Goal: Task Accomplishment & Management: Complete application form

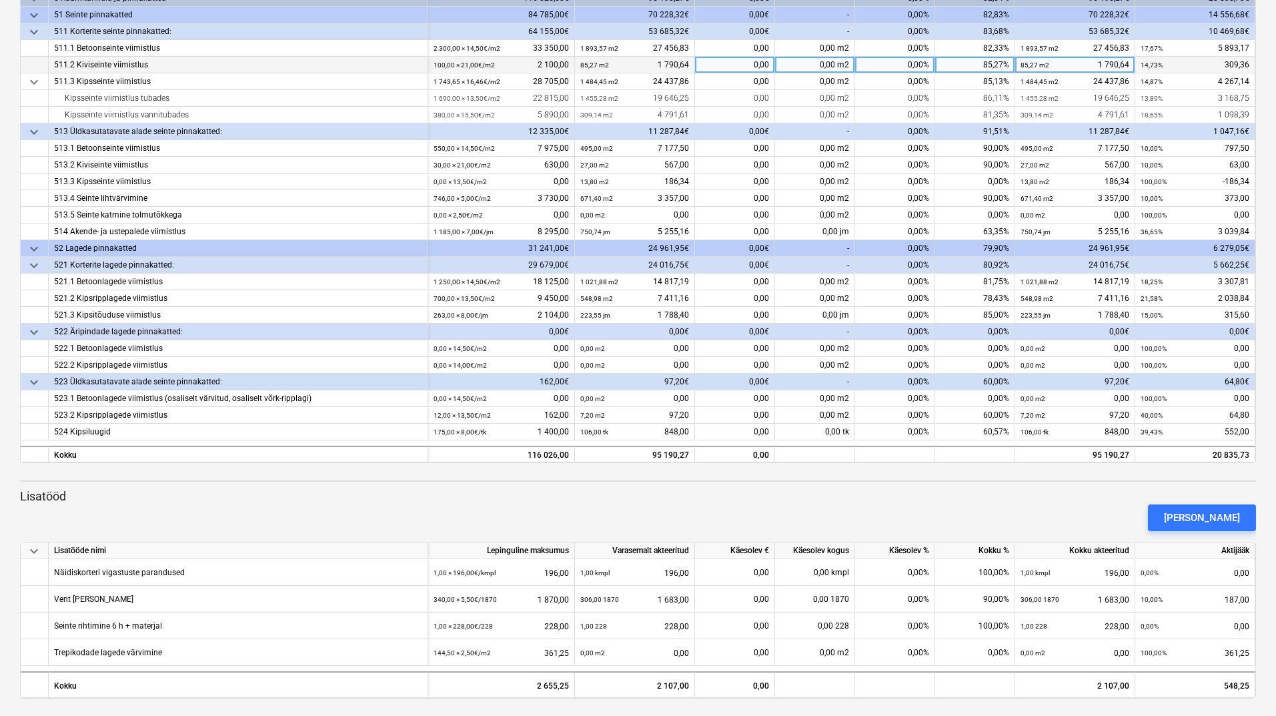
scroll to position [217, 0]
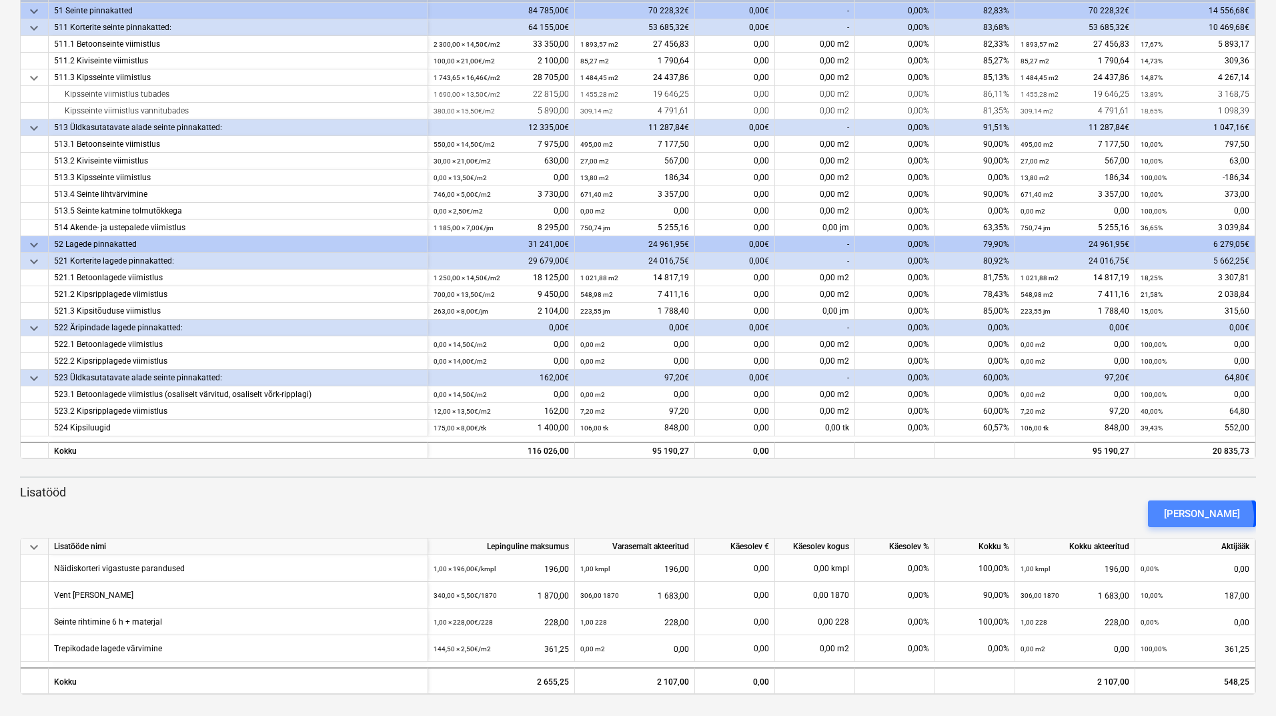
click at [1224, 517] on div "[PERSON_NAME]" at bounding box center [1202, 513] width 76 height 17
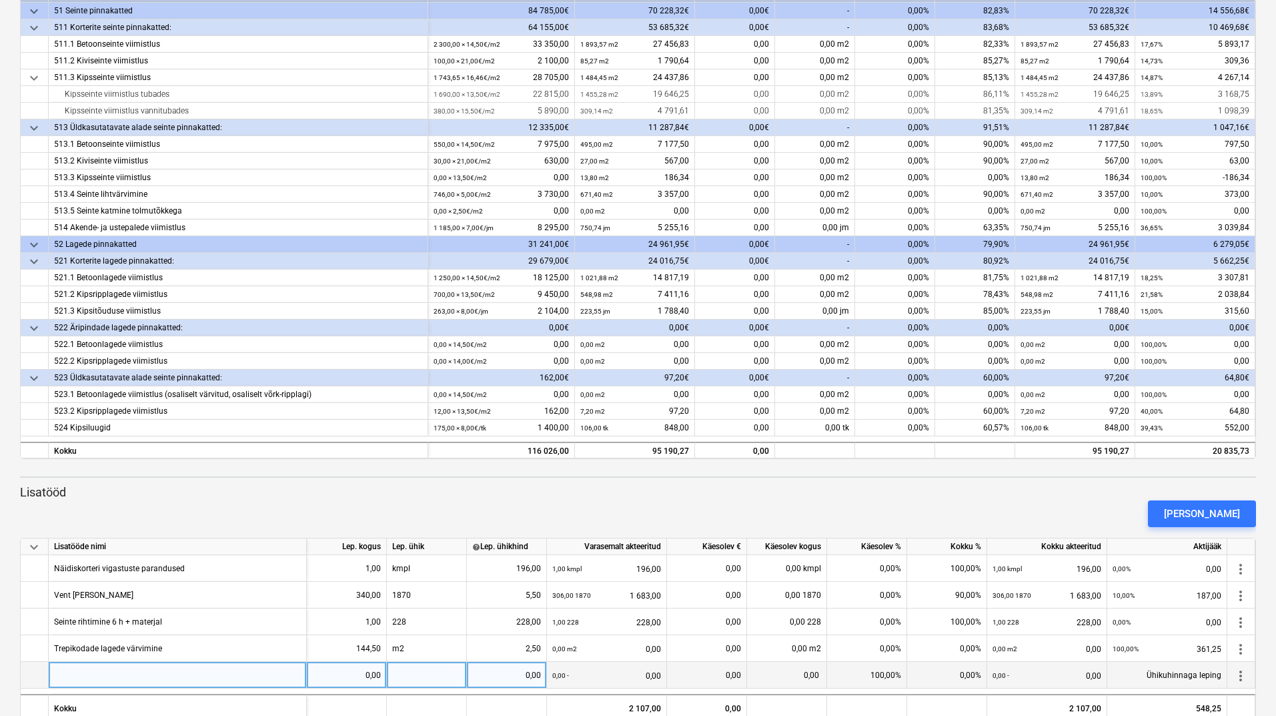
click at [110, 679] on div at bounding box center [178, 675] width 258 height 27
type input "10 krs betooni lihvimine"
click at [336, 677] on div "0,00" at bounding box center [346, 675] width 69 height 27
type input "5,5"
click at [414, 673] on div at bounding box center [427, 675] width 80 height 27
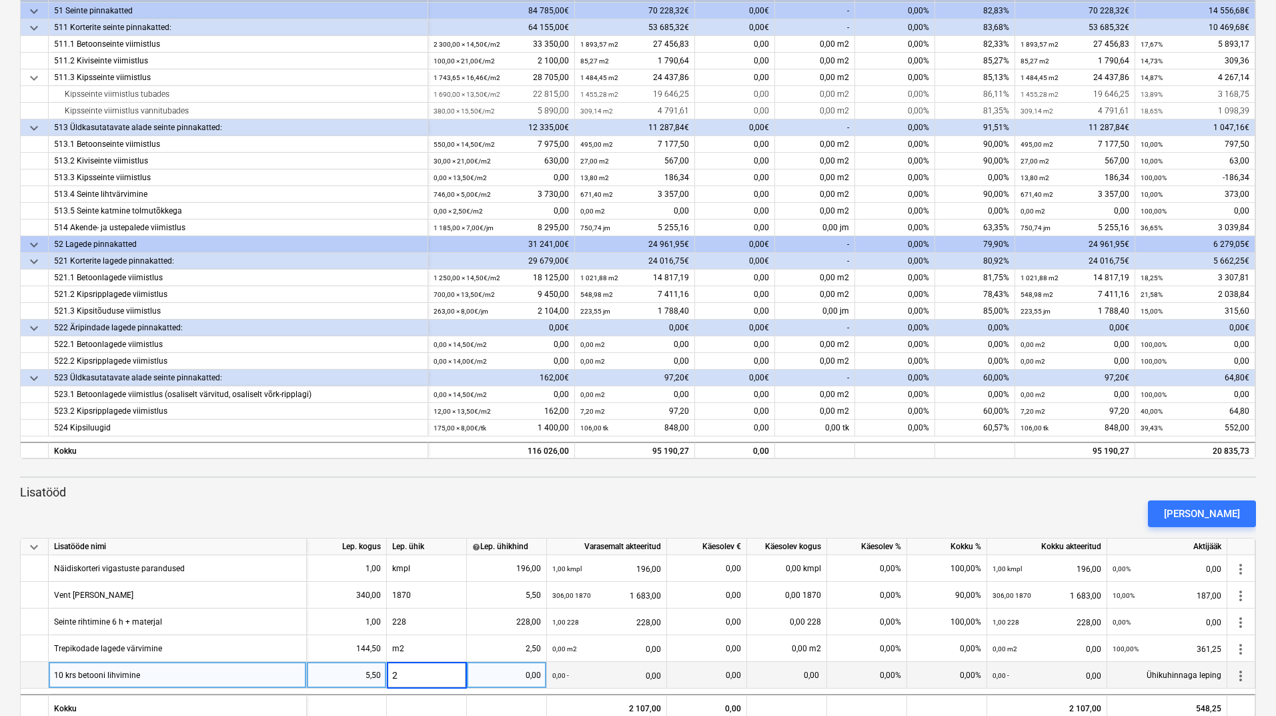
type input "28"
click at [849, 677] on div "0,00%" at bounding box center [867, 675] width 80 height 27
click at [949, 674] on div "0,00%" at bounding box center [947, 675] width 80 height 27
click at [773, 673] on div "0,00 28" at bounding box center [787, 675] width 80 height 27
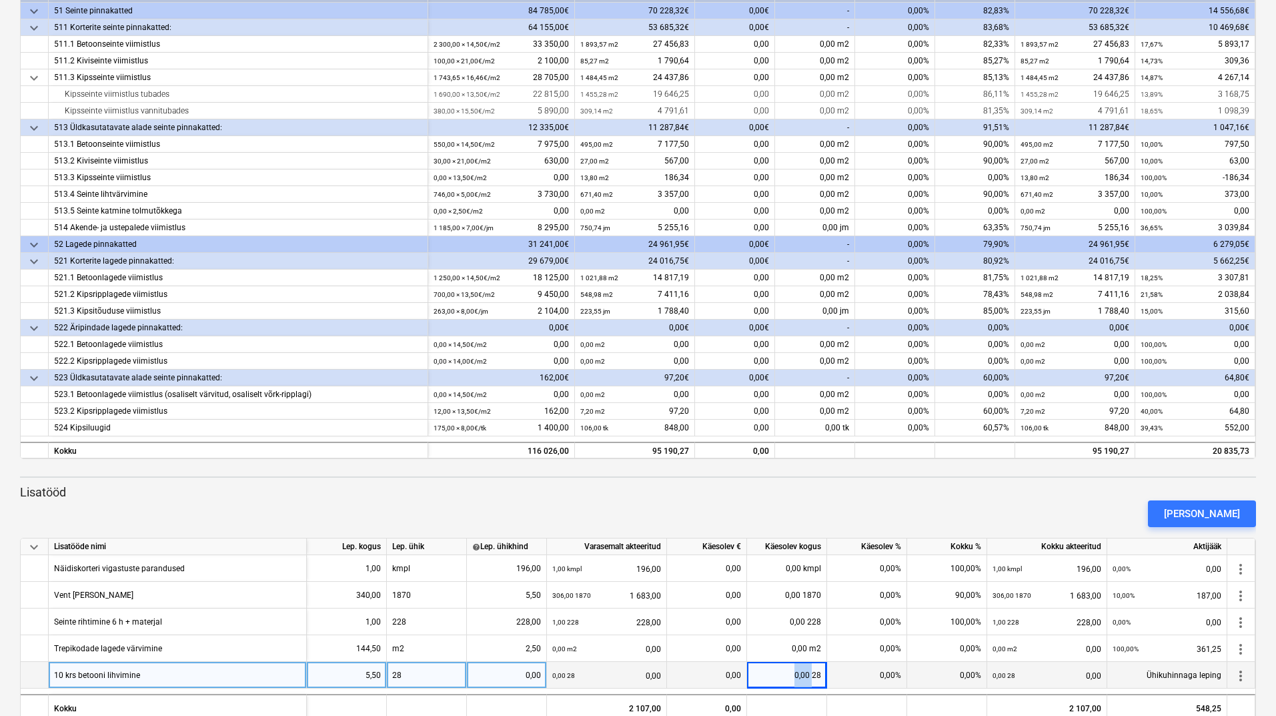
click at [773, 673] on div "0,00 28" at bounding box center [787, 675] width 80 height 27
click at [516, 675] on div "0,00" at bounding box center [506, 675] width 69 height 27
type input "28"
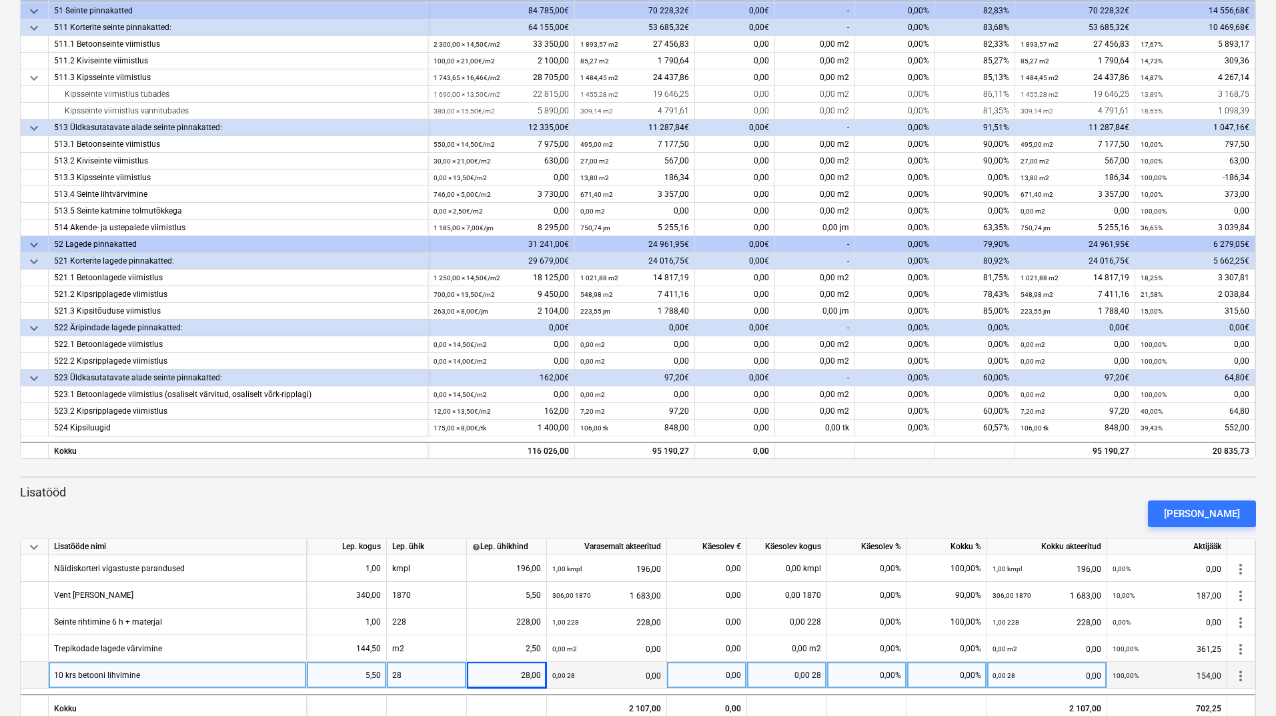
click at [875, 677] on div "0,00%" at bounding box center [867, 675] width 80 height 27
type input "100"
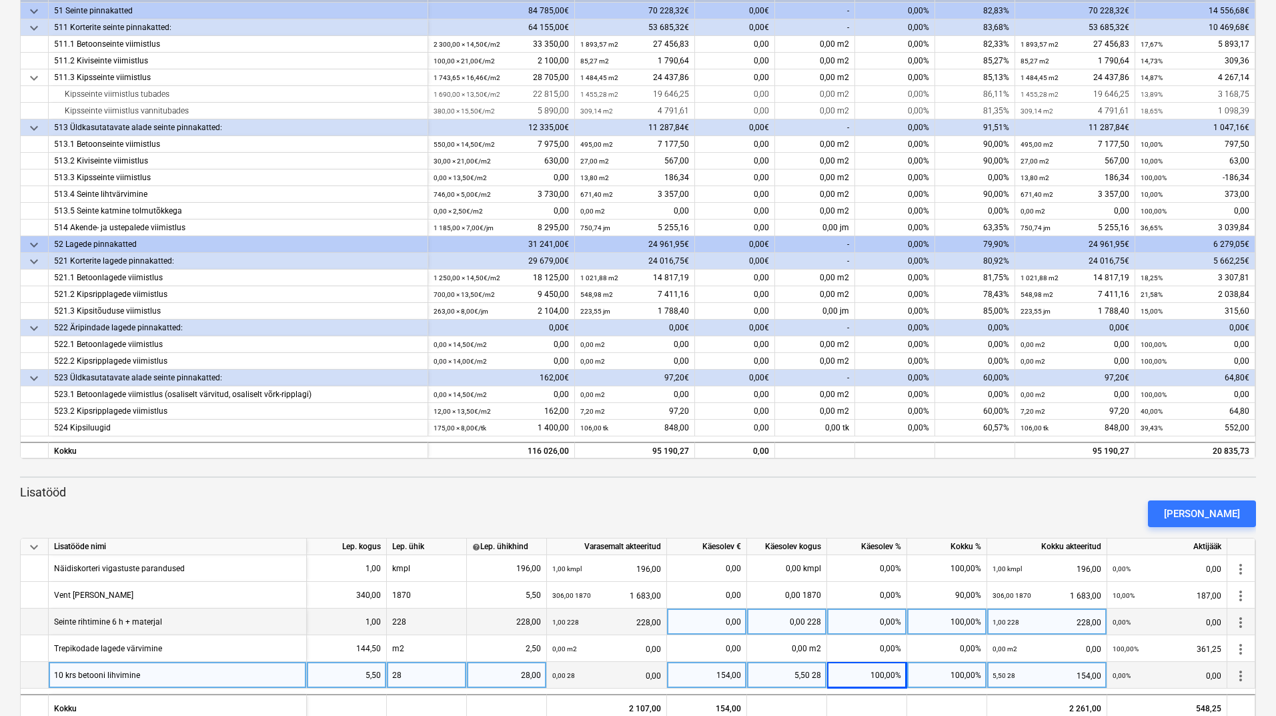
scroll to position [244, 0]
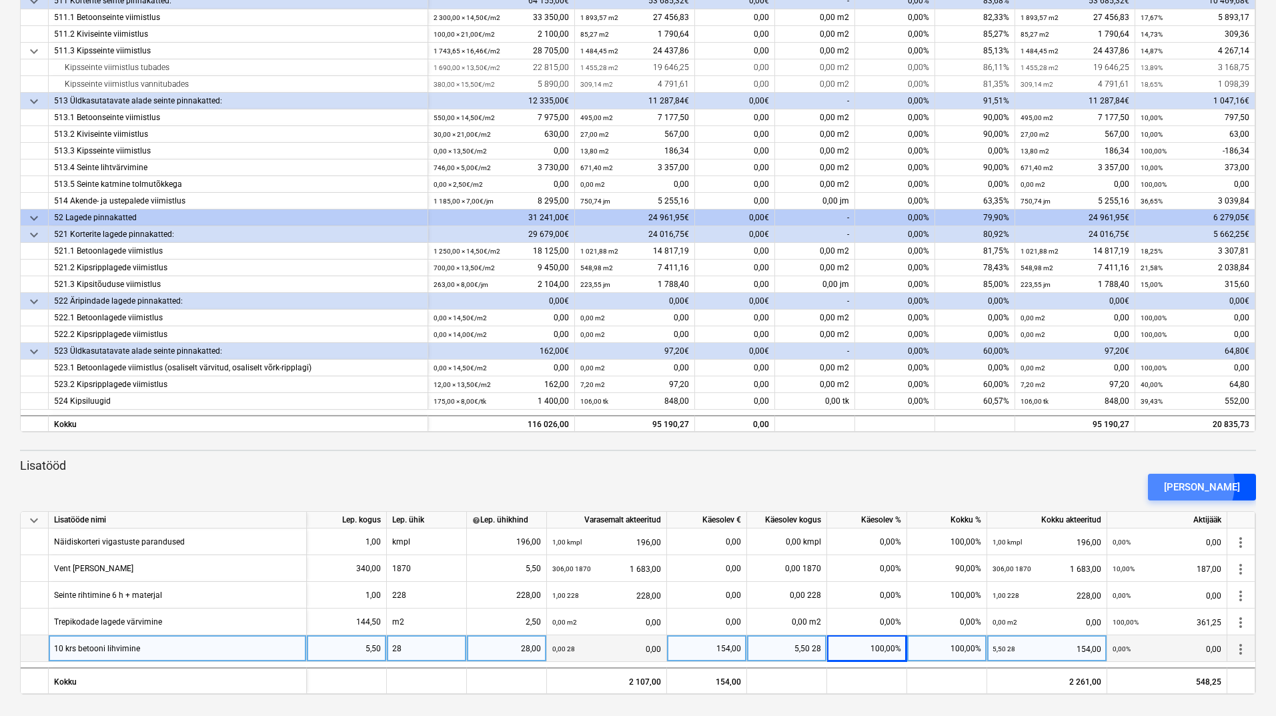
click at [1202, 484] on div "[PERSON_NAME]" at bounding box center [1202, 486] width 76 height 17
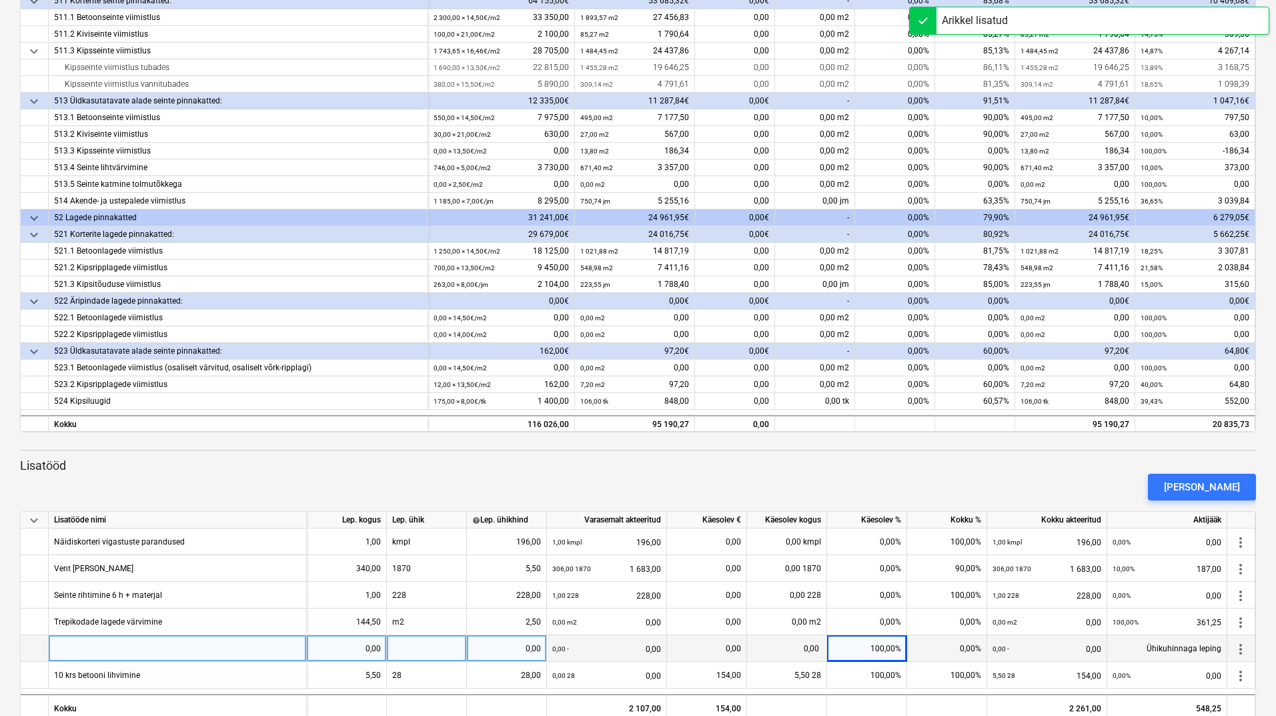
click at [233, 650] on div at bounding box center [178, 648] width 258 height 27
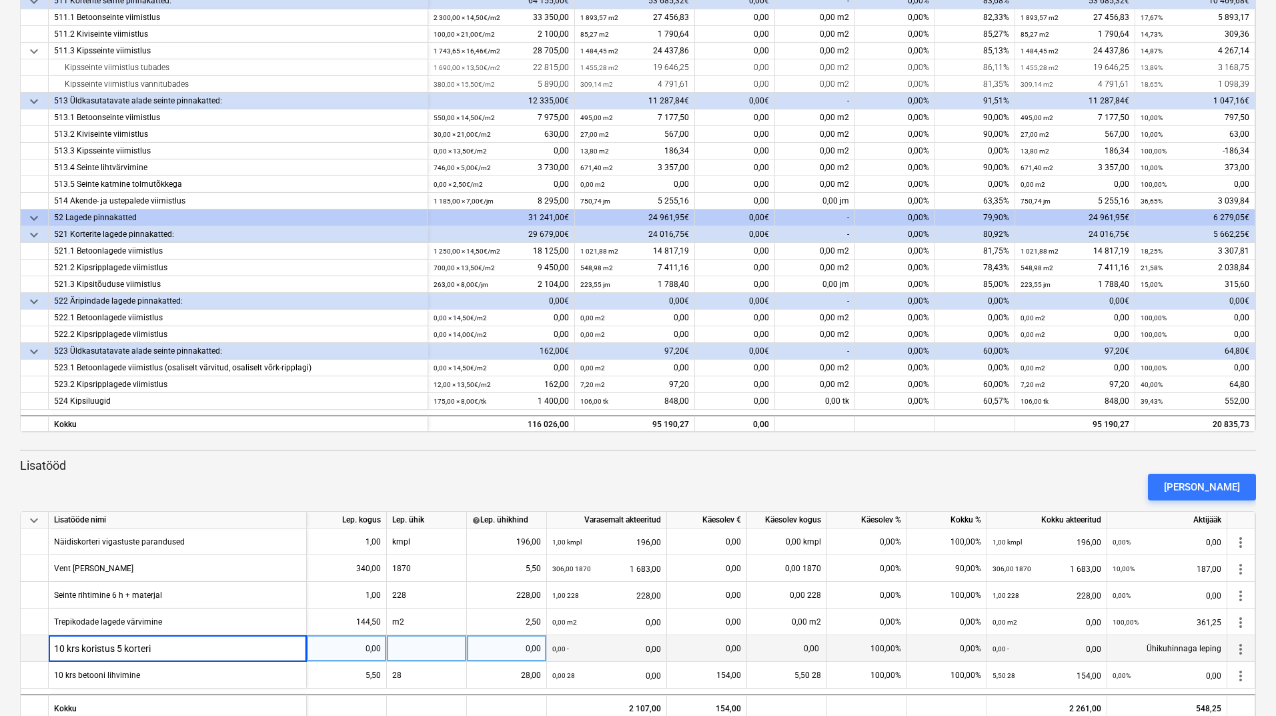
type input "10 krs koristus 5 korterit"
click at [342, 650] on div "0,00" at bounding box center [346, 648] width 69 height 27
type input "2,5"
click at [416, 645] on div at bounding box center [427, 648] width 80 height 27
type input "28"
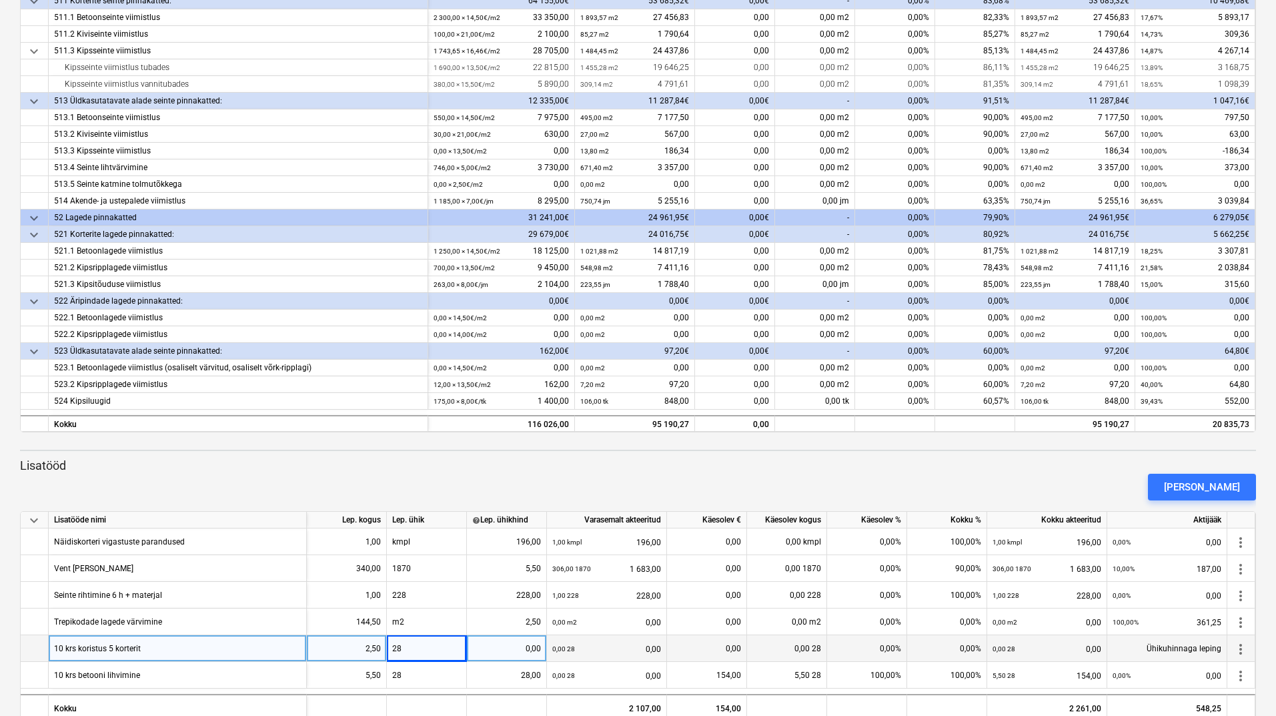
click at [516, 655] on div "0,00" at bounding box center [506, 648] width 69 height 27
type input "28"
click at [849, 648] on div "0,00%" at bounding box center [867, 648] width 80 height 27
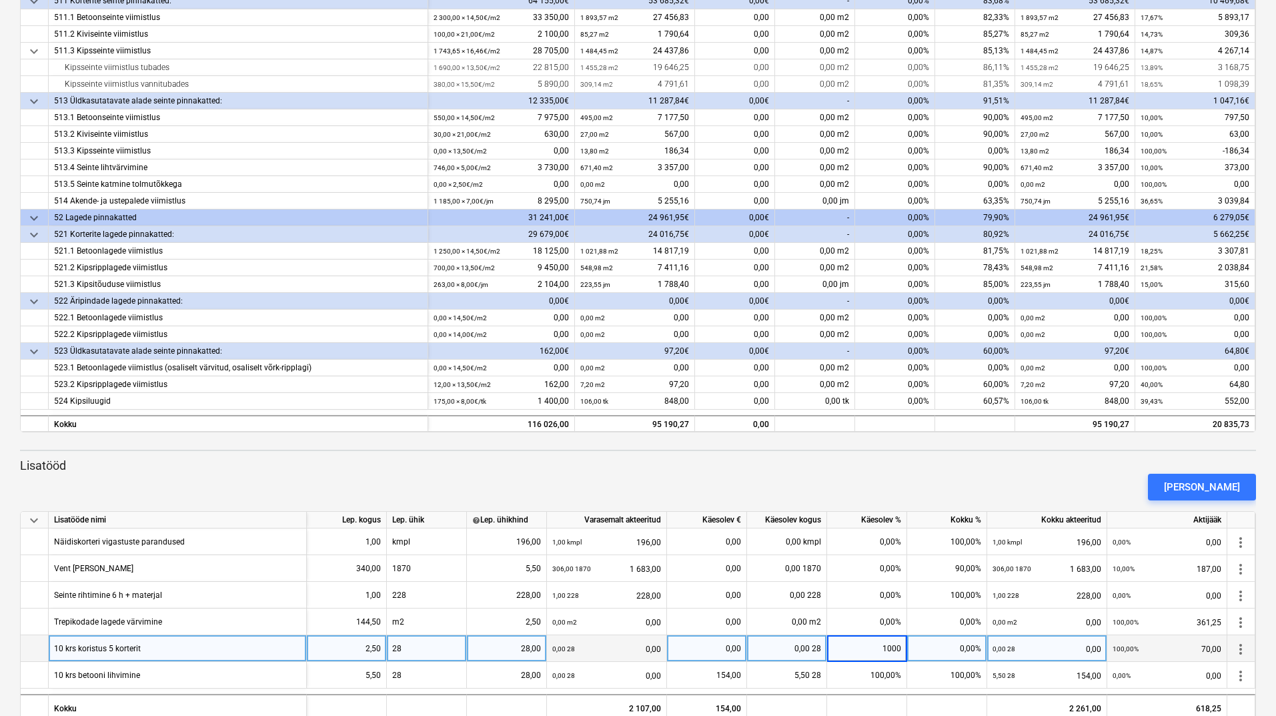
type input "100"
click at [1219, 483] on div "[PERSON_NAME]" at bounding box center [1202, 486] width 76 height 17
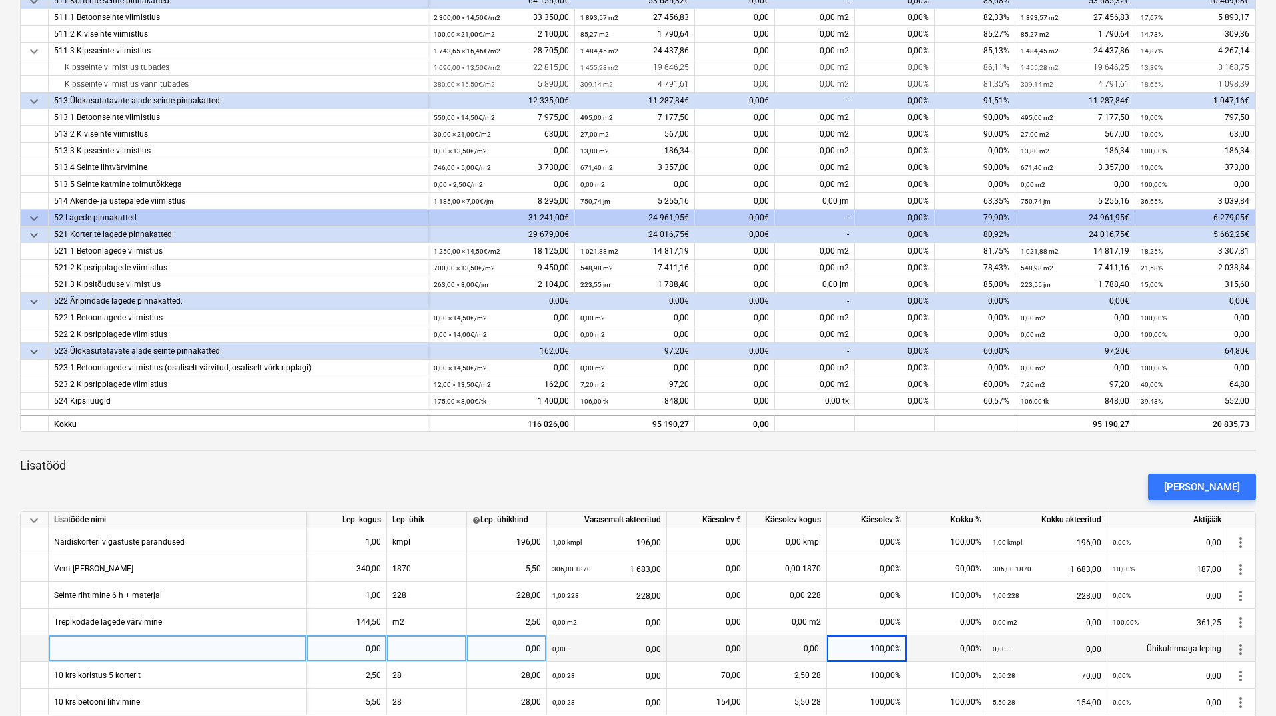
click at [104, 646] on div at bounding box center [178, 648] width 258 height 27
type input "10 krs ukse pealsete pahteldus + seinte üle värvimine"
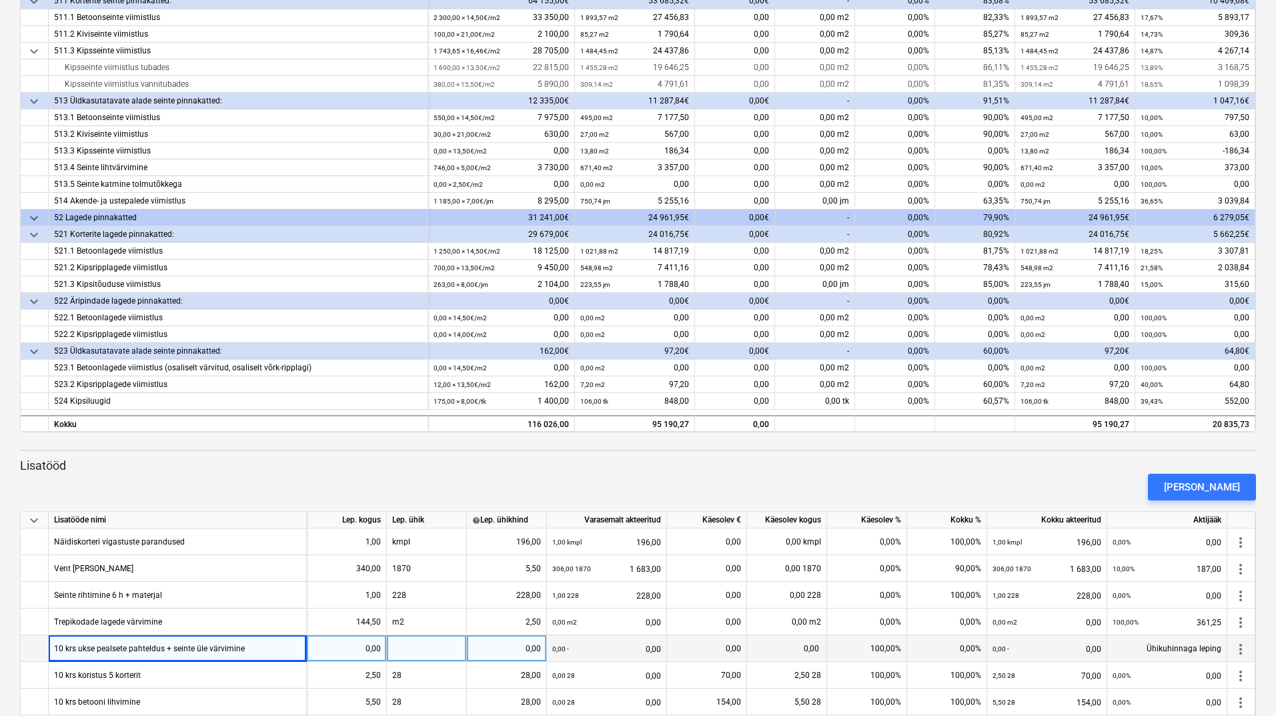
click at [359, 652] on div "0,00" at bounding box center [346, 648] width 69 height 27
type input "13"
click at [402, 650] on div at bounding box center [427, 648] width 80 height 27
click at [511, 654] on div "0,00" at bounding box center [506, 648] width 69 height 27
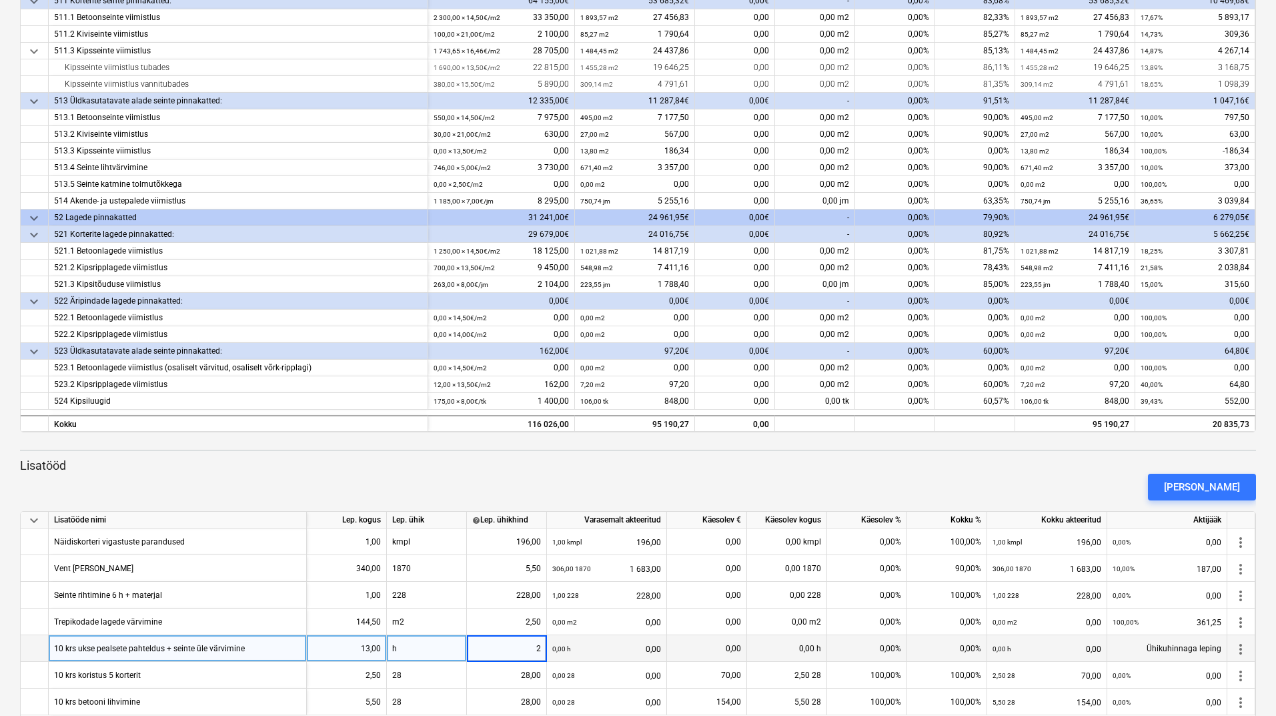
type input "28"
click at [871, 648] on div "0,00%" at bounding box center [867, 648] width 80 height 27
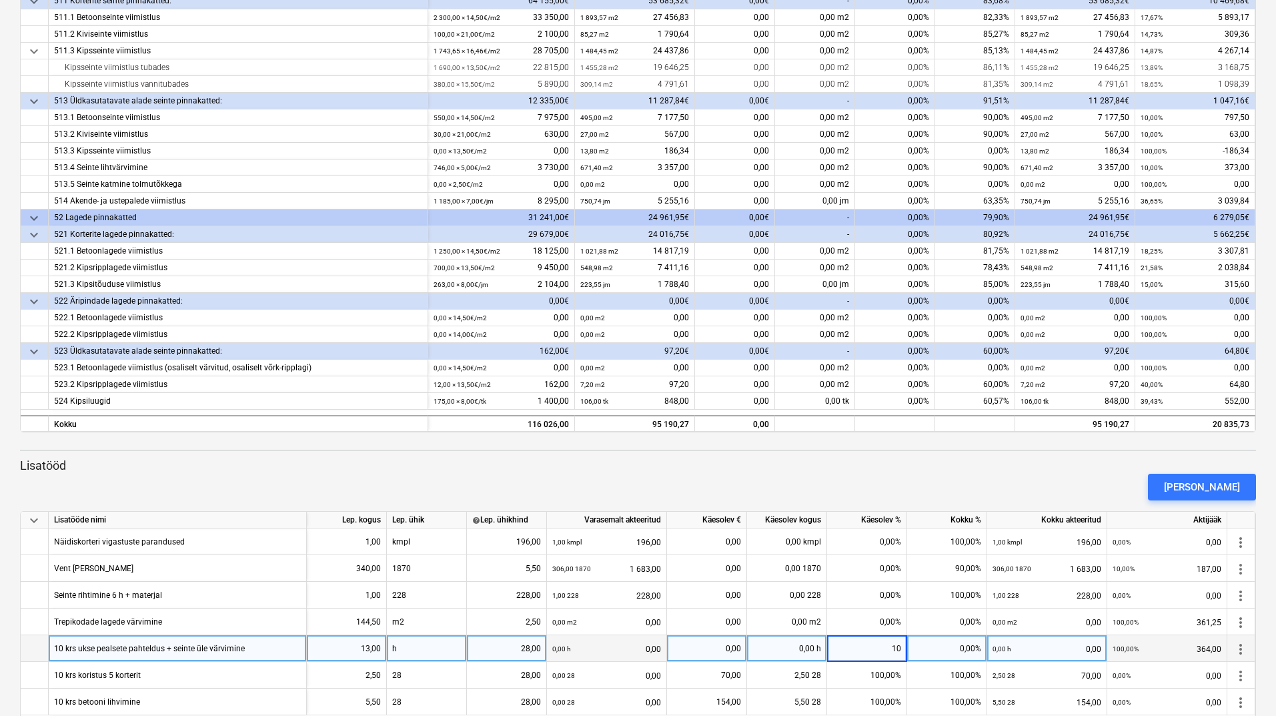
type input "100"
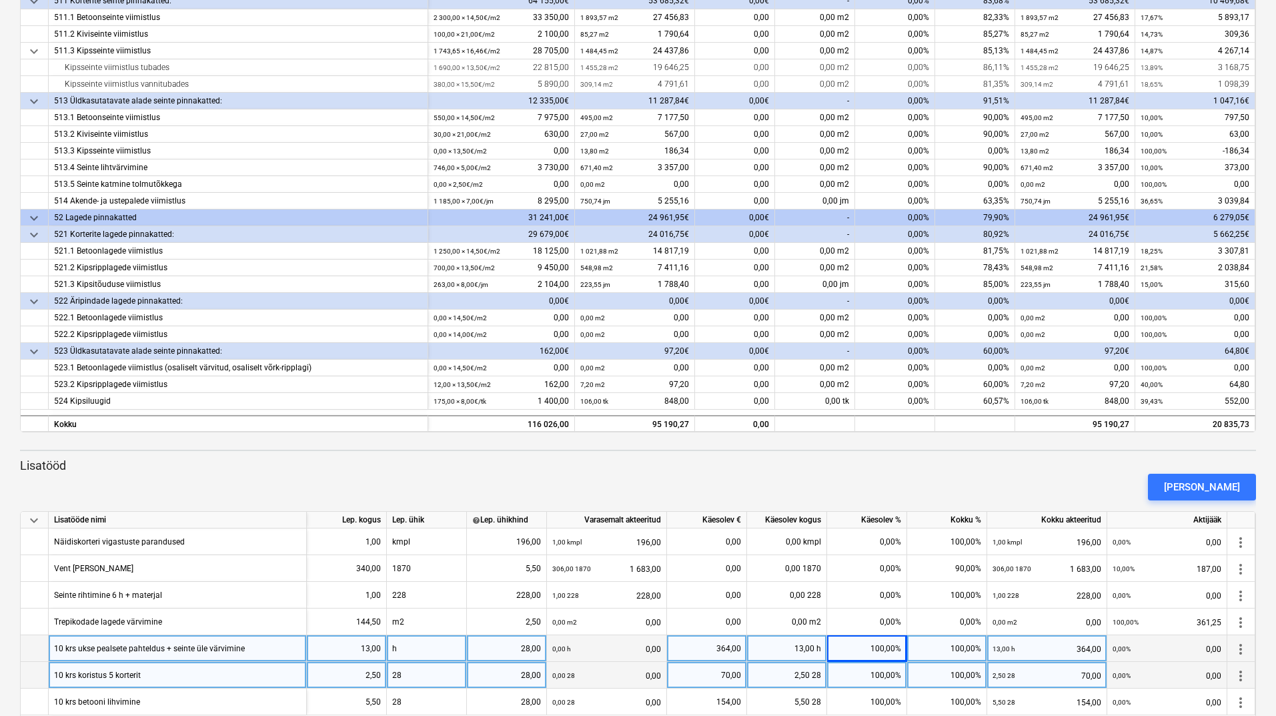
click at [415, 678] on div "28" at bounding box center [427, 675] width 80 height 27
type input "h"
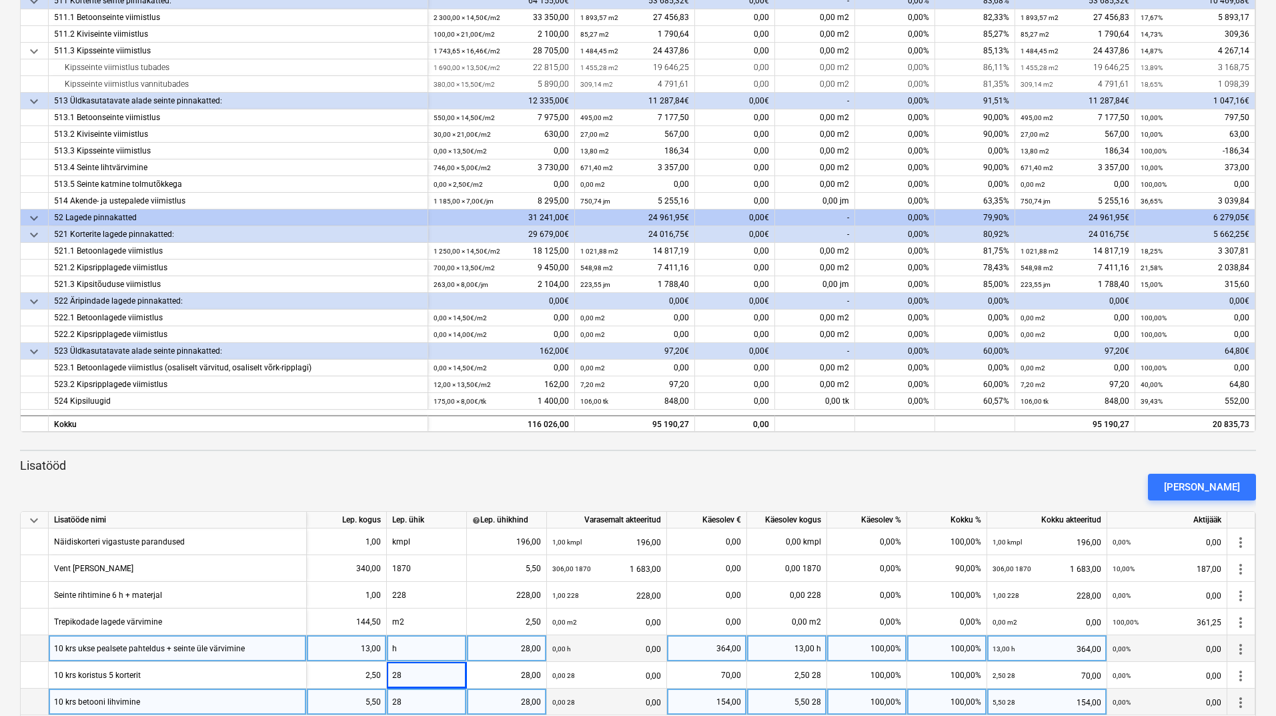
click at [416, 706] on div "28" at bounding box center [427, 702] width 80 height 27
click at [416, 701] on div "28" at bounding box center [427, 702] width 80 height 27
type input "h"
click at [1234, 488] on div "[PERSON_NAME]" at bounding box center [1202, 486] width 76 height 17
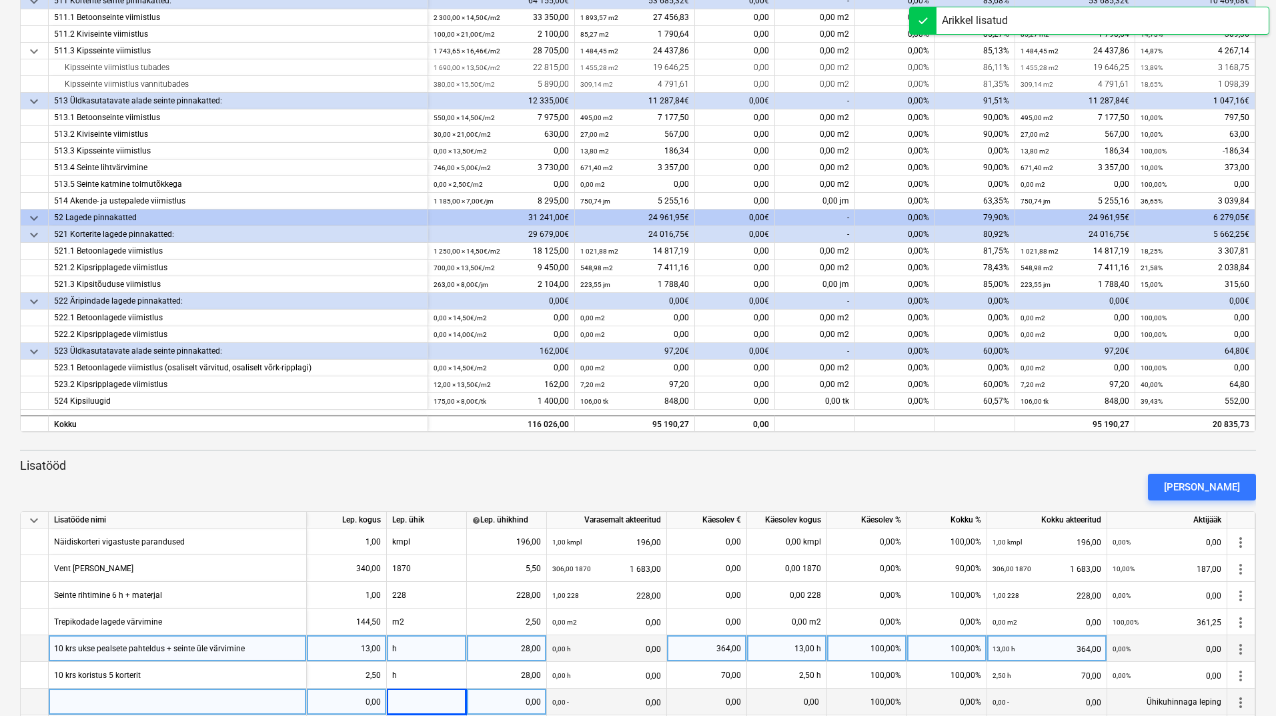
click at [101, 704] on div at bounding box center [178, 702] width 258 height 27
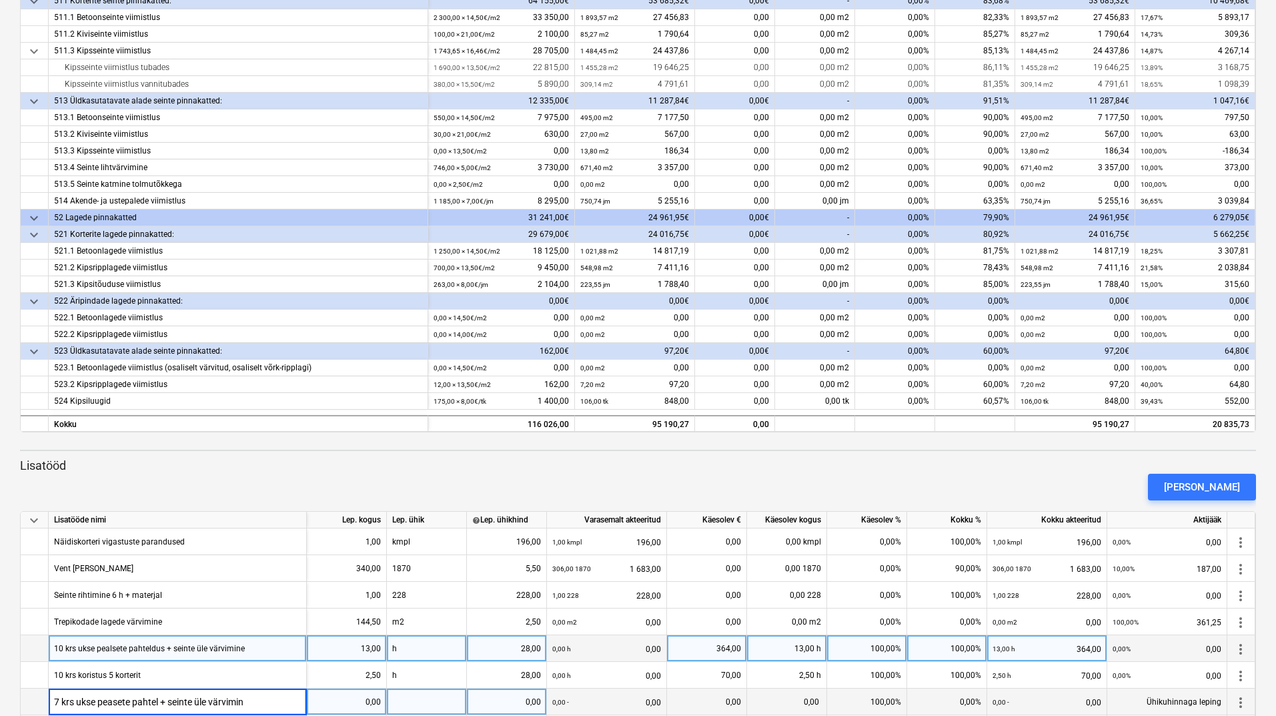
type input "7 krs ukse peasete pahtel + seinte üle värvimine"
click at [328, 710] on div "0,00" at bounding box center [346, 702] width 69 height 27
type input "7,5"
click at [416, 699] on div at bounding box center [427, 702] width 80 height 27
type input "h"
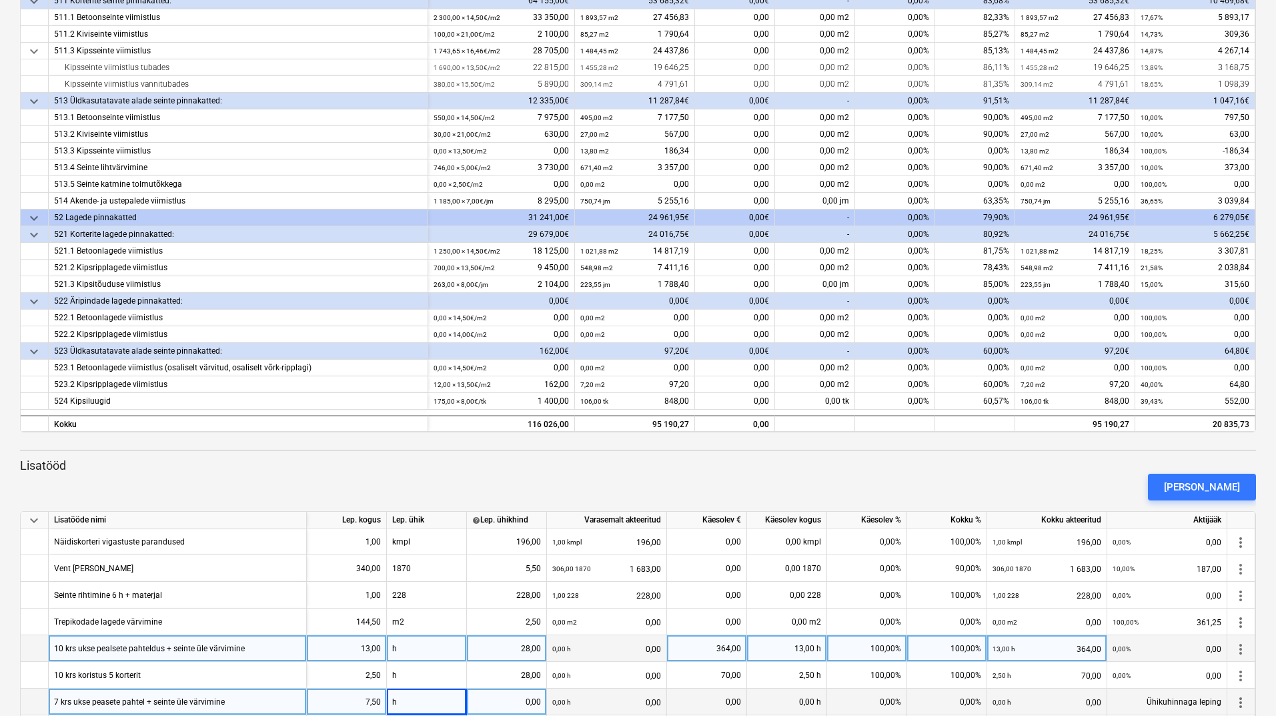
click at [498, 707] on div "0,00" at bounding box center [506, 702] width 69 height 27
type input "28"
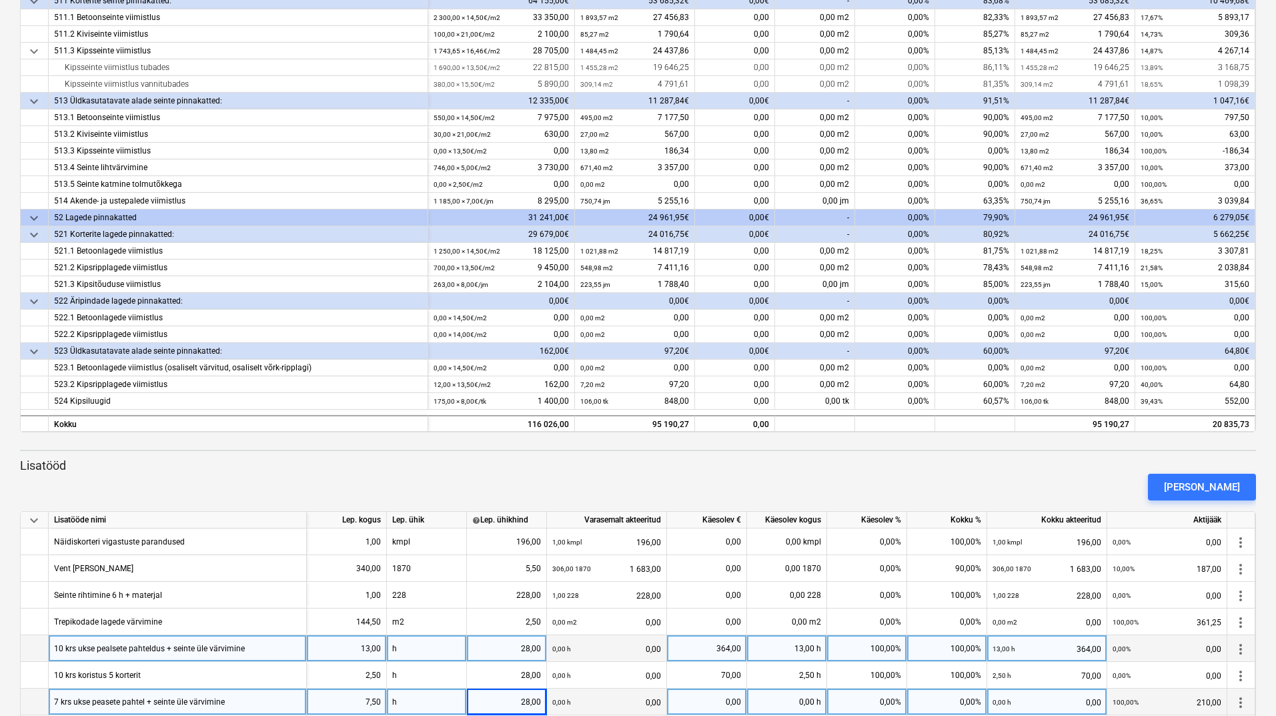
click at [867, 698] on div "0,00%" at bounding box center [867, 702] width 80 height 27
type input "100"
click at [1222, 479] on div "[PERSON_NAME]" at bounding box center [1202, 486] width 76 height 17
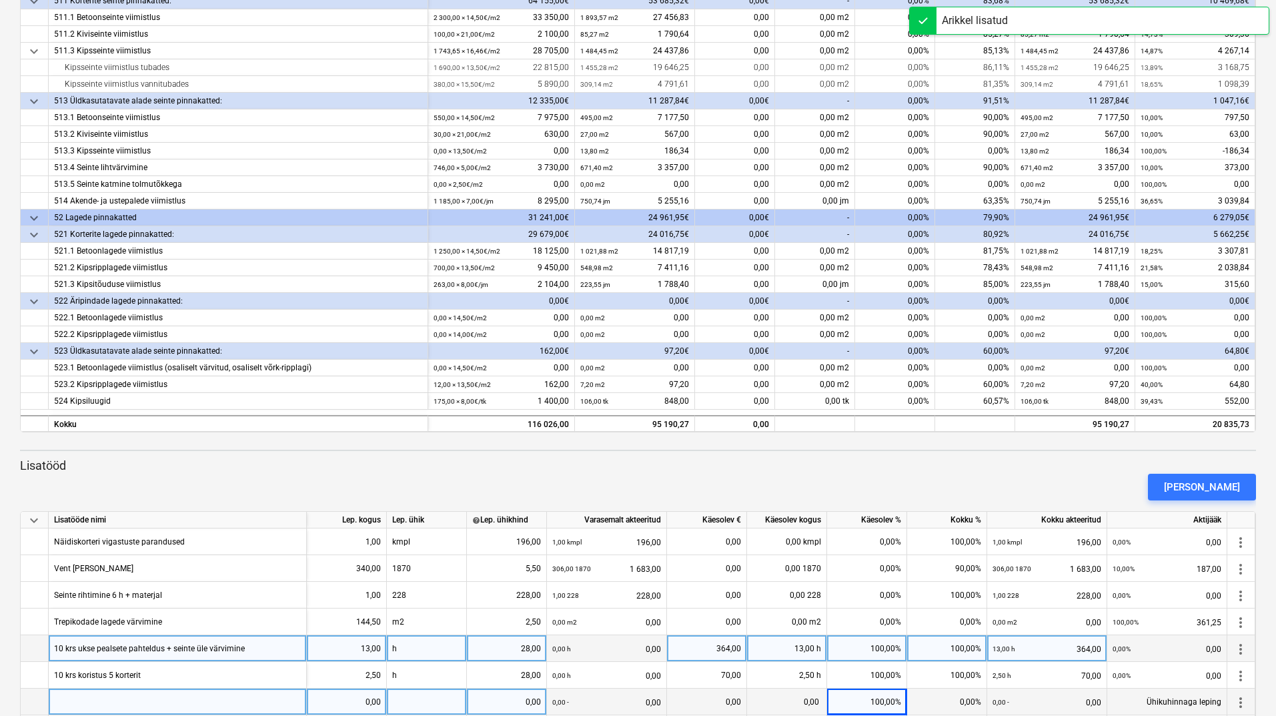
click at [256, 706] on div at bounding box center [178, 702] width 258 height 27
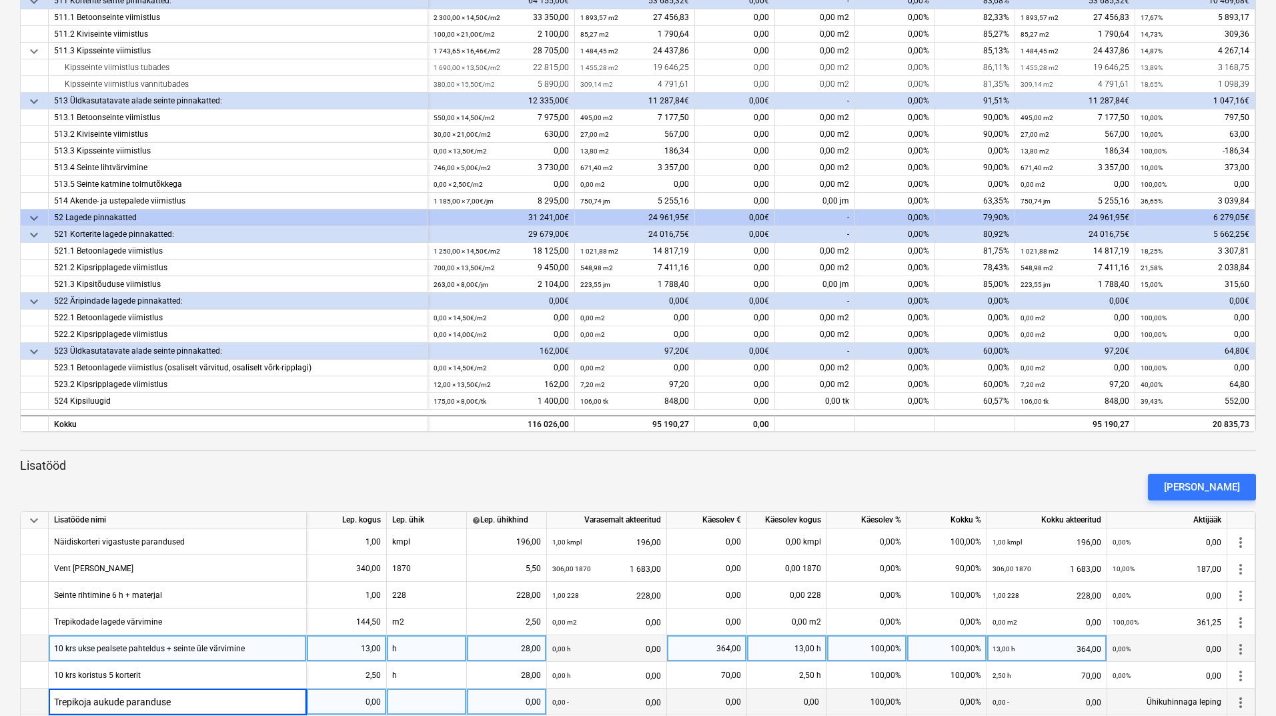
type input "Trepikoja aukude parandused"
click at [334, 706] on div "0,00" at bounding box center [346, 702] width 69 height 27
click at [445, 709] on div at bounding box center [427, 702] width 80 height 27
click at [495, 704] on div "0,00" at bounding box center [506, 702] width 69 height 27
type input "28"
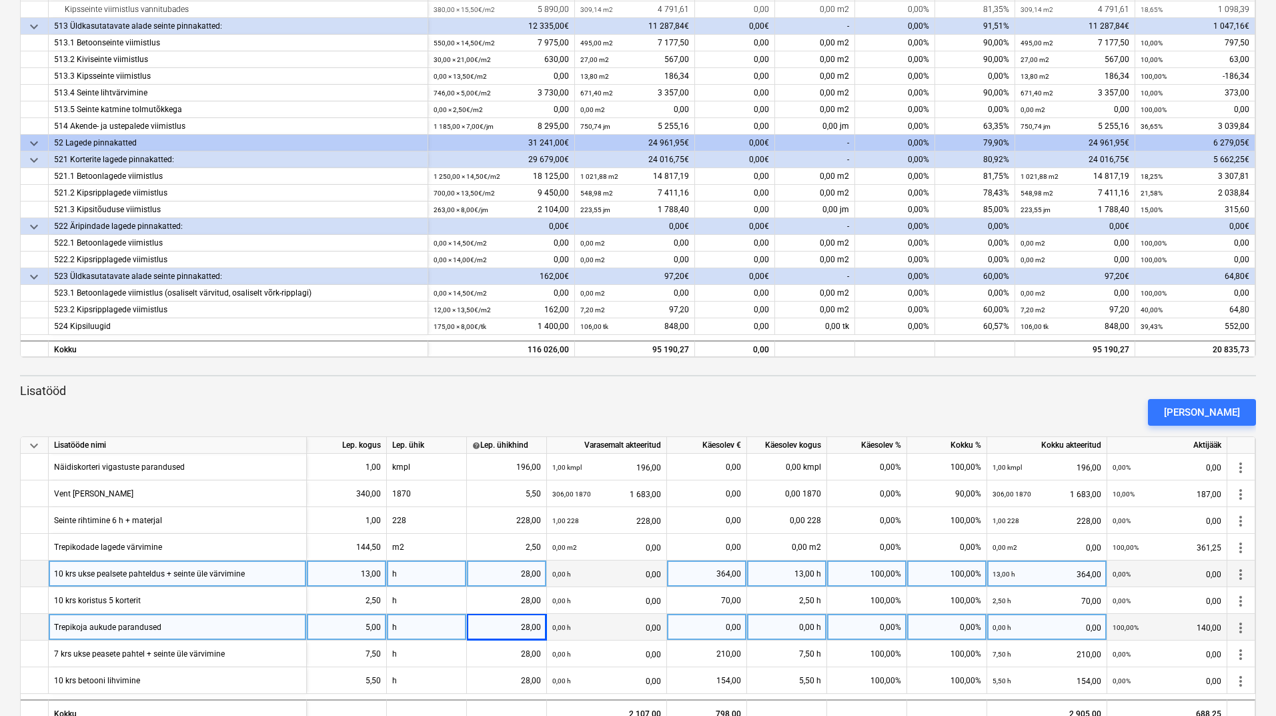
scroll to position [350, 0]
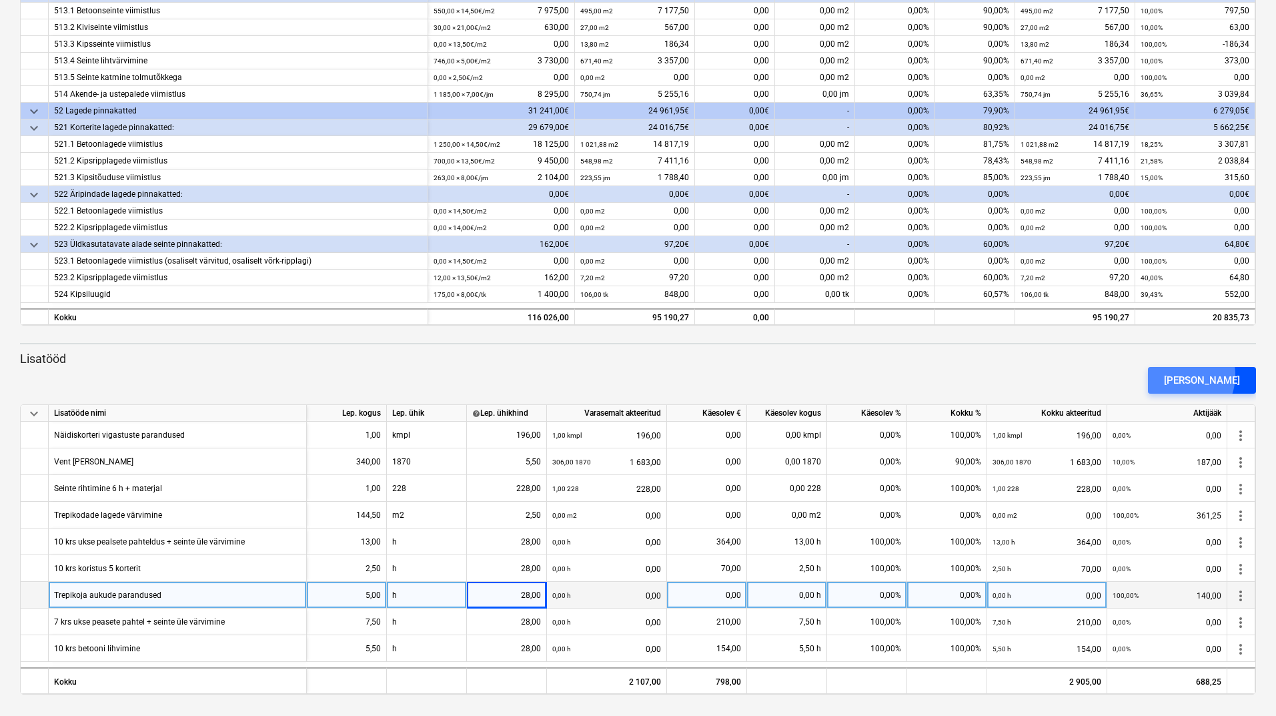
click at [1200, 375] on div "[PERSON_NAME]" at bounding box center [1202, 380] width 76 height 17
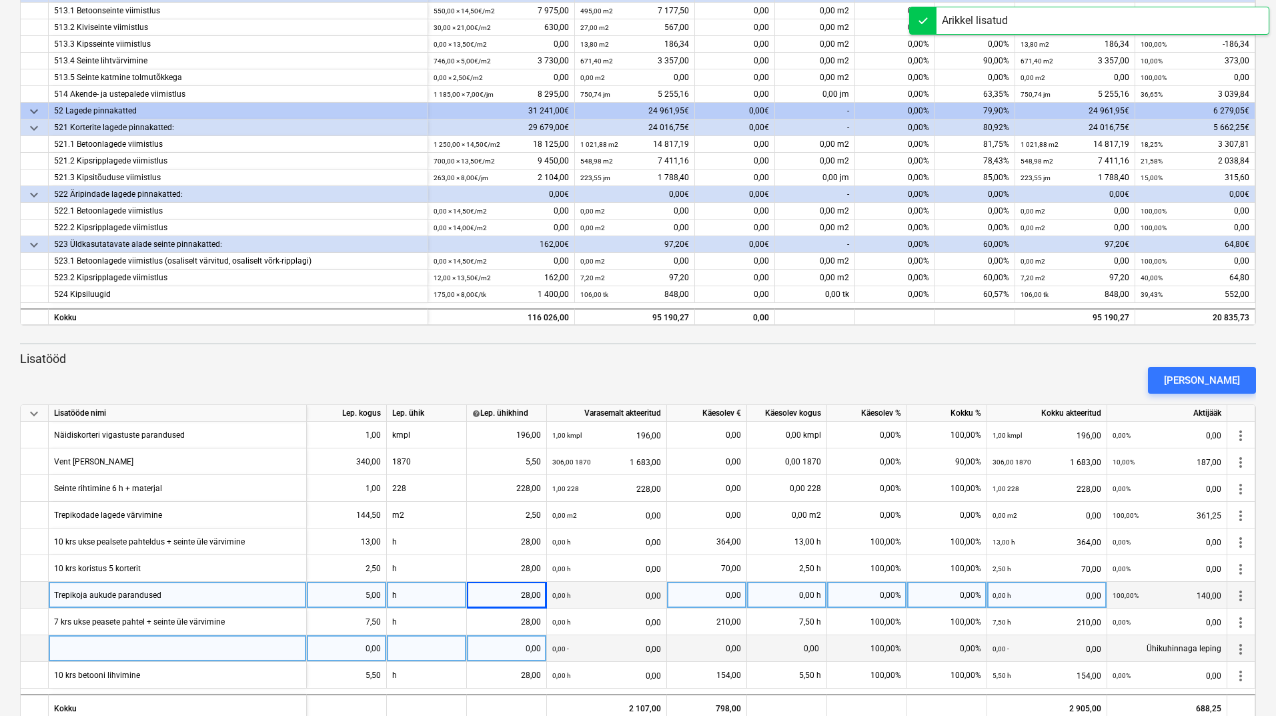
click at [209, 644] on div at bounding box center [178, 648] width 258 height 27
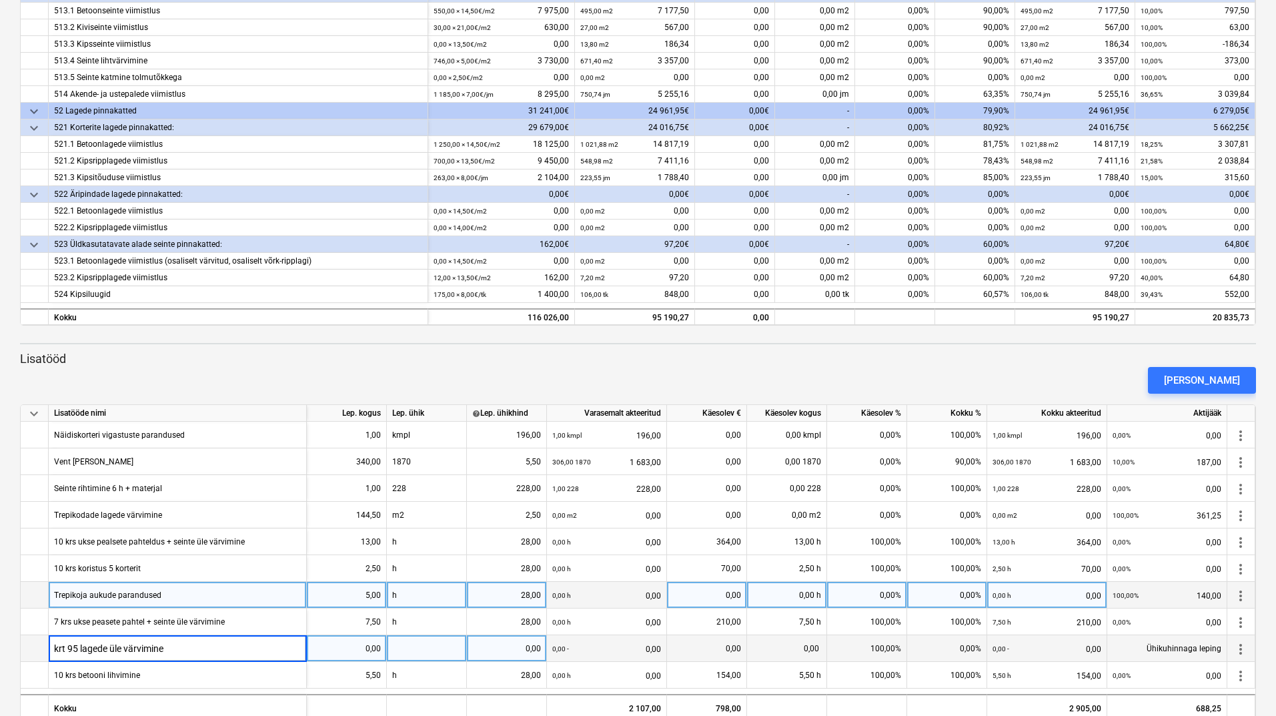
type input "krt 95 lagede üle värvimine"
click at [333, 644] on div "0,00" at bounding box center [346, 648] width 69 height 27
click at [410, 646] on div at bounding box center [427, 648] width 80 height 27
type input "200"
click at [499, 652] on div "0,00" at bounding box center [506, 648] width 69 height 27
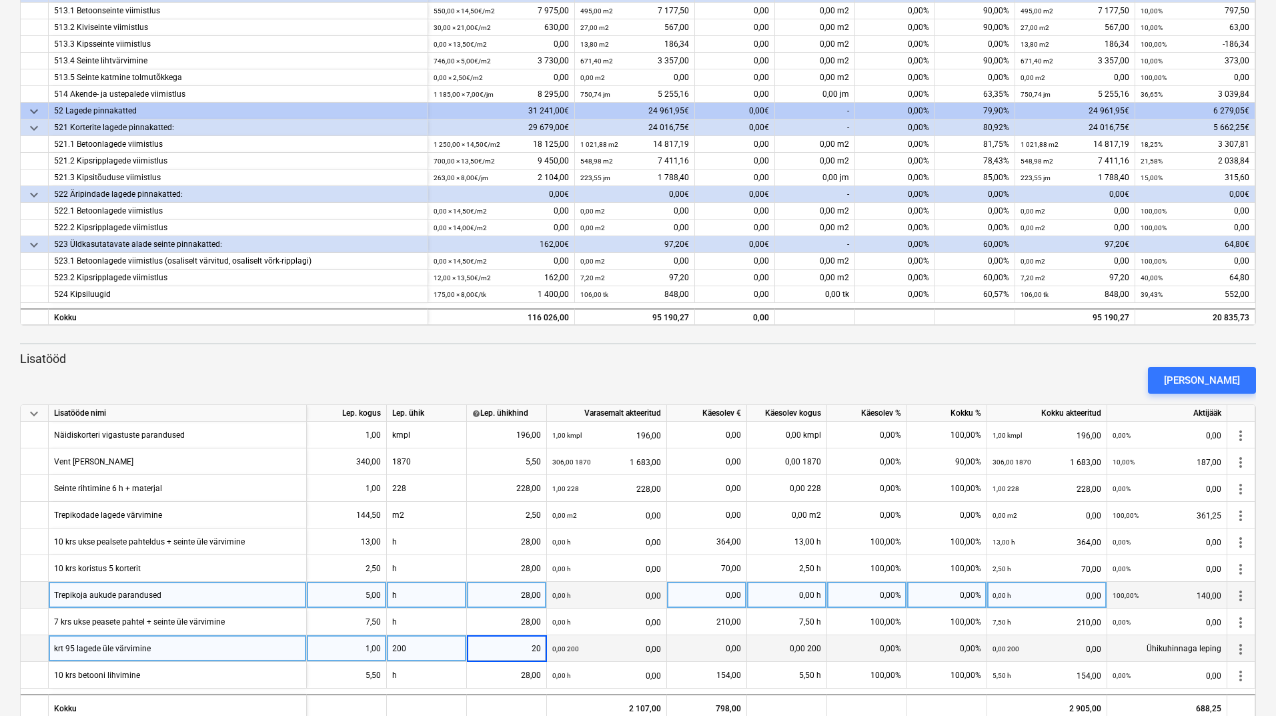
type input "200"
click at [857, 652] on div "0,00%" at bounding box center [867, 648] width 80 height 27
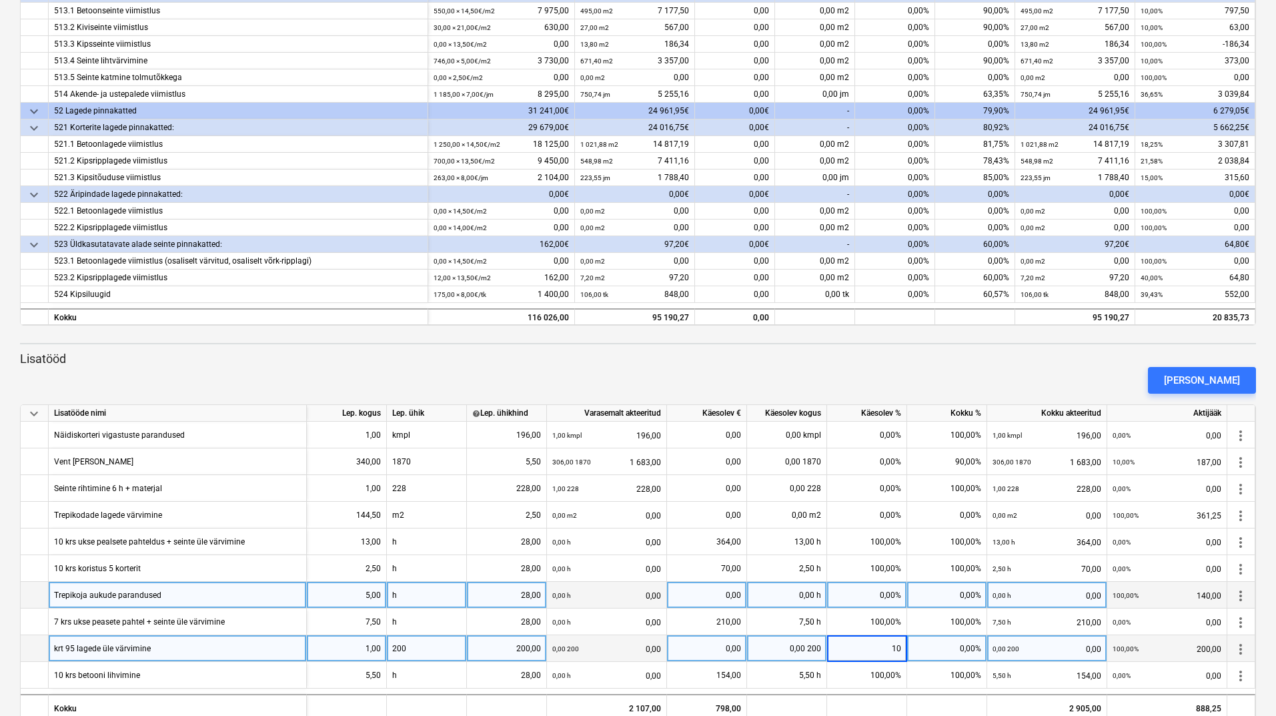
type input "100"
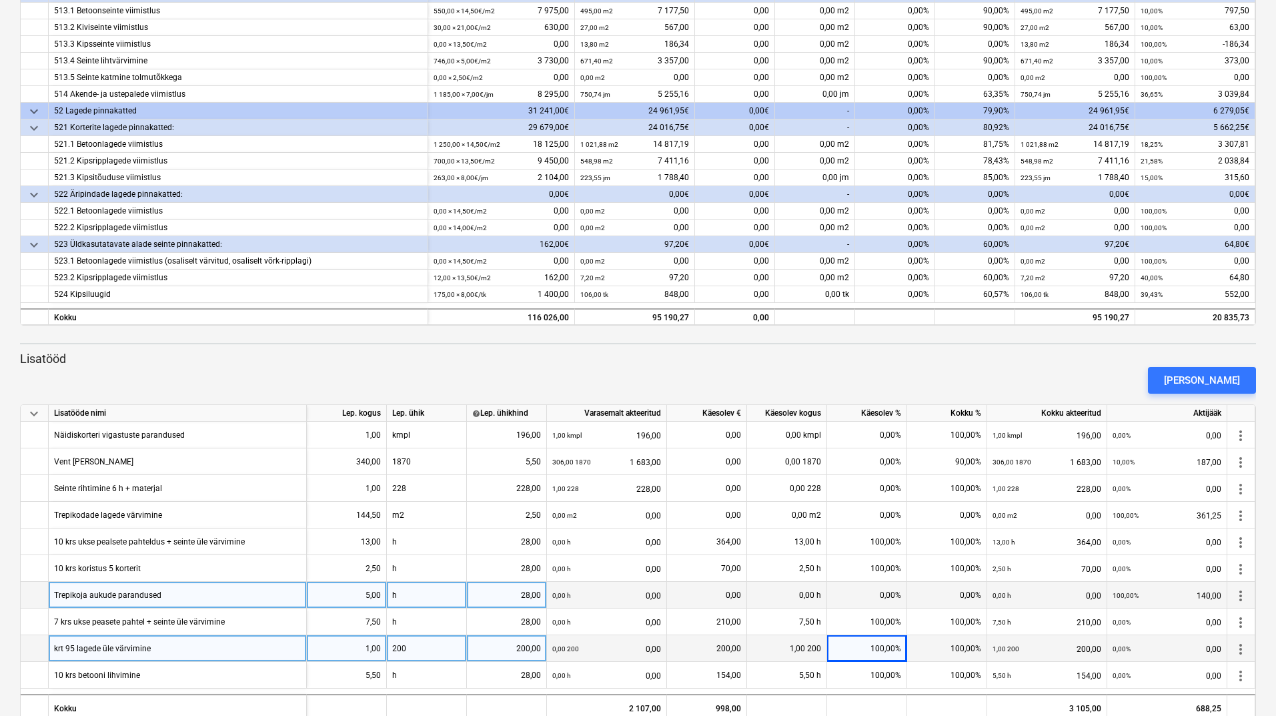
click at [863, 588] on div "0,00%" at bounding box center [867, 595] width 80 height 27
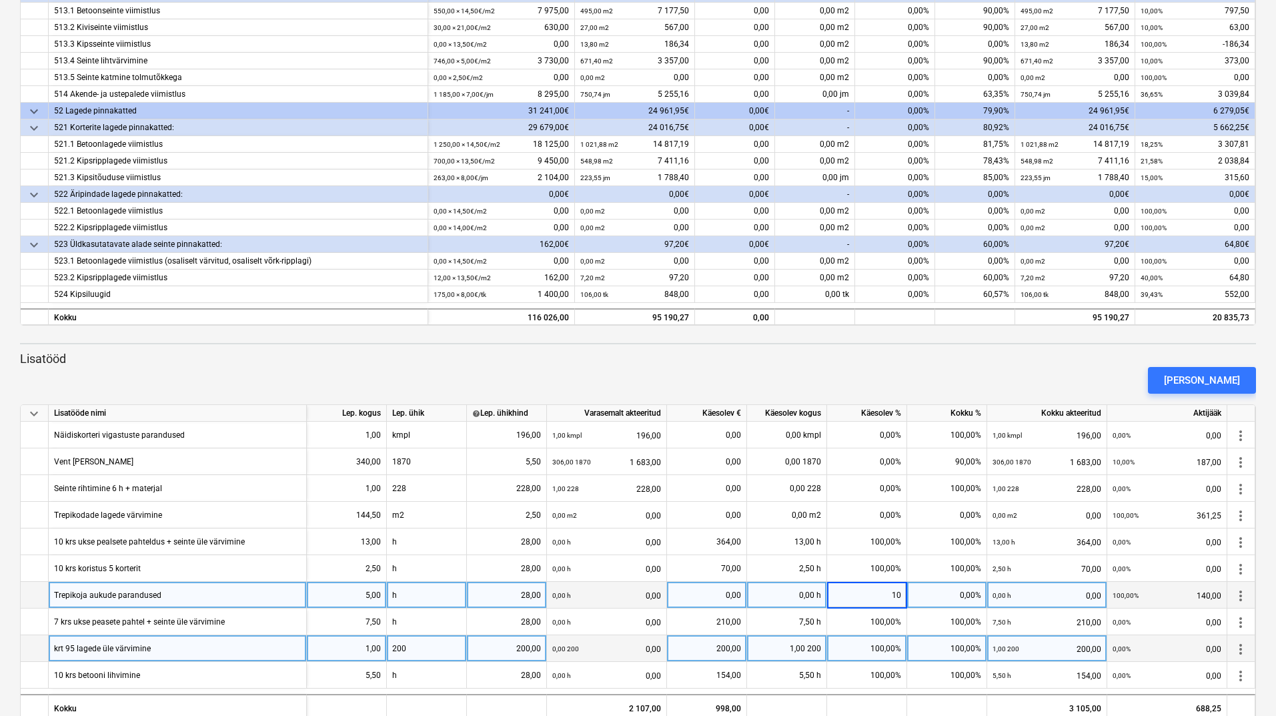
type input "100"
click at [1222, 376] on div "[PERSON_NAME]" at bounding box center [1202, 380] width 76 height 17
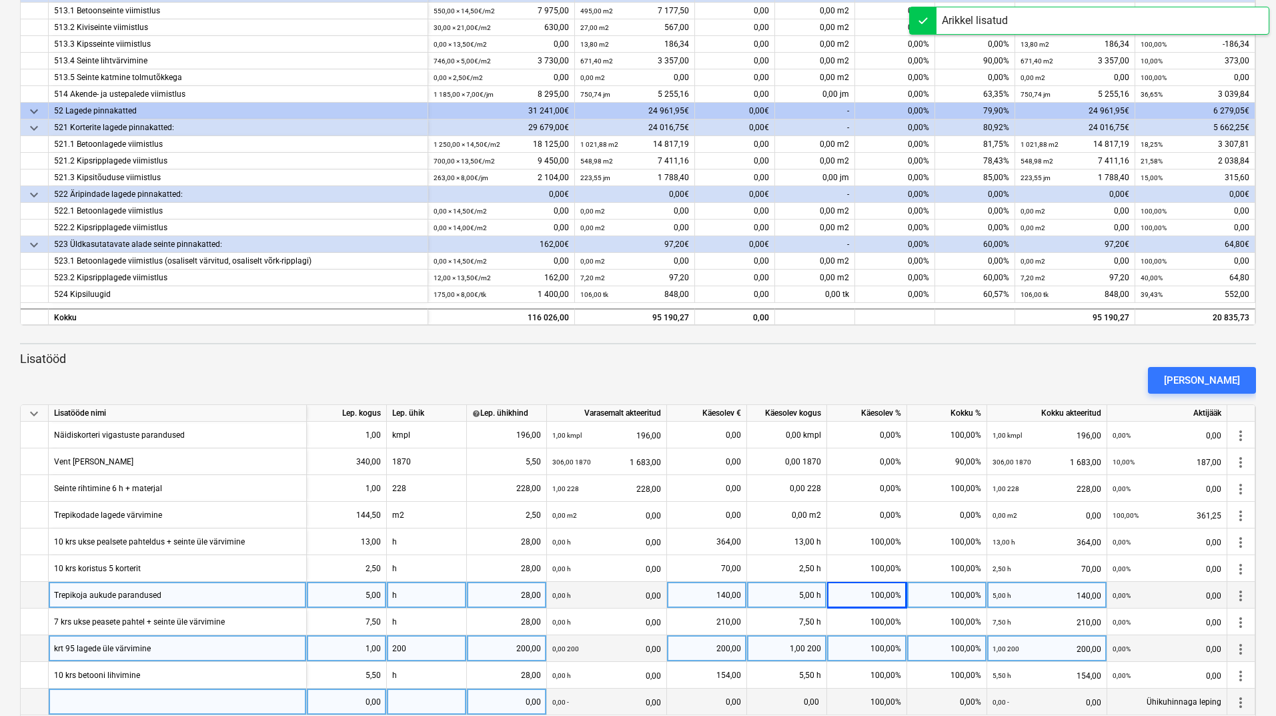
click at [171, 699] on div at bounding box center [178, 702] width 258 height 27
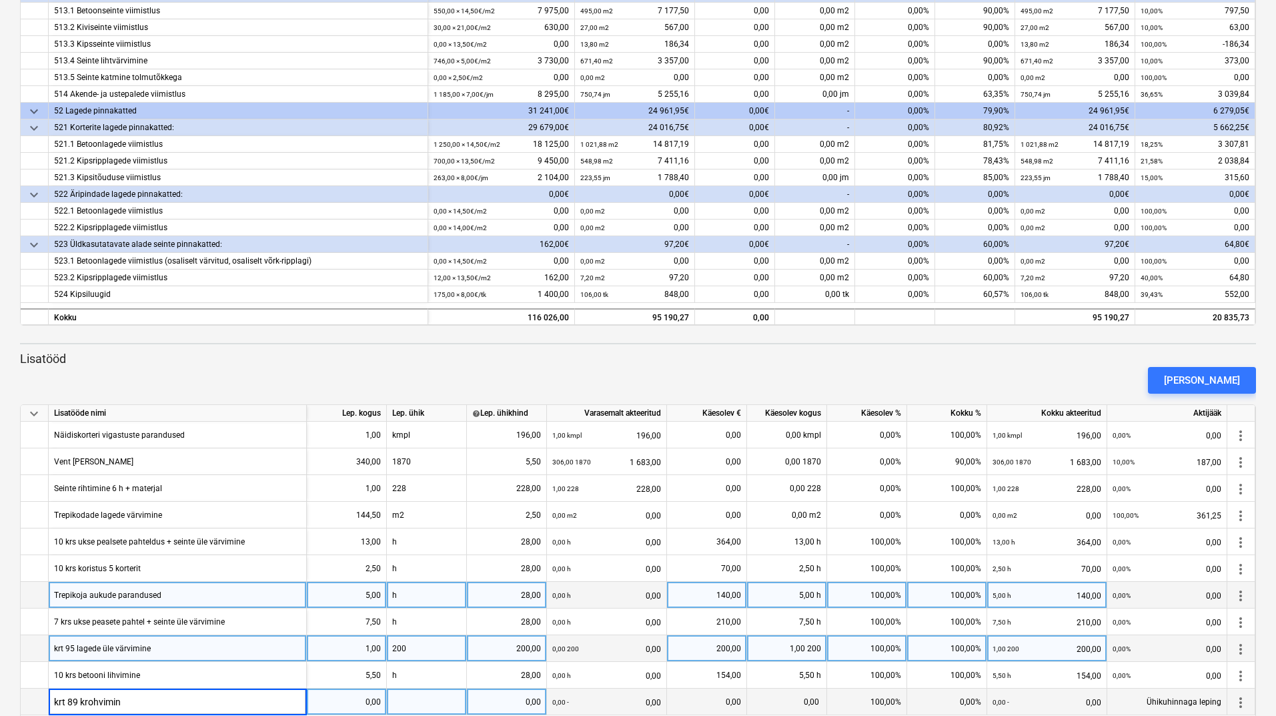
type input "krt 89 krohvimine"
click at [348, 704] on div "0,00" at bounding box center [346, 702] width 69 height 27
click at [429, 711] on div at bounding box center [427, 702] width 80 height 27
type input "477"
click at [1192, 379] on div "[PERSON_NAME]" at bounding box center [1202, 380] width 76 height 17
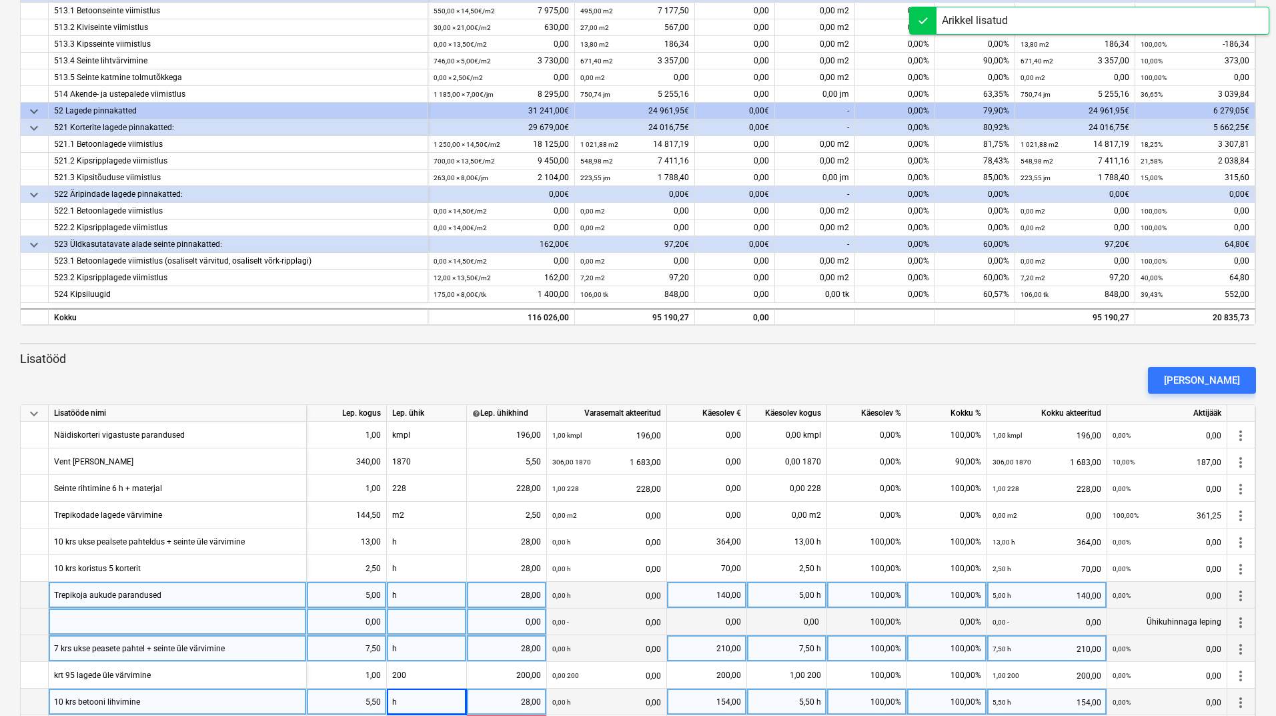
click at [135, 618] on div at bounding box center [178, 621] width 258 height 27
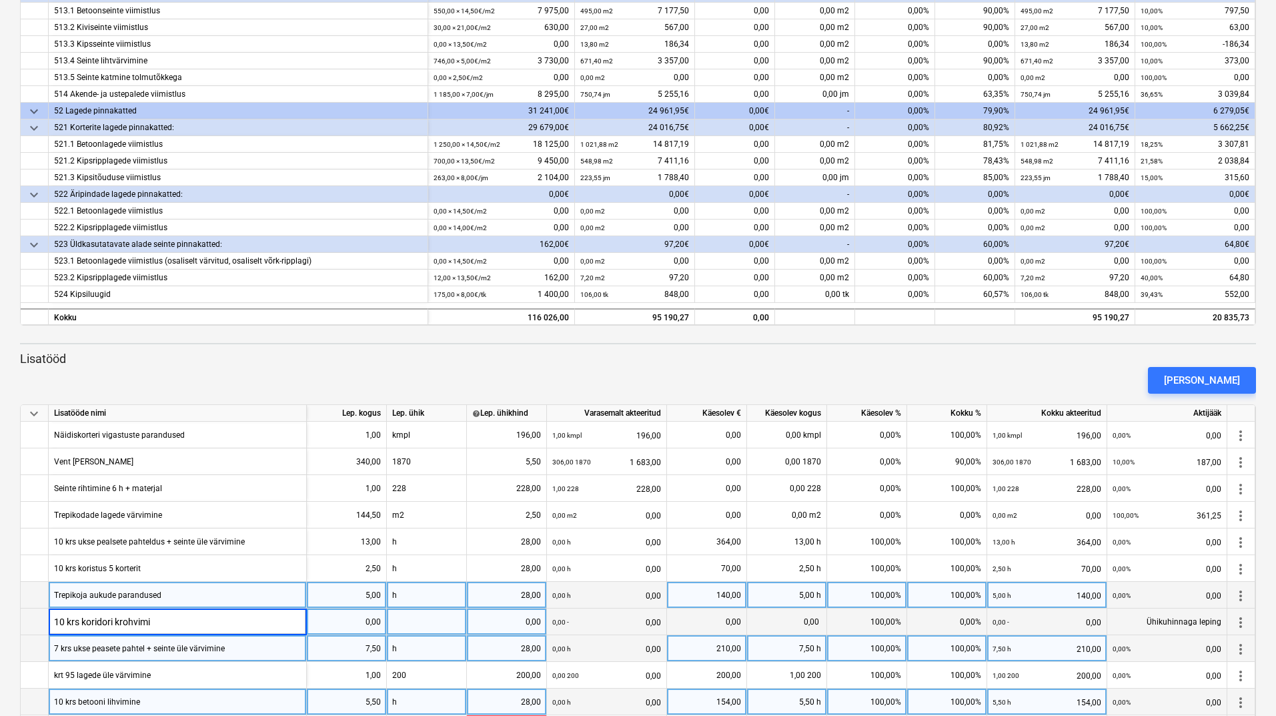
type input "10 krs koridori krohvimie"
click at [325, 627] on div "0,00" at bounding box center [346, 621] width 69 height 27
type input "1"
click at [408, 624] on div at bounding box center [427, 621] width 80 height 27
type input "129"
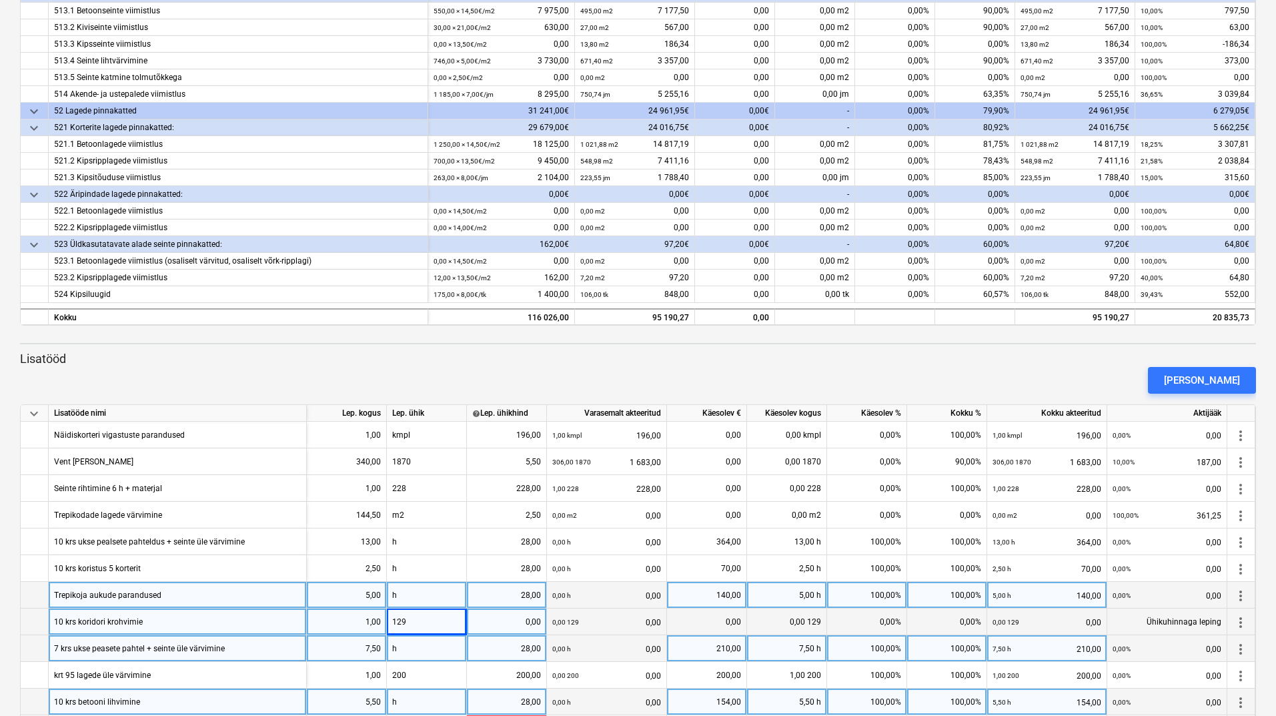
click at [514, 616] on div "0,00" at bounding box center [506, 621] width 69 height 27
type input "129"
click at [856, 623] on div "0,00%" at bounding box center [867, 621] width 80 height 27
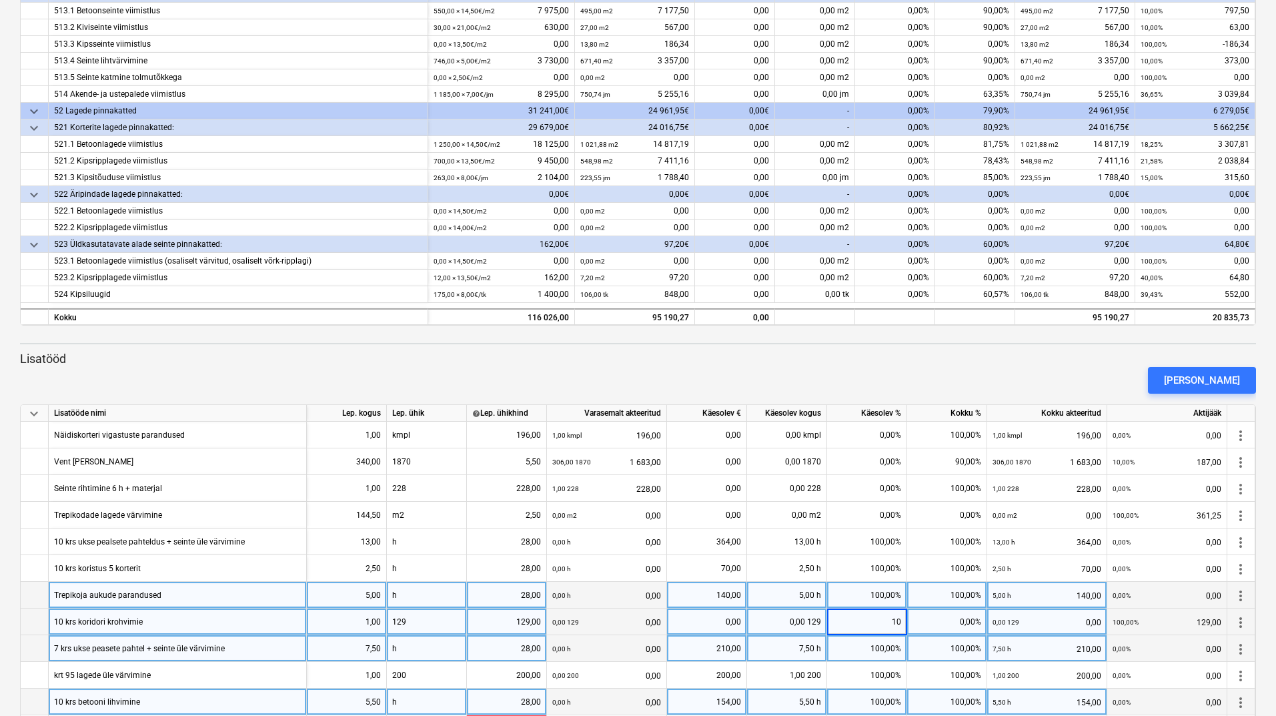
type input "100"
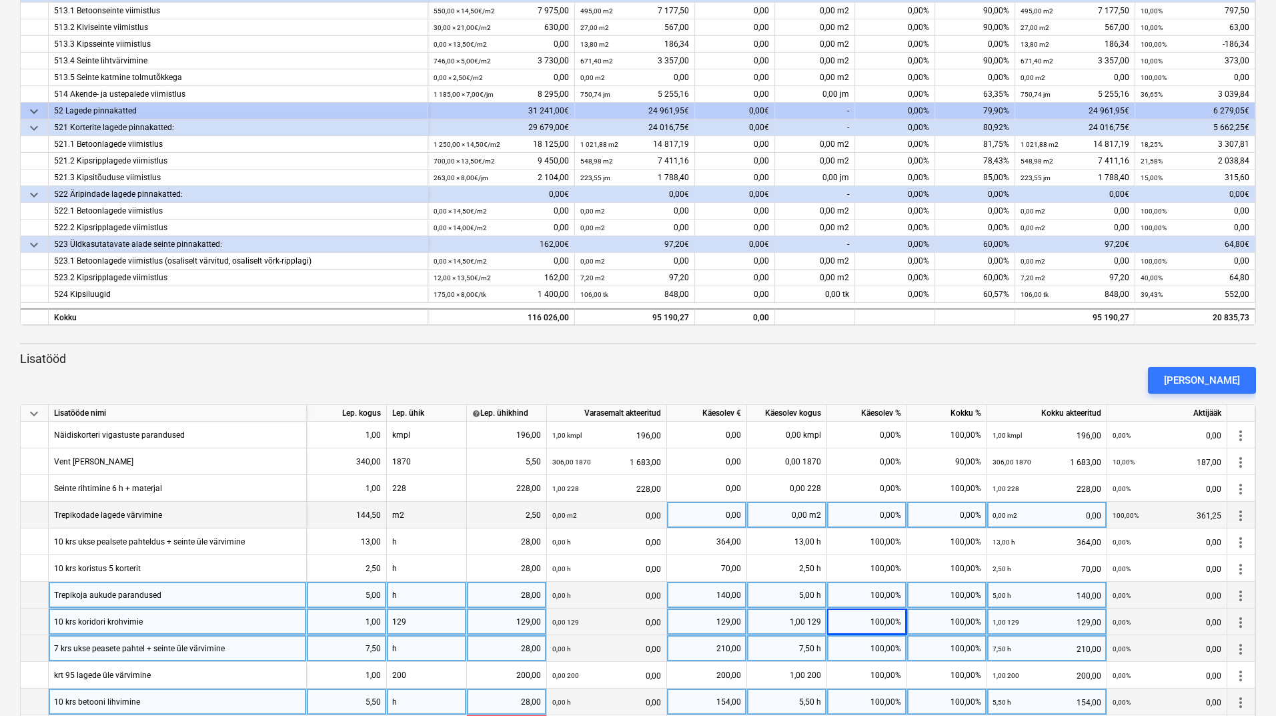
click at [865, 521] on div "0,00%" at bounding box center [867, 515] width 80 height 27
type input "100"
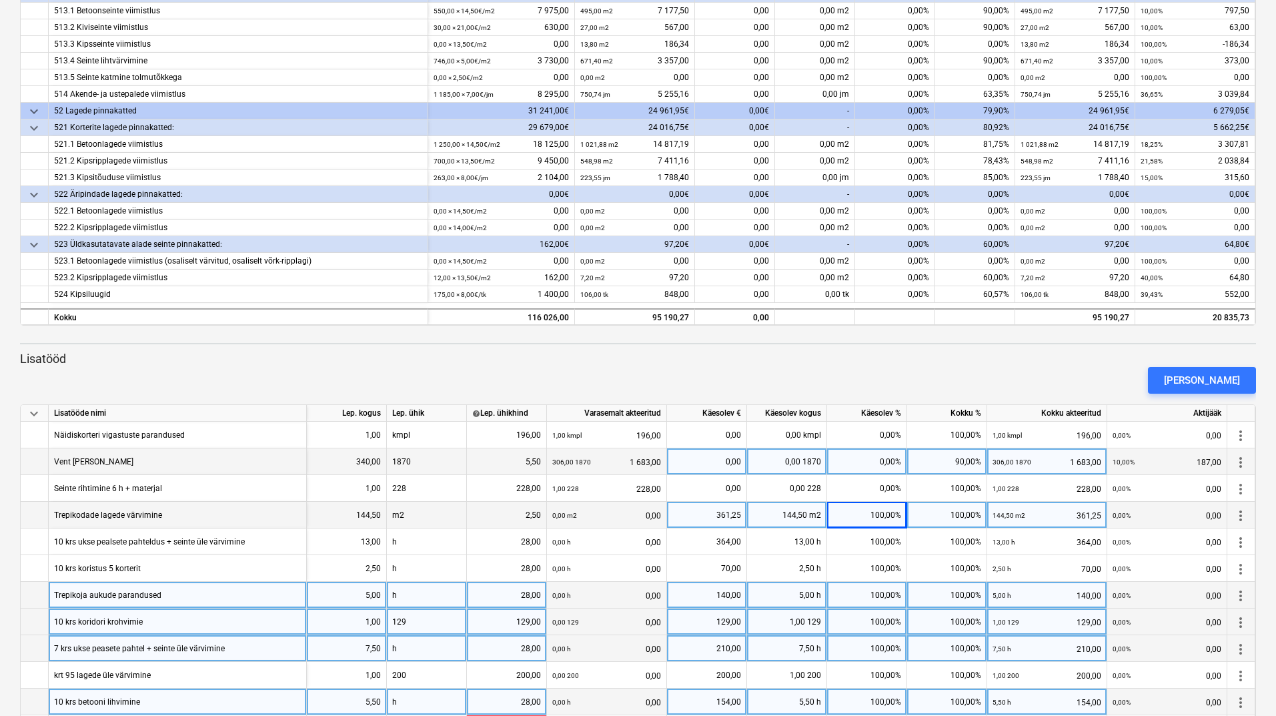
click at [863, 460] on div "0,00%" at bounding box center [867, 461] width 80 height 27
type input "10"
click at [1196, 382] on div "[PERSON_NAME]" at bounding box center [1202, 380] width 76 height 17
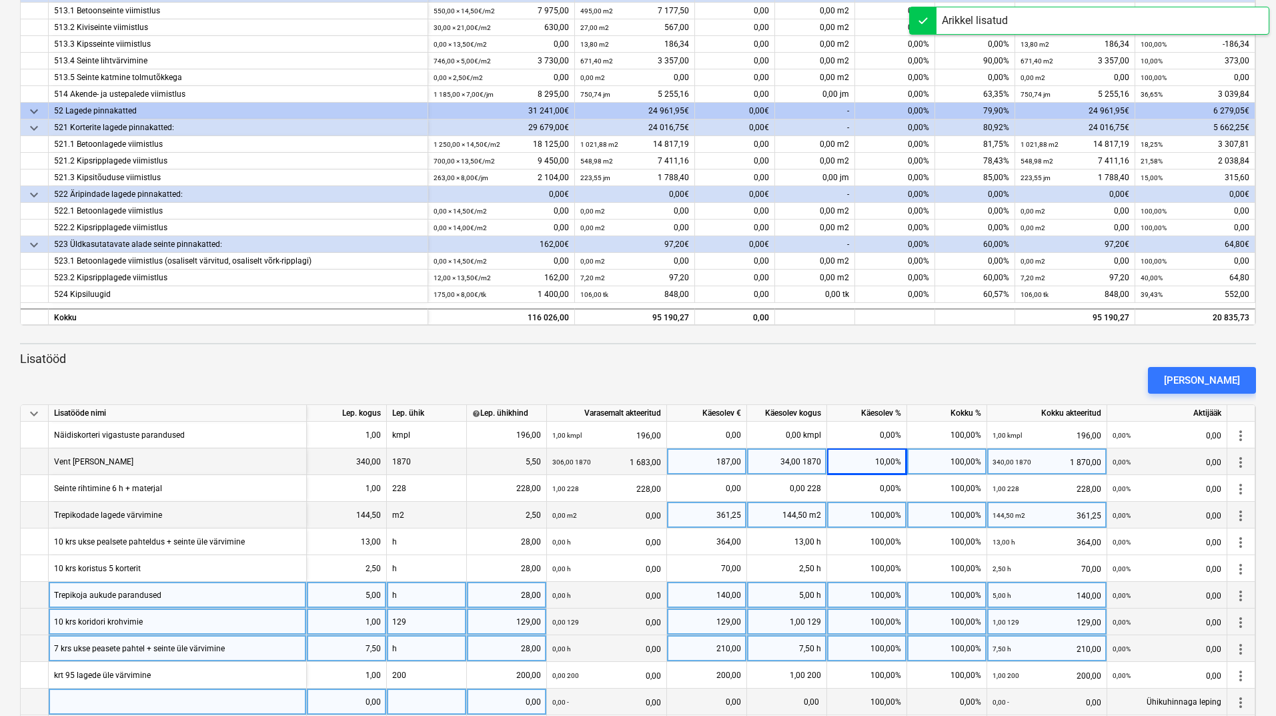
click at [205, 705] on div at bounding box center [178, 702] width 258 height 27
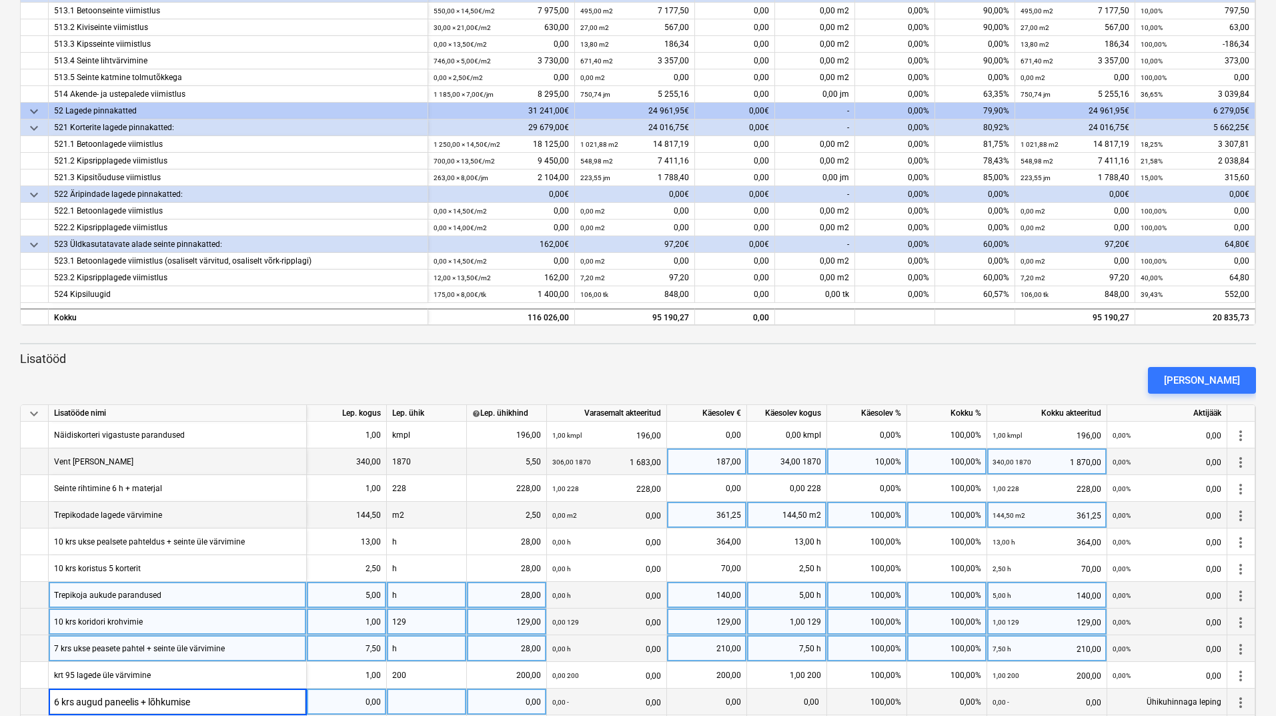
type input "6 krs augud paneelis + lõhkumised"
click at [330, 707] on div "0,00" at bounding box center [346, 702] width 69 height 27
type input "8,5"
click at [406, 701] on div at bounding box center [427, 702] width 80 height 27
type input "2"
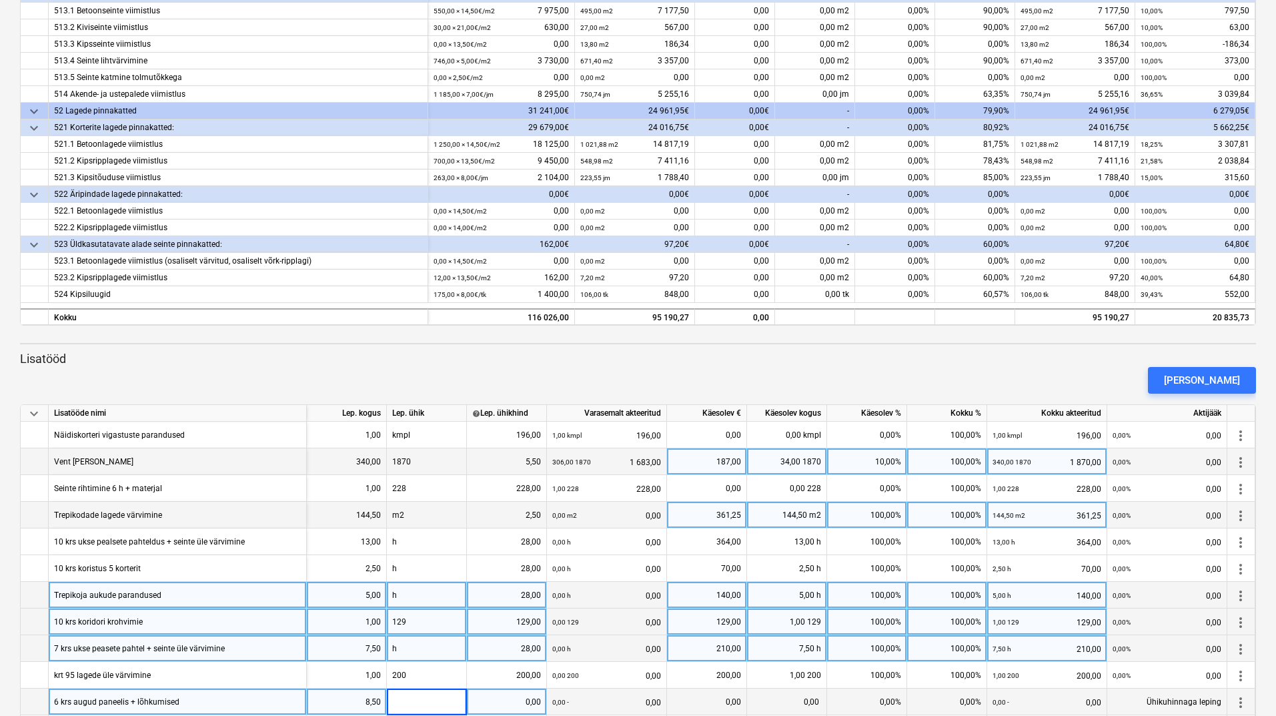
type input "h"
click at [502, 704] on div "0,00" at bounding box center [506, 702] width 69 height 27
type input "28"
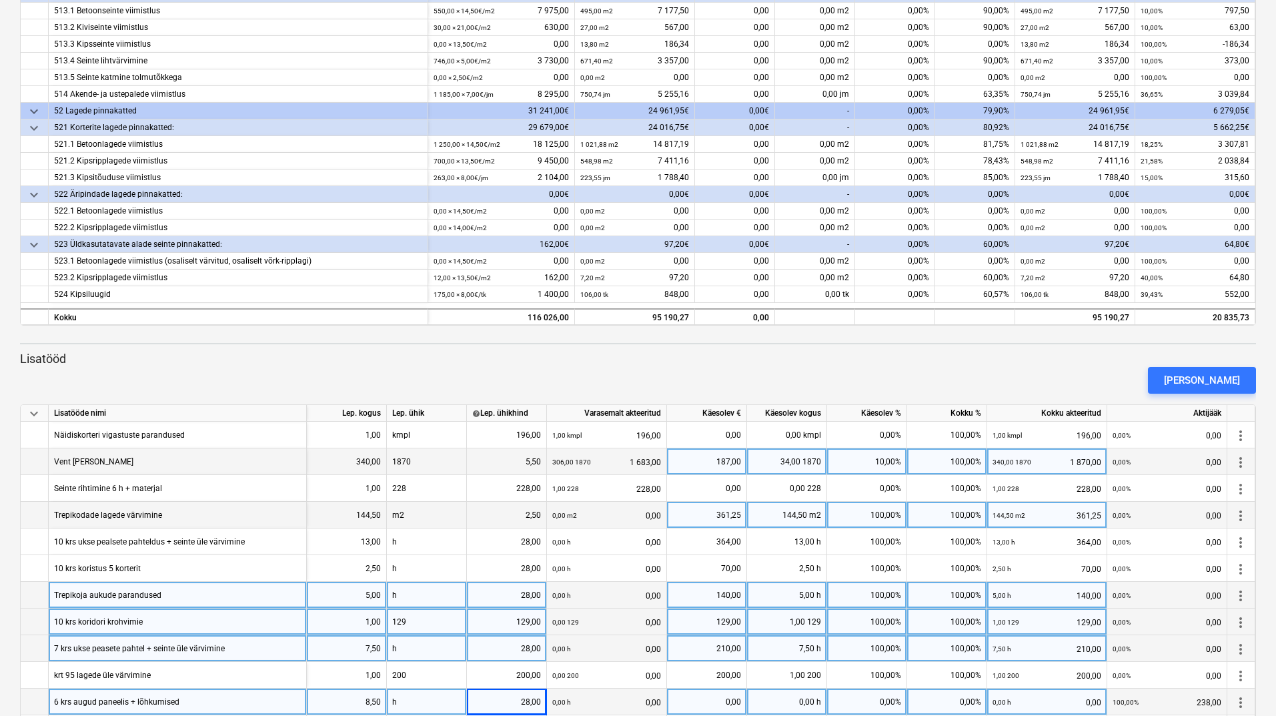
click at [859, 704] on div "0,00%" at bounding box center [867, 702] width 80 height 27
type input "100"
click at [1206, 376] on div "[PERSON_NAME]" at bounding box center [1202, 380] width 76 height 17
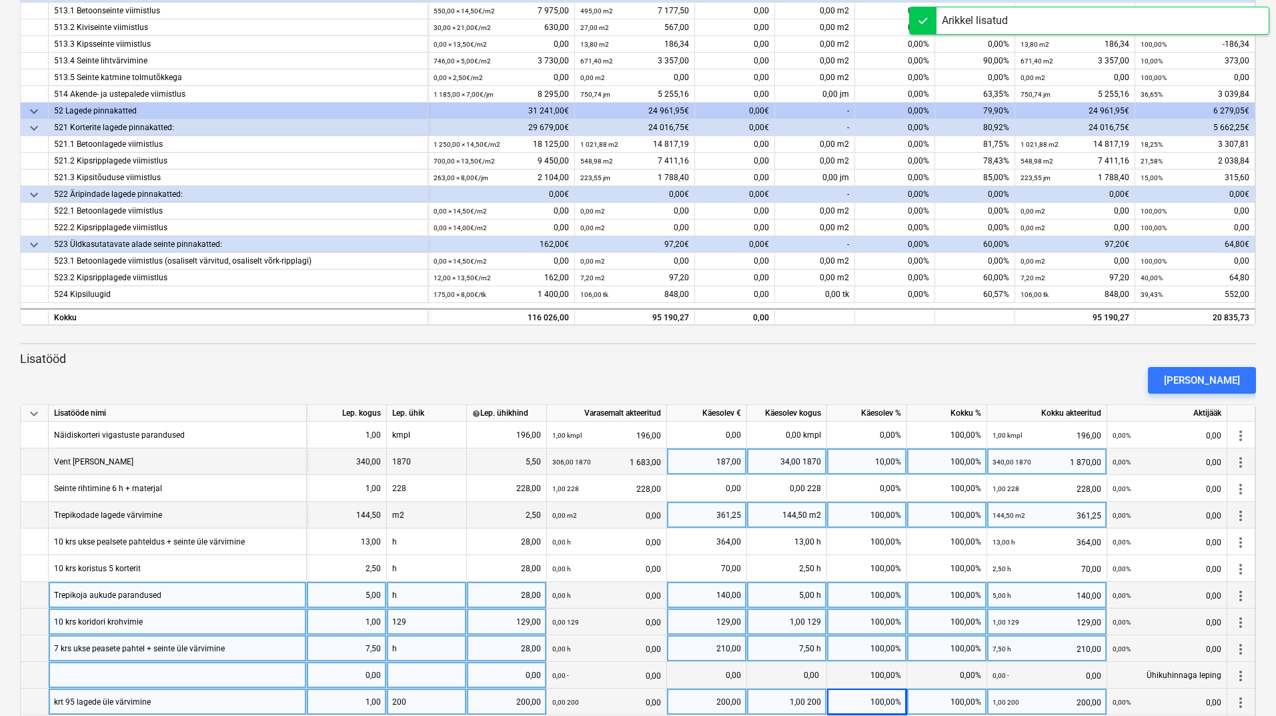
click at [108, 672] on div at bounding box center [178, 675] width 258 height 27
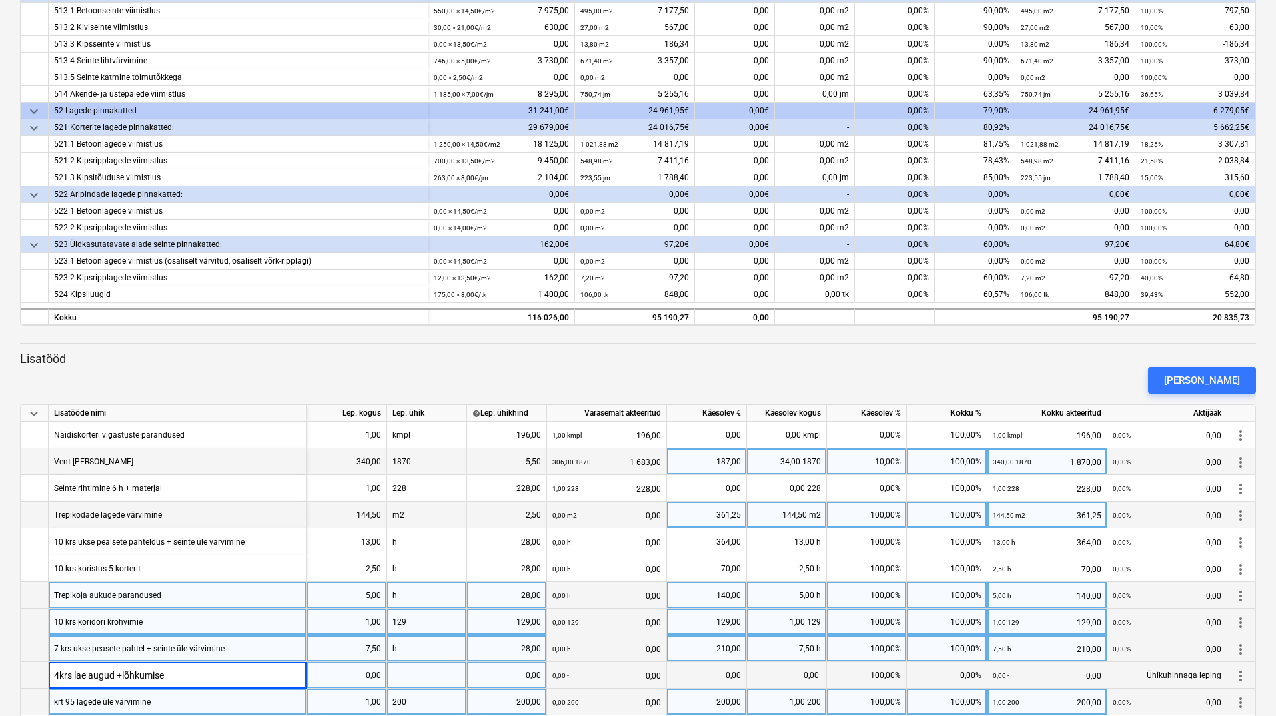
type input "4krs lae augud +lõhkumised"
click at [402, 674] on div at bounding box center [427, 675] width 80 height 27
click at [368, 677] on div "0,00" at bounding box center [346, 675] width 69 height 27
type input "17"
click at [494, 677] on div "0,00" at bounding box center [506, 675] width 69 height 27
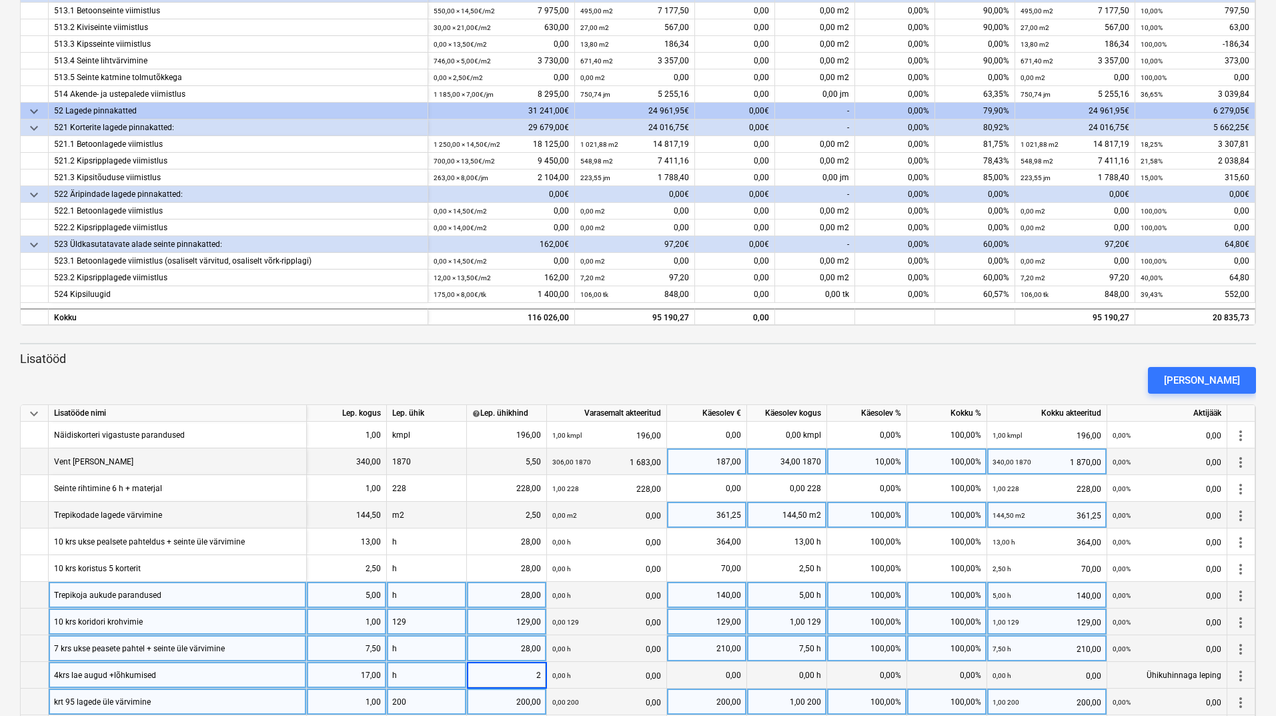
type input "28"
click at [855, 672] on div "0,00%" at bounding box center [867, 675] width 80 height 27
type input "100"
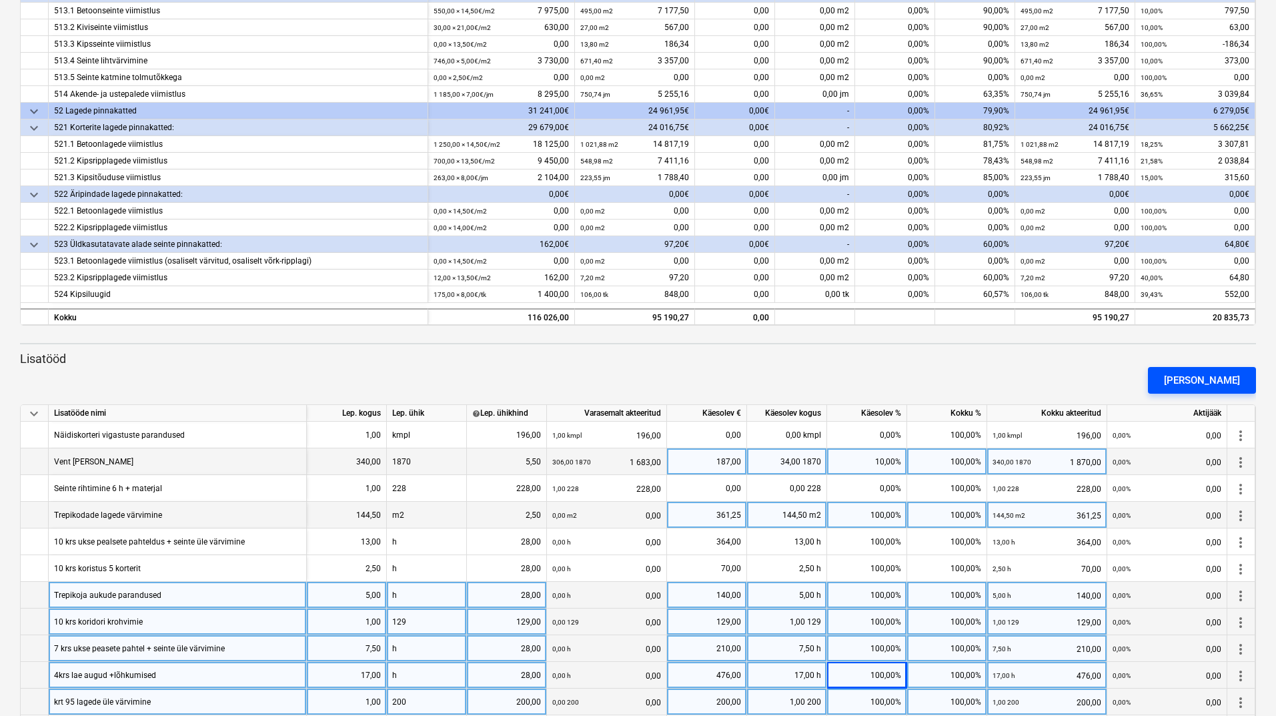
click at [1202, 382] on div "[PERSON_NAME]" at bounding box center [1202, 380] width 76 height 17
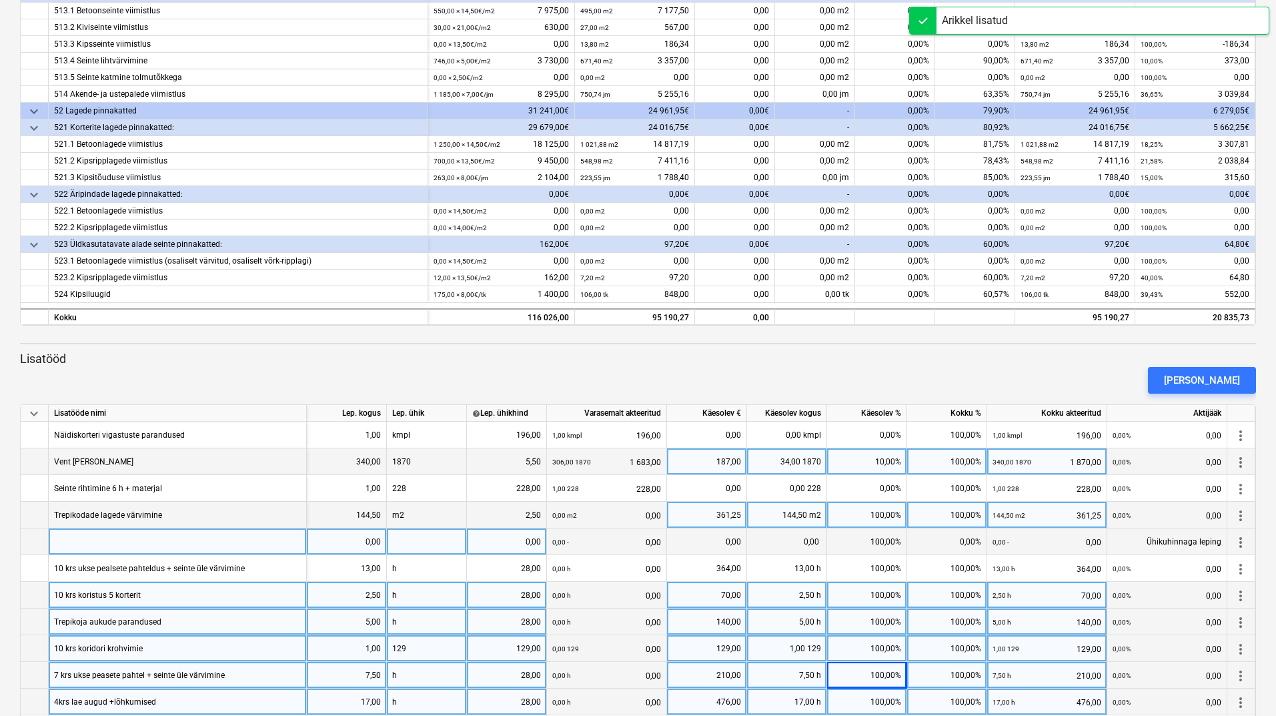
click at [71, 544] on div at bounding box center [178, 541] width 258 height 27
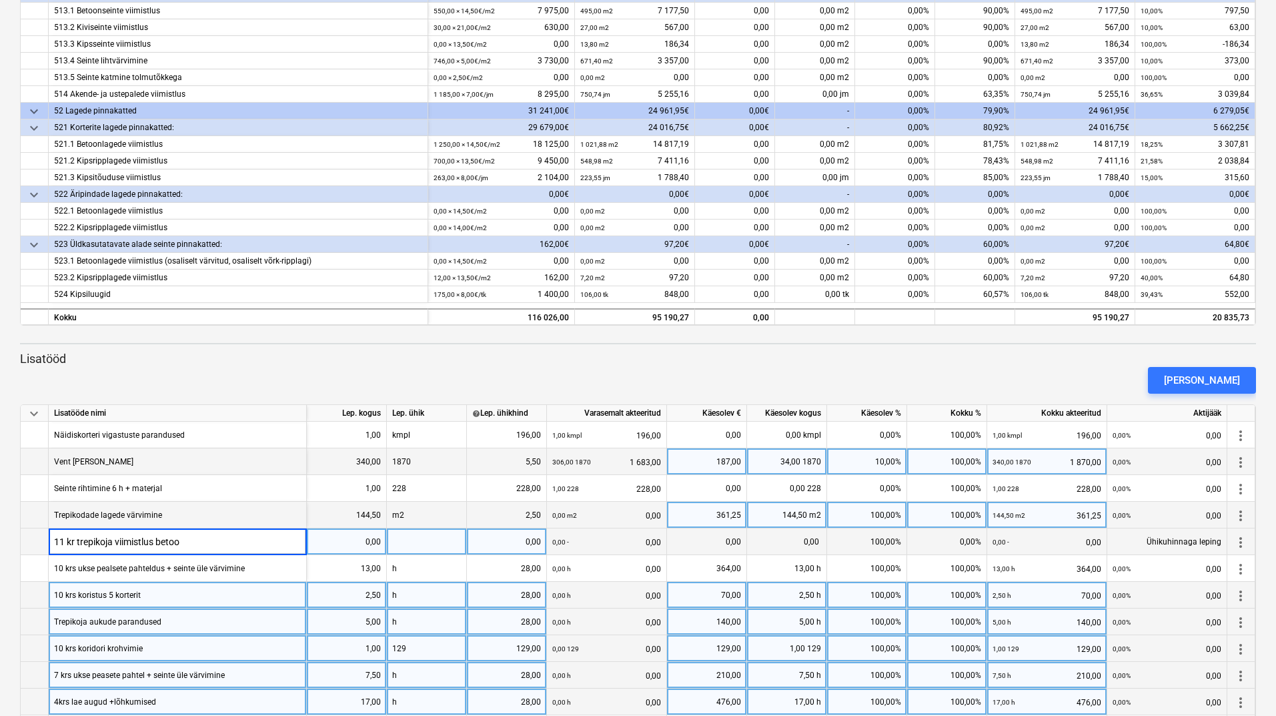
type input "11 kr trepikoja viimistlus betoon"
click at [357, 545] on div "0,00" at bounding box center [346, 541] width 69 height 27
type input "16"
click at [415, 536] on div at bounding box center [427, 541] width 80 height 27
type input "m2"
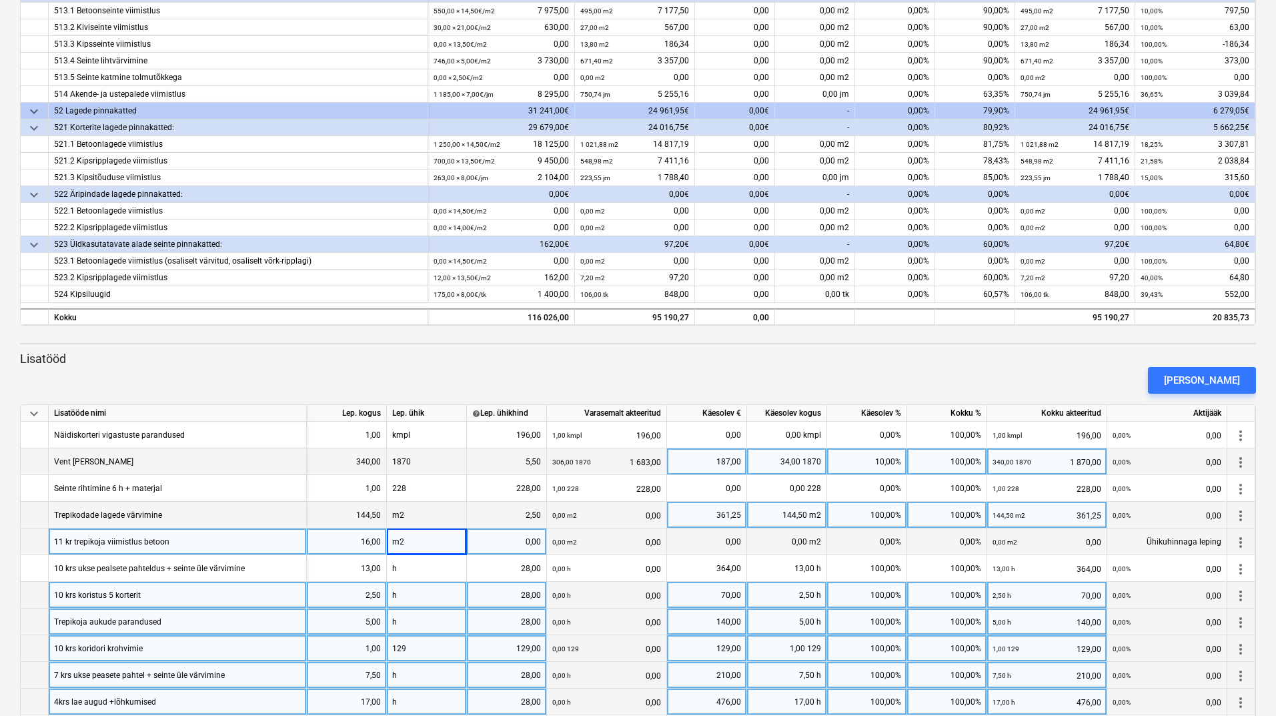
click at [513, 544] on div "0,00" at bounding box center [506, 541] width 69 height 27
type input "14,5"
click at [870, 541] on div "0,00%" at bounding box center [867, 541] width 80 height 27
type input "80"
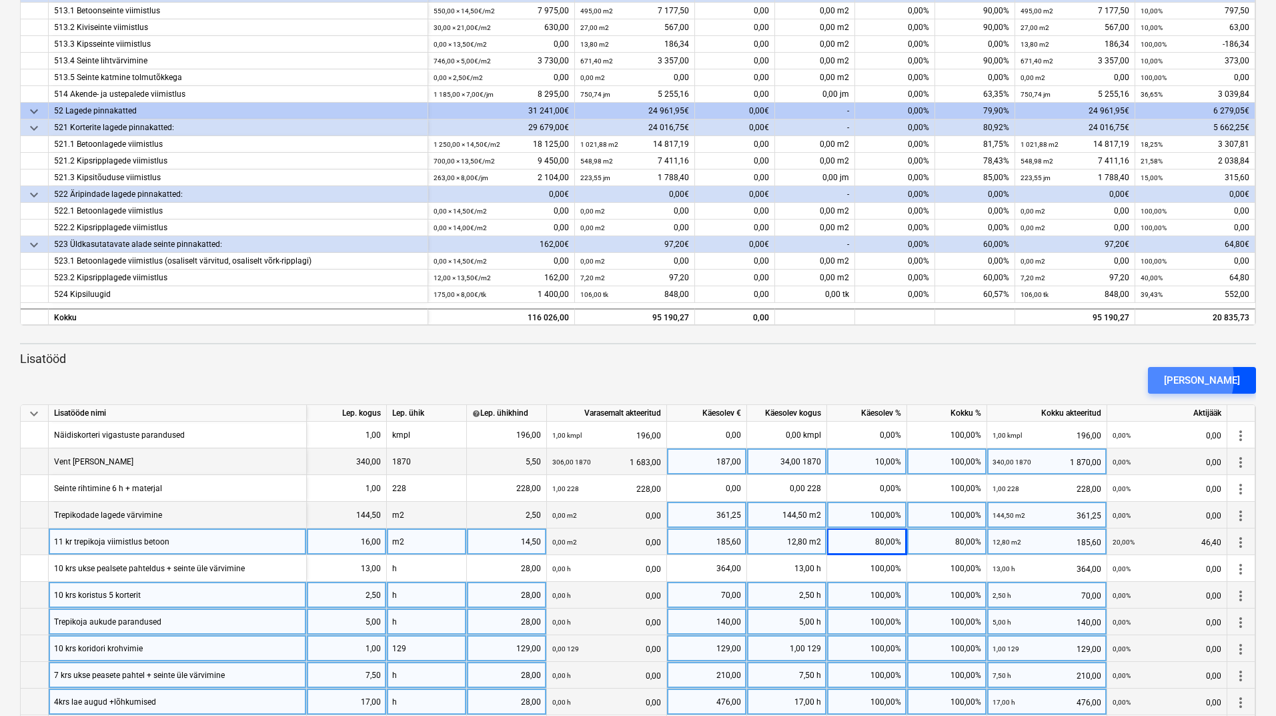
click at [1196, 378] on div "[PERSON_NAME]" at bounding box center [1202, 380] width 76 height 17
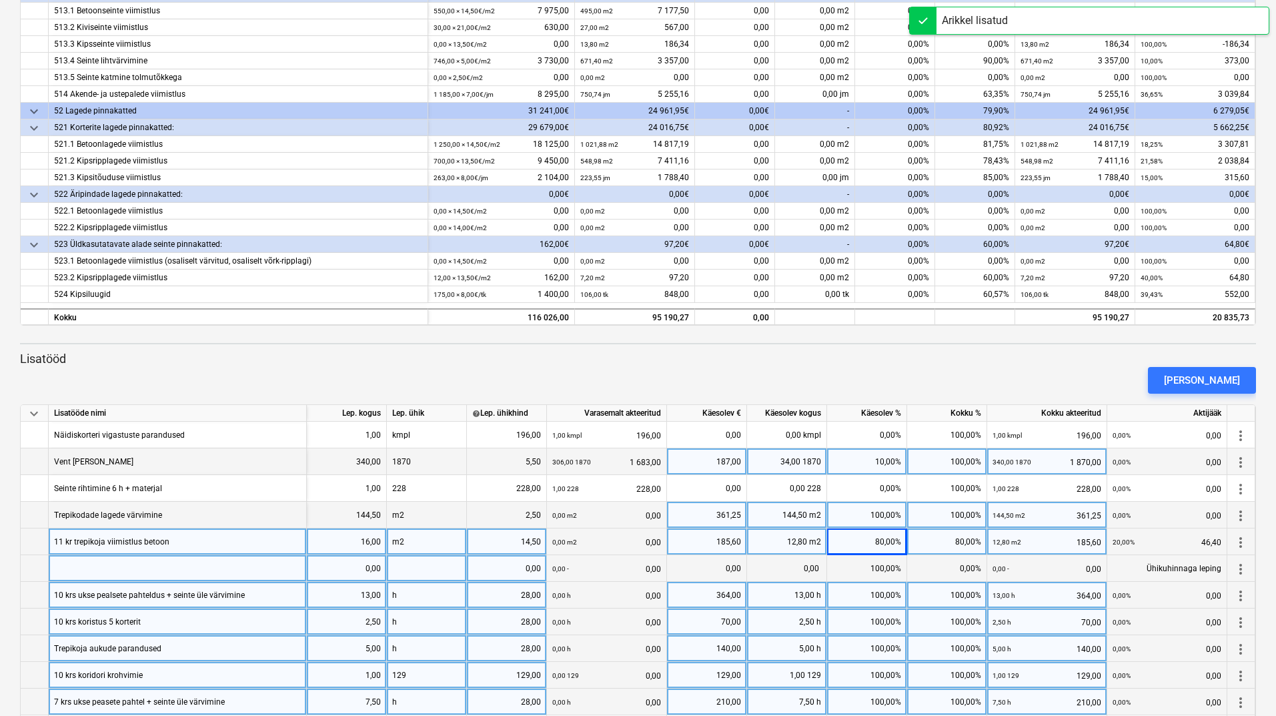
click at [73, 564] on div at bounding box center [178, 568] width 258 height 27
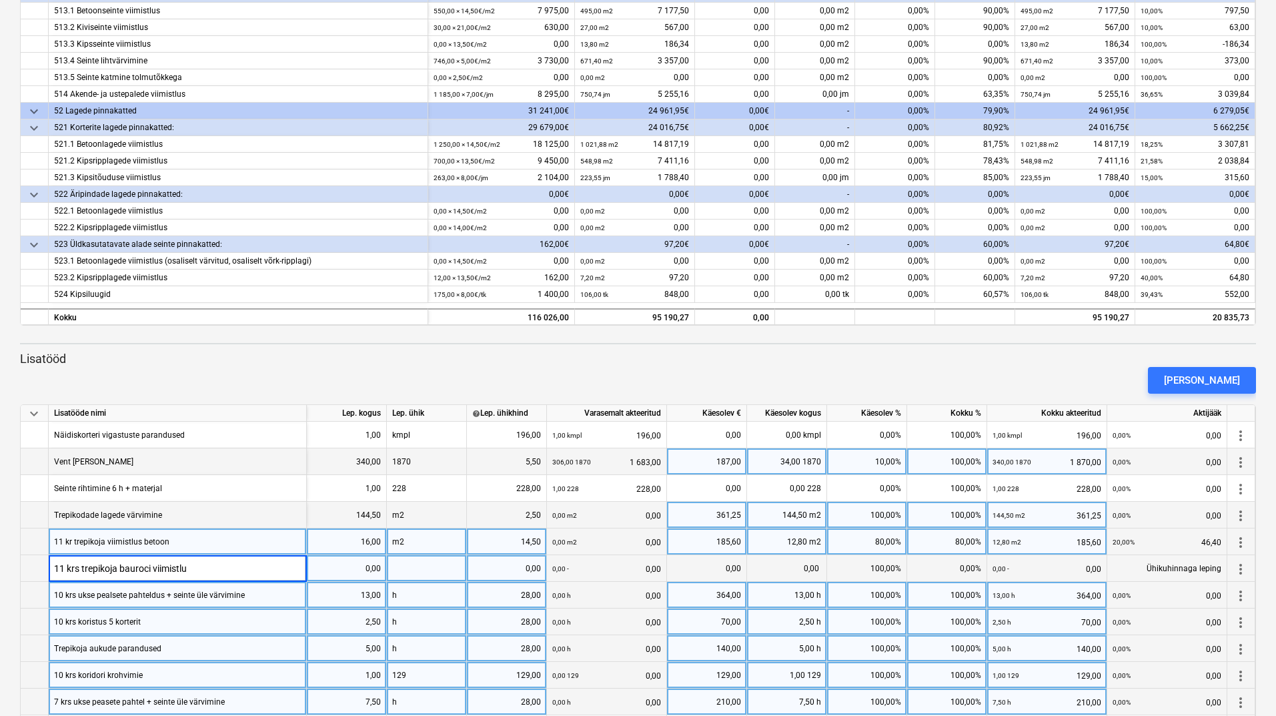
type input "11 krs trepikoja bauroci viimistlus"
click at [328, 568] on div "0,00" at bounding box center [346, 568] width 69 height 27
type input "69"
click at [414, 574] on div at bounding box center [427, 568] width 80 height 27
type input "m2"
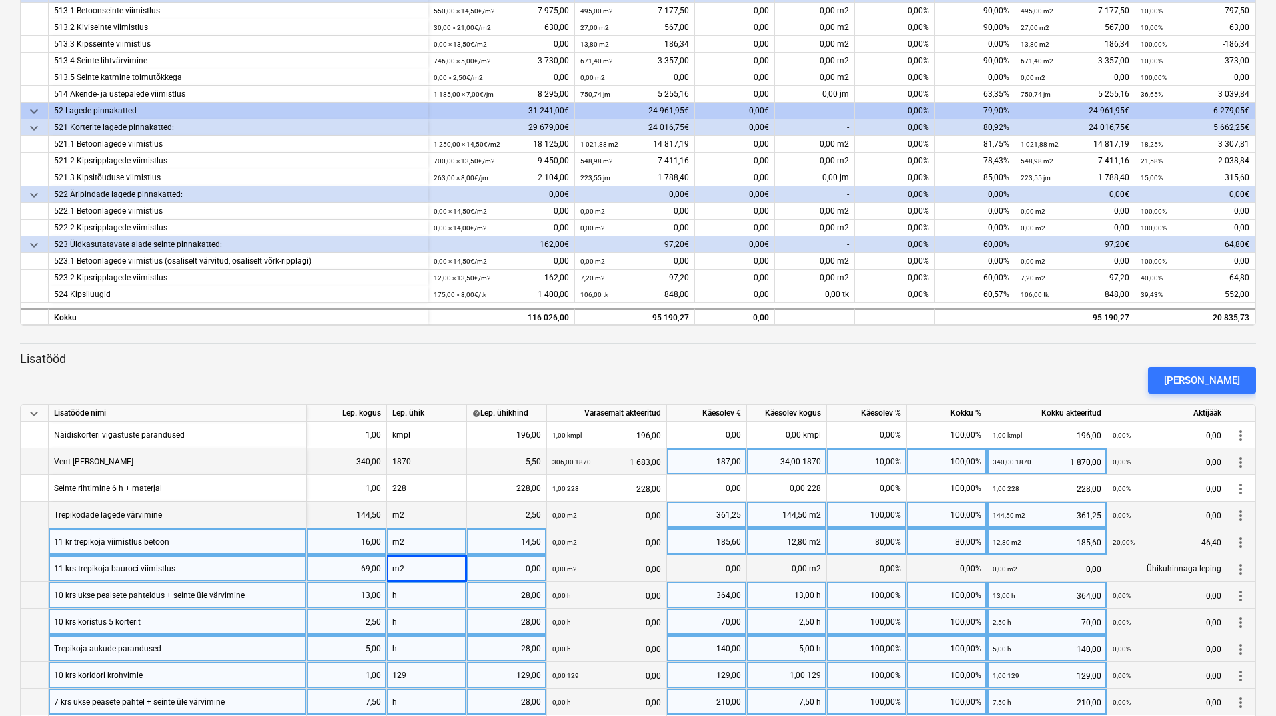
click at [496, 564] on div "0,00" at bounding box center [506, 568] width 69 height 27
click at [877, 568] on div "0,00%" at bounding box center [867, 568] width 80 height 27
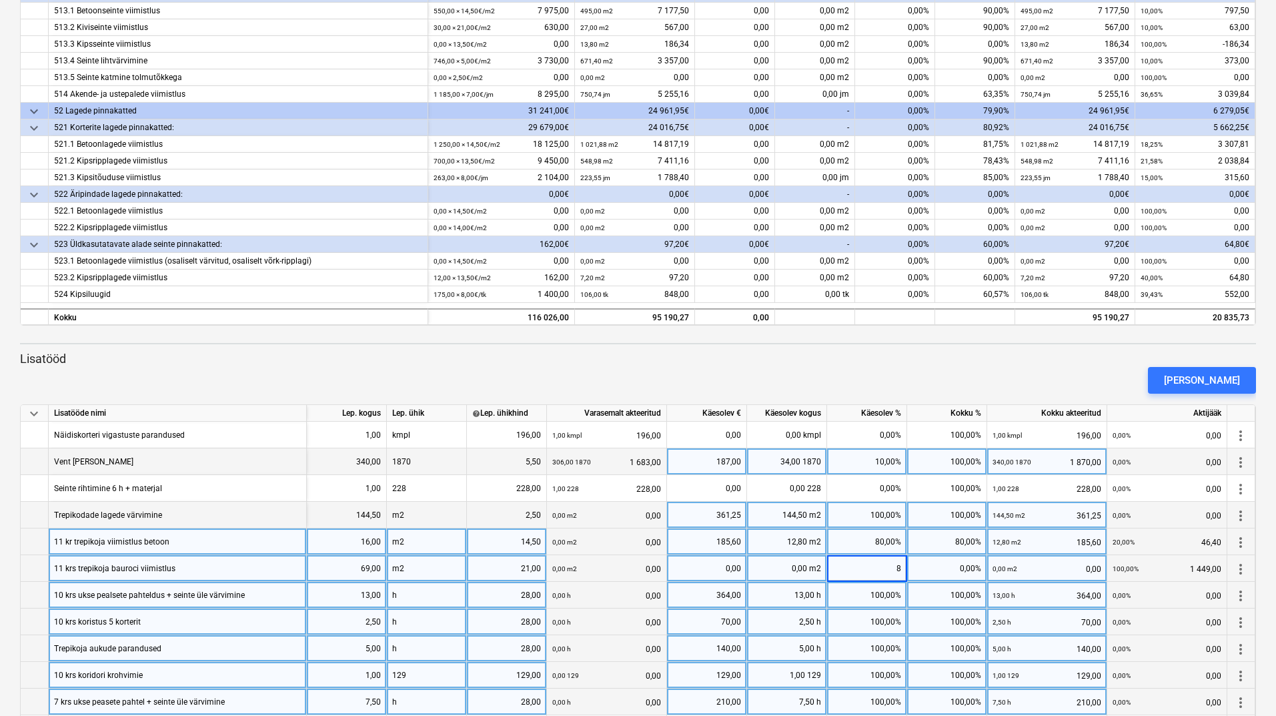
type input "80"
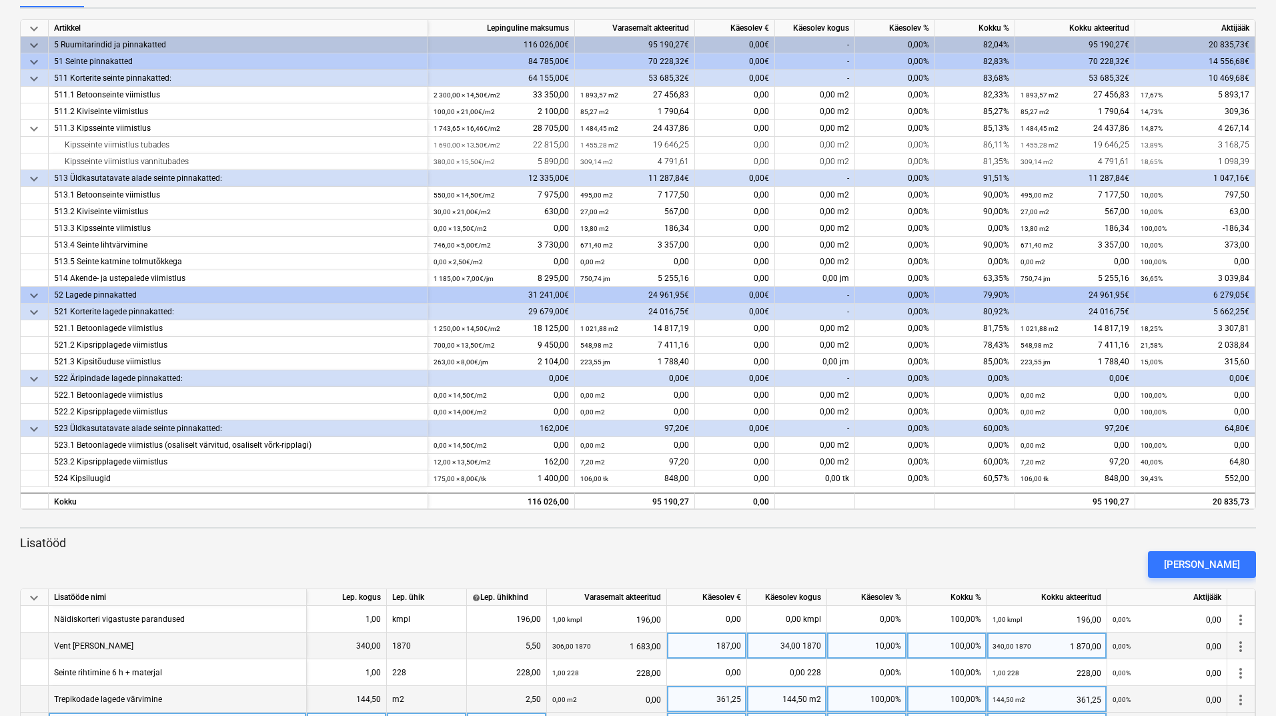
scroll to position [137, 0]
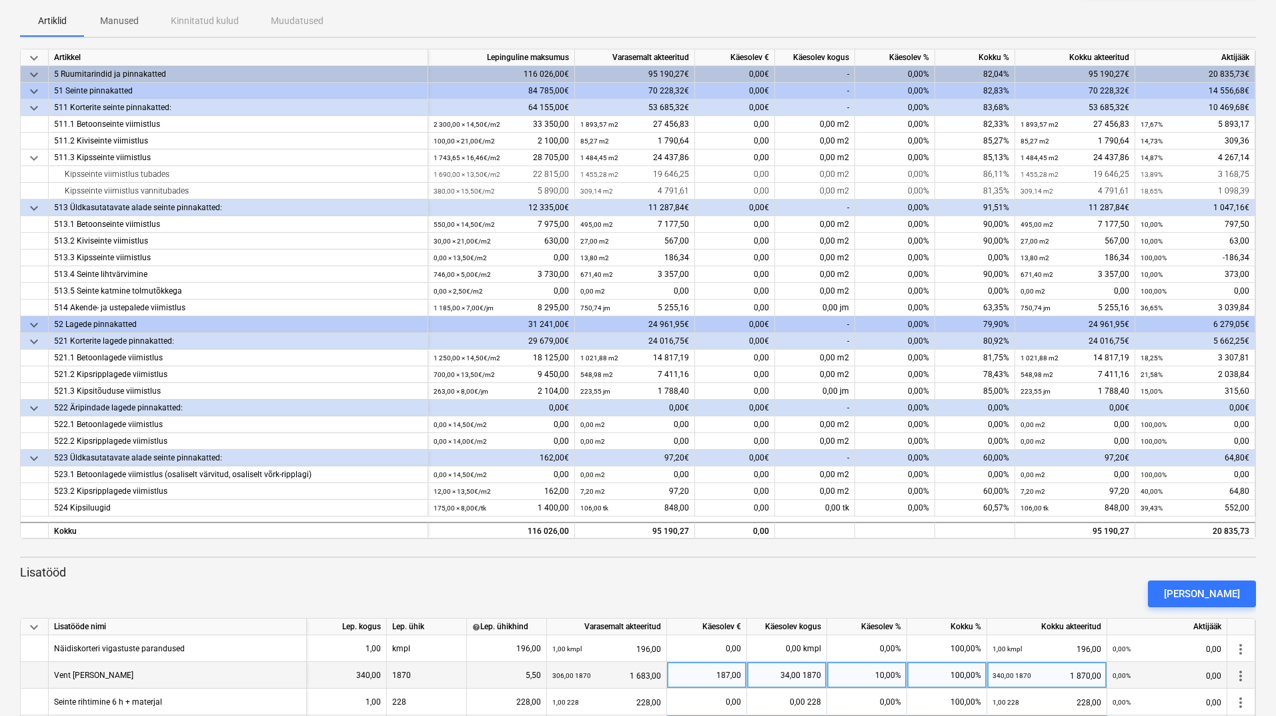
click at [885, 73] on div "0,00%" at bounding box center [895, 74] width 80 height 17
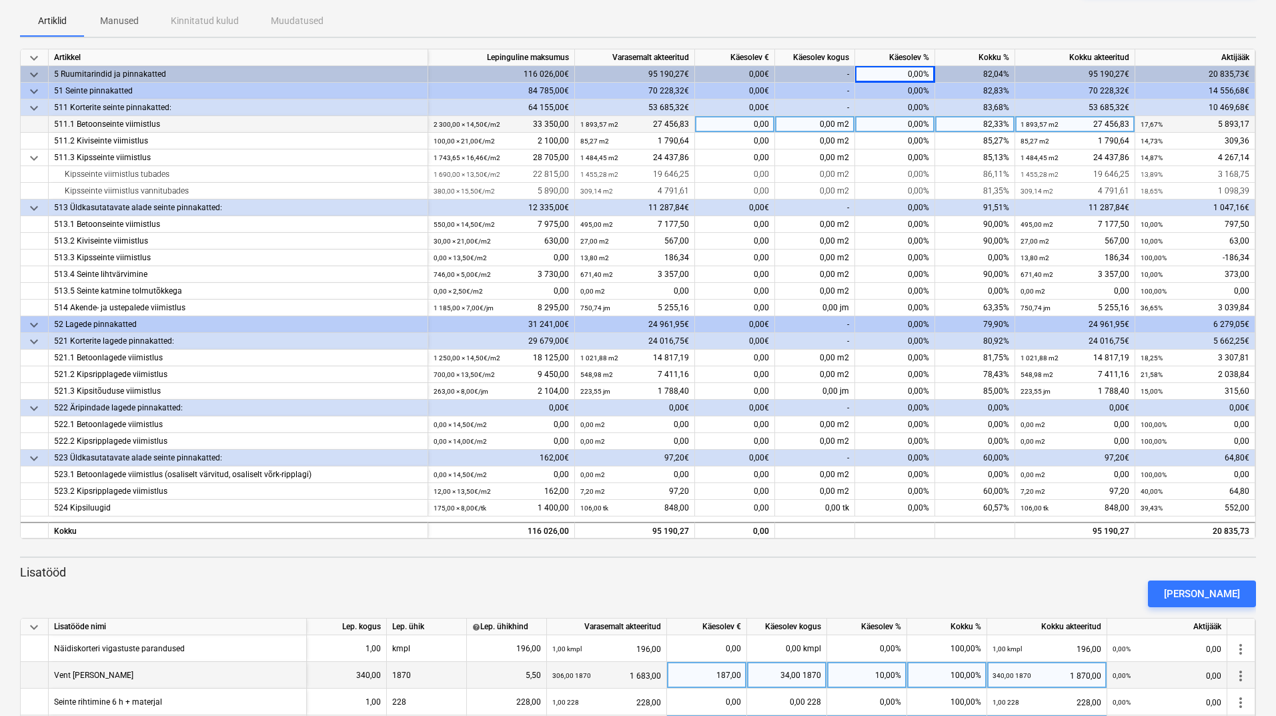
click at [894, 125] on div "0,00%" at bounding box center [895, 124] width 80 height 17
type input "10"
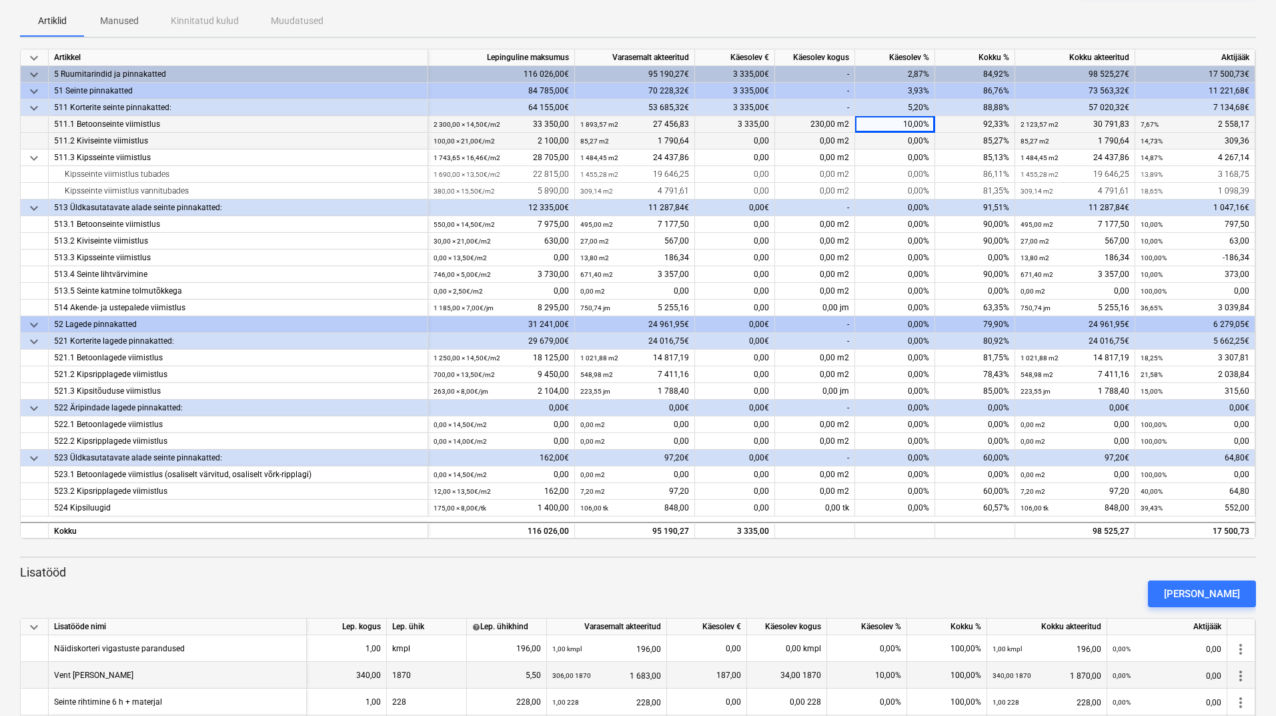
click at [903, 139] on div "0,00%" at bounding box center [895, 141] width 80 height 17
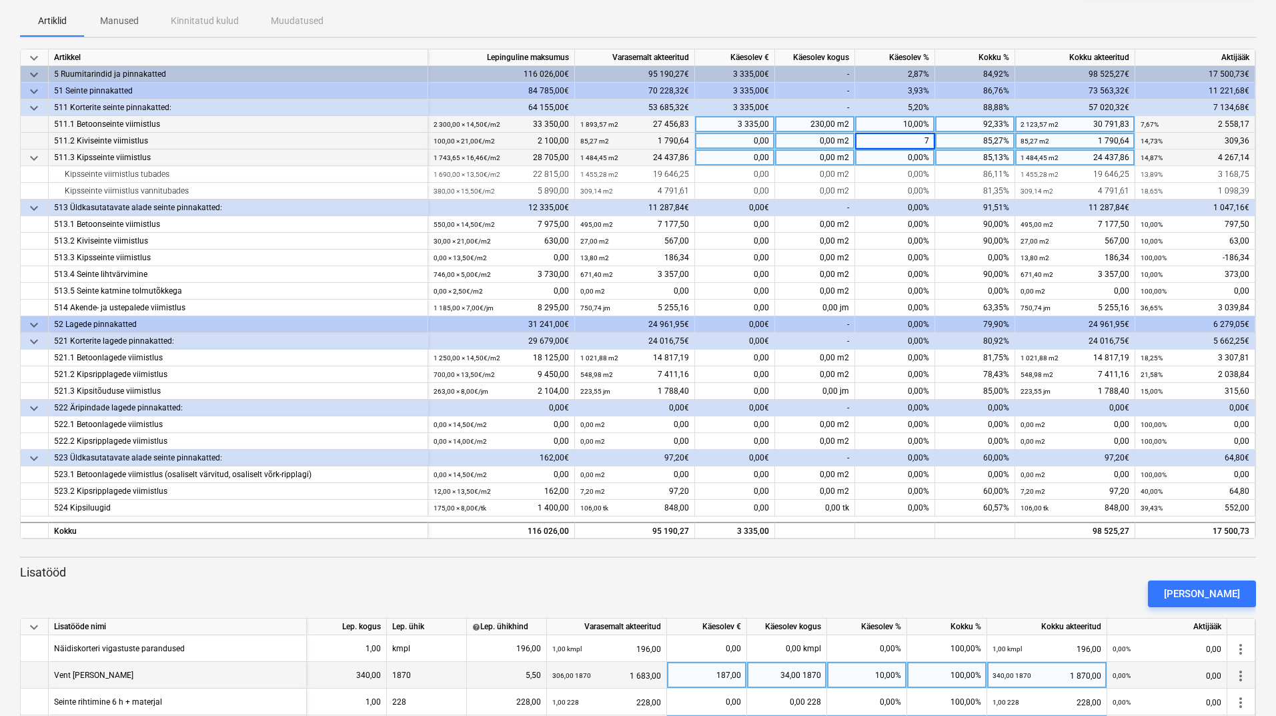
click at [905, 157] on div "0,00%" at bounding box center [895, 157] width 80 height 17
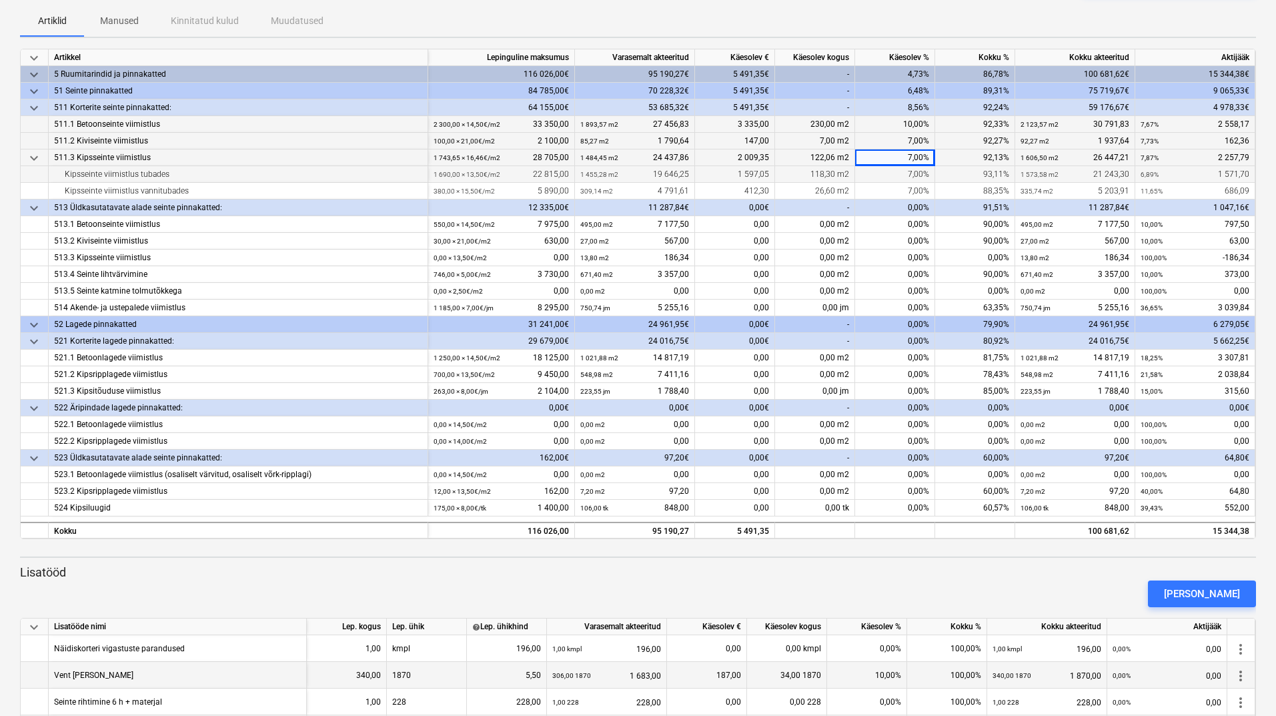
click at [907, 175] on div "7,00%" at bounding box center [895, 174] width 80 height 17
click at [903, 187] on div "7,00%" at bounding box center [895, 191] width 80 height 17
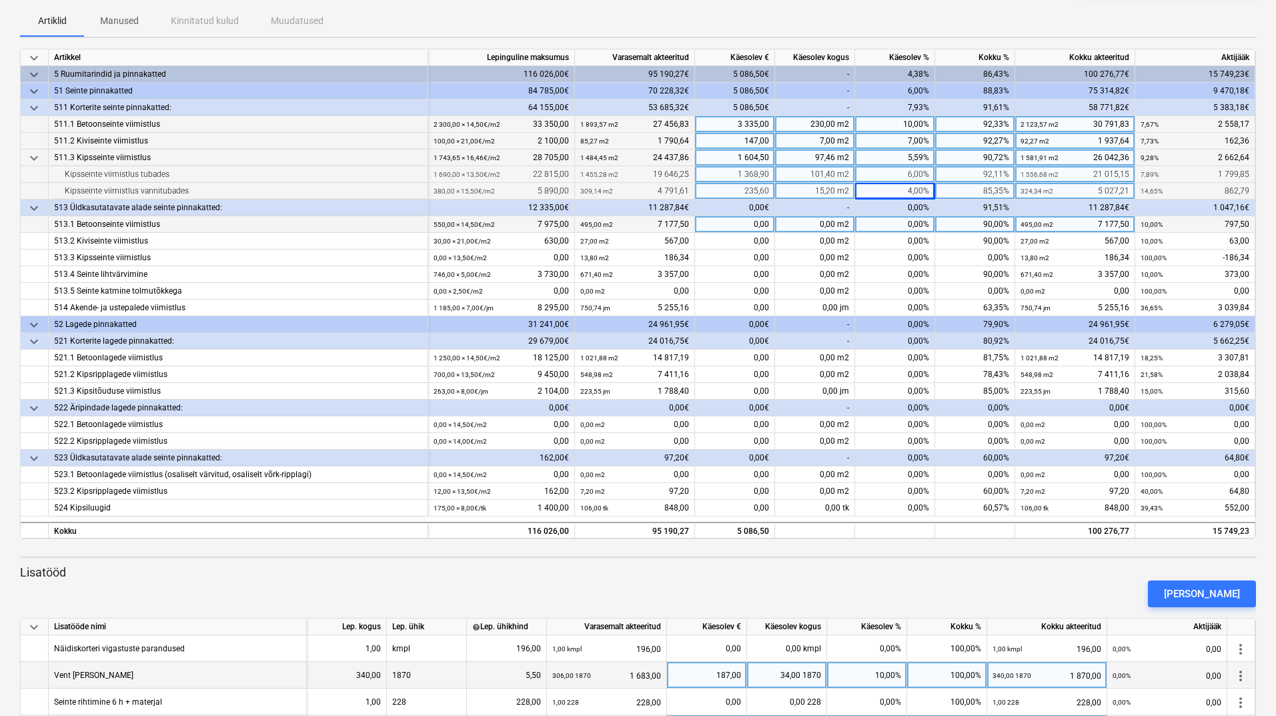
click at [907, 224] on div "0,00%" at bounding box center [895, 224] width 80 height 17
type input "2"
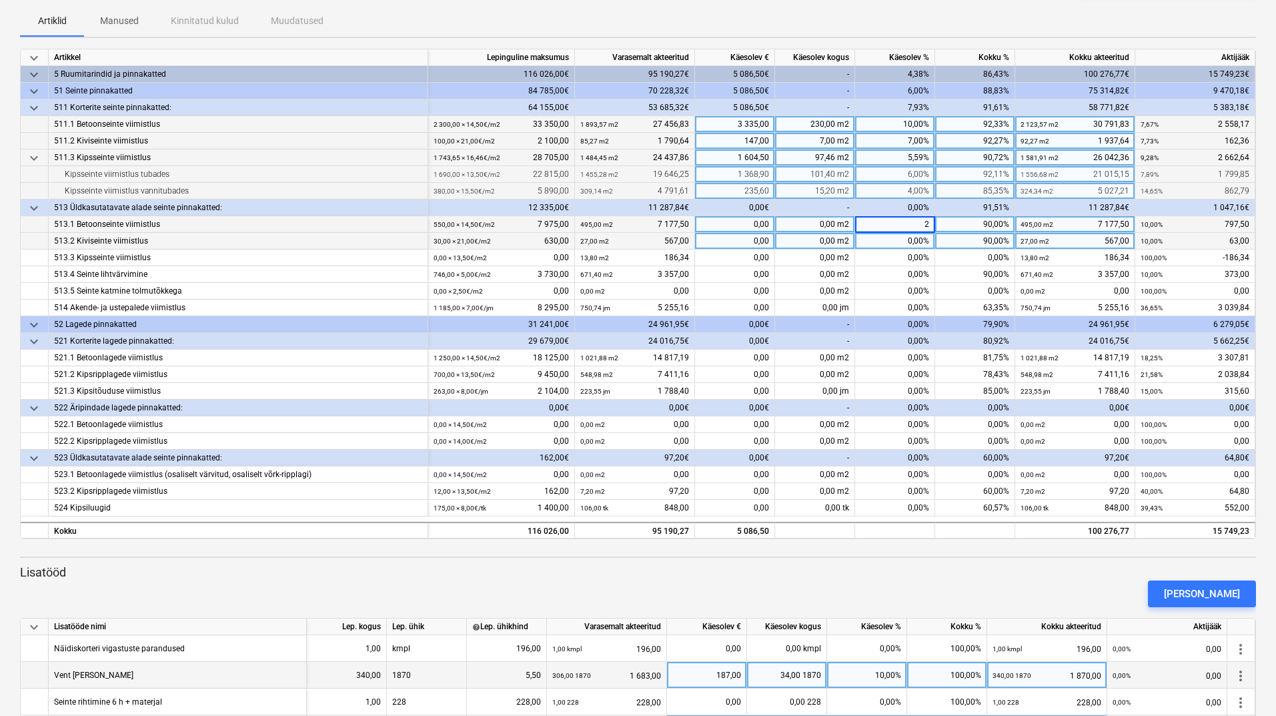
click at [907, 243] on div "0,00%" at bounding box center [895, 241] width 80 height 17
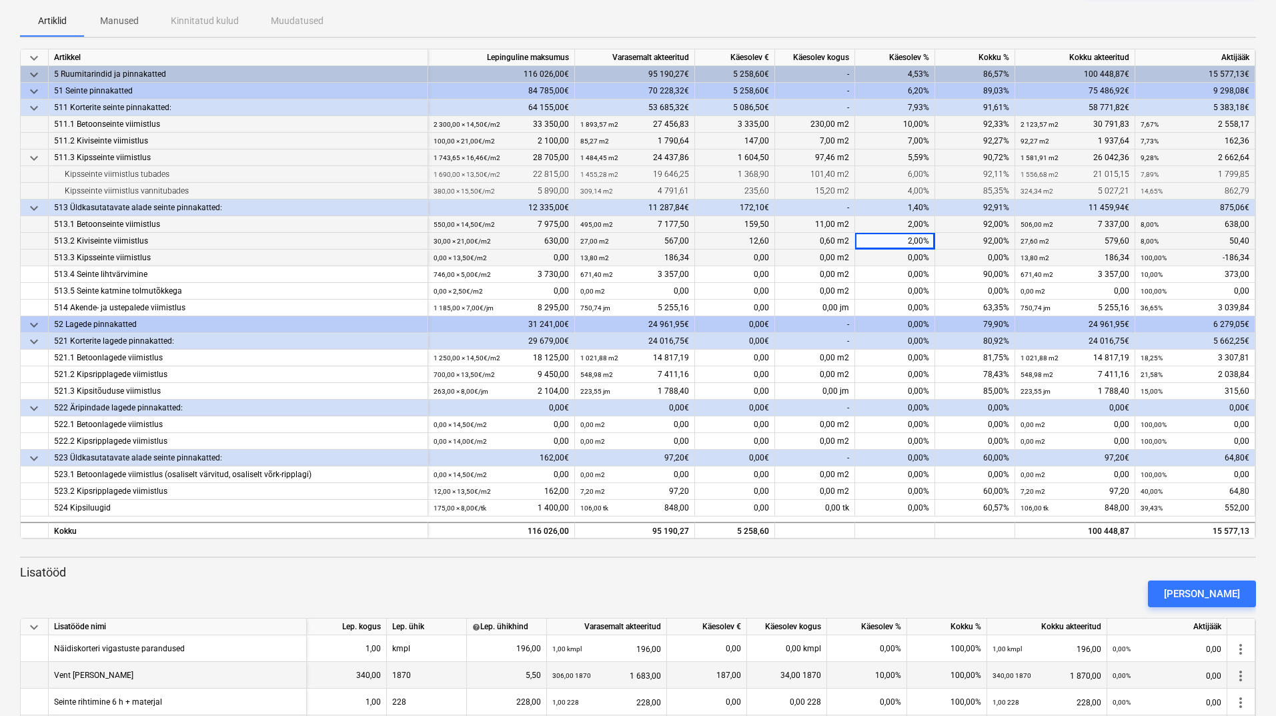
click at [907, 256] on div "0,00%" at bounding box center [895, 258] width 80 height 17
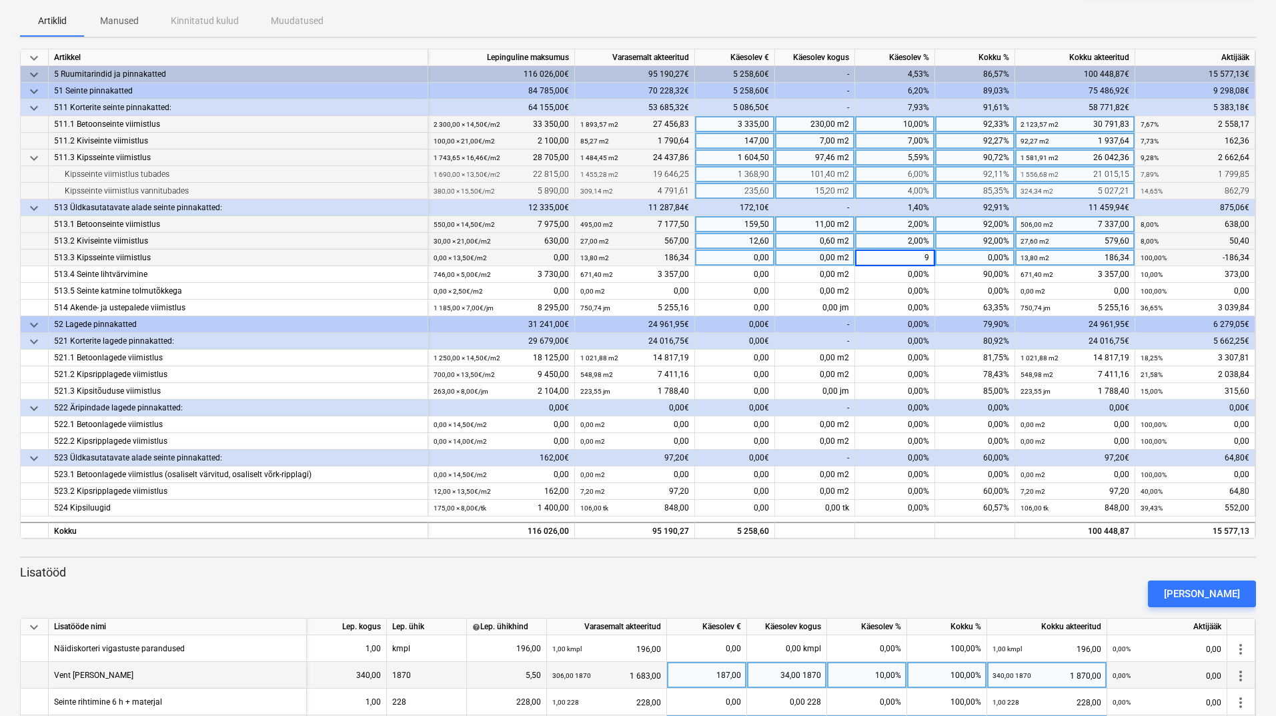
type input "92"
click at [907, 270] on div "0,00%" at bounding box center [895, 274] width 80 height 17
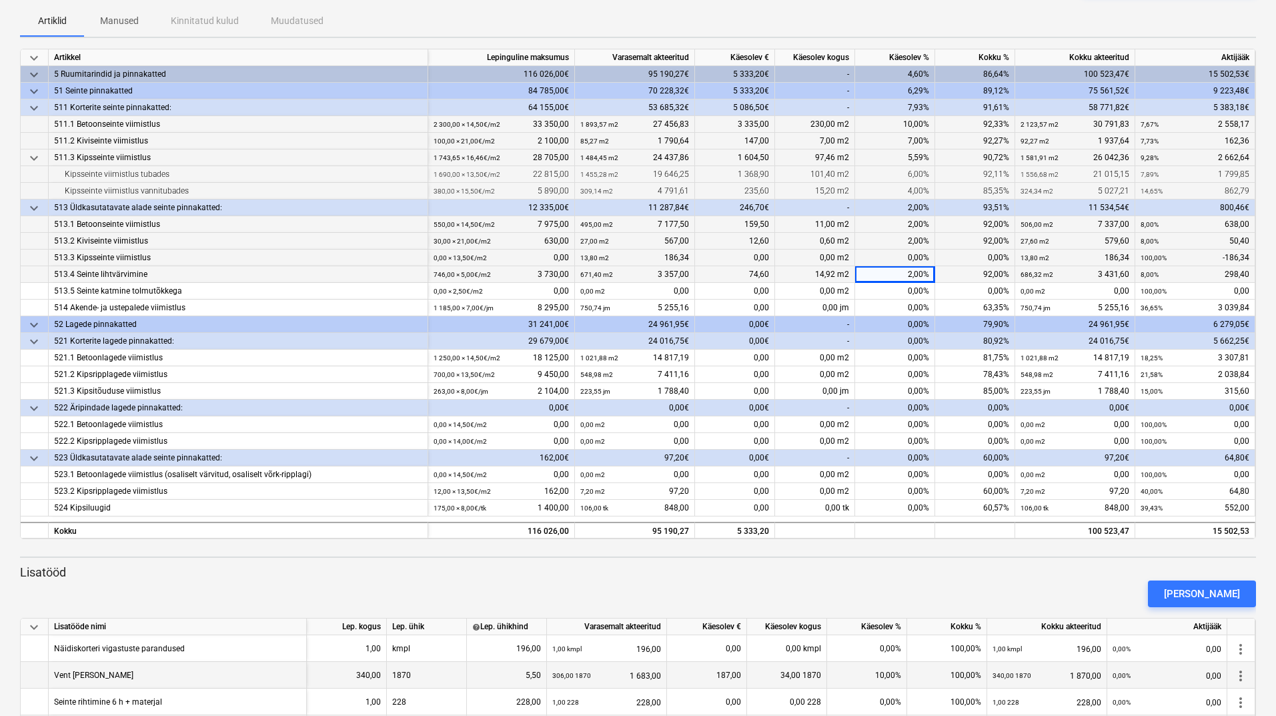
click at [905, 259] on div "0,00%" at bounding box center [895, 258] width 80 height 17
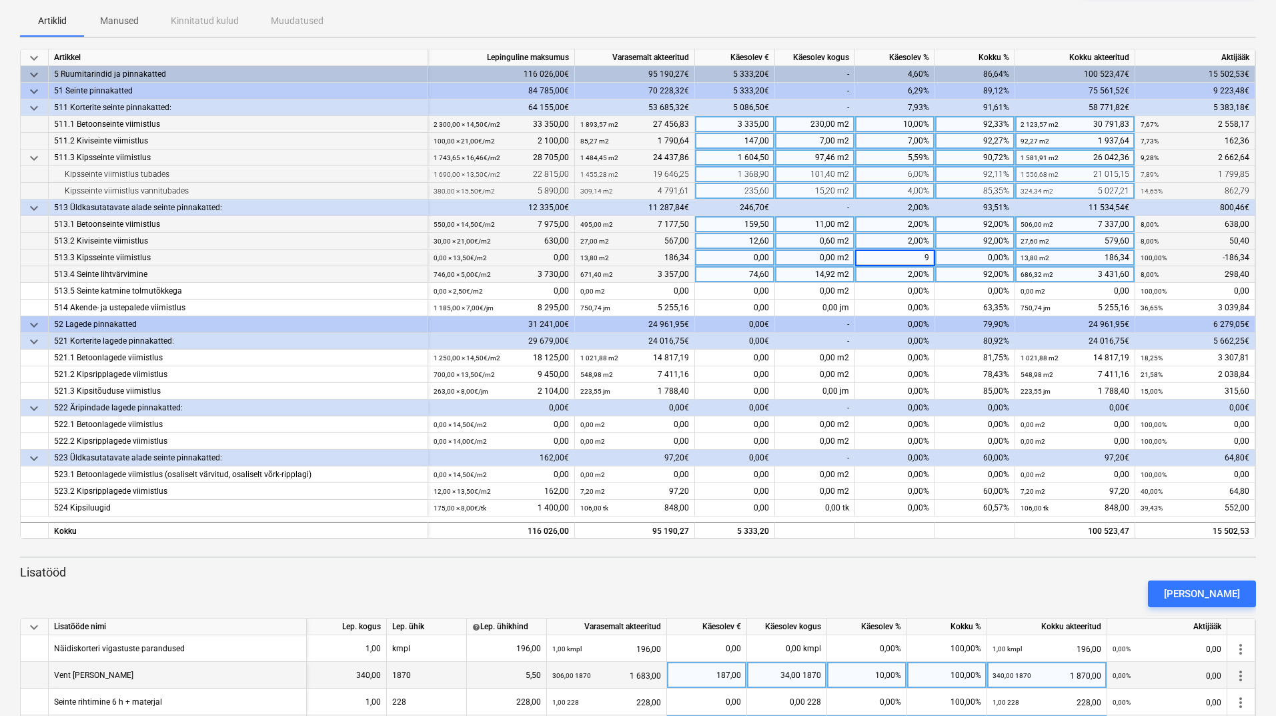
type input "92"
click at [905, 307] on div "0,00%" at bounding box center [895, 308] width 80 height 17
type input "92"
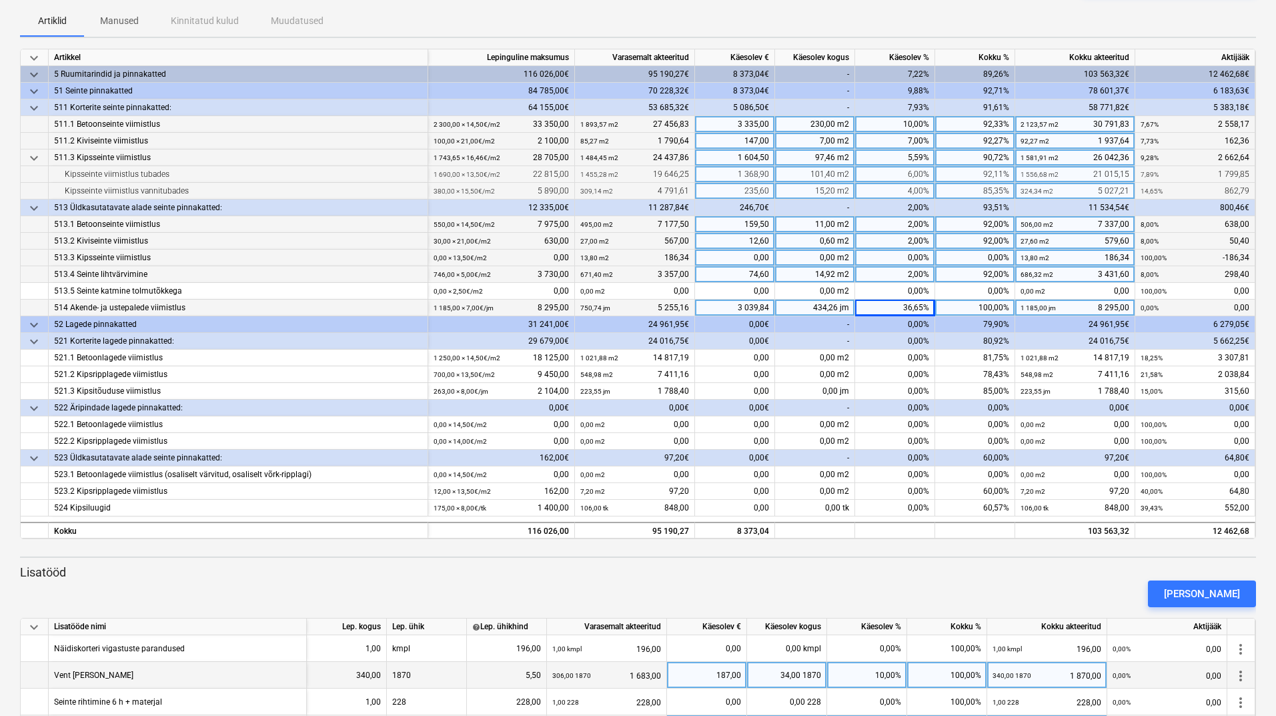
click at [886, 307] on div "36,65%" at bounding box center [895, 308] width 80 height 17
type input "0"
click at [886, 307] on div "0,00%" at bounding box center [895, 308] width 80 height 17
type input "19"
click at [901, 310] on div "19,00%" at bounding box center [895, 308] width 80 height 17
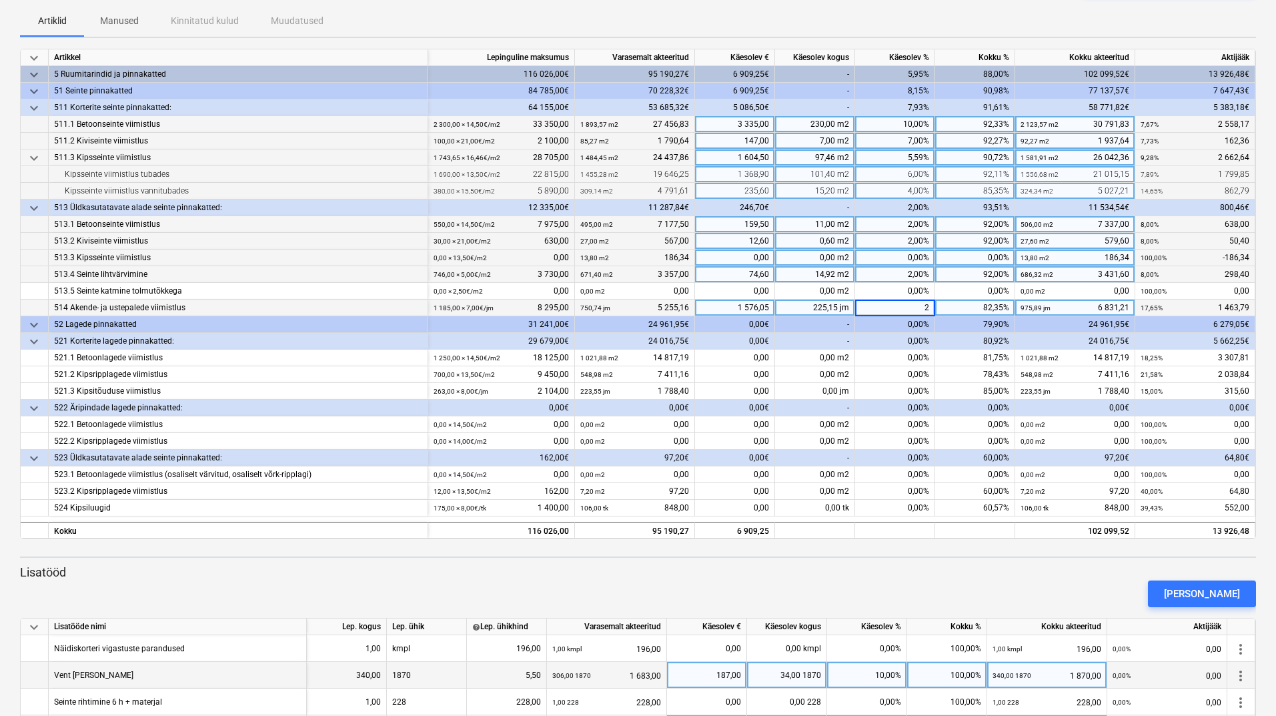
type input "29"
click at [897, 356] on div "0,00%" at bounding box center [895, 358] width 80 height 17
type input "10"
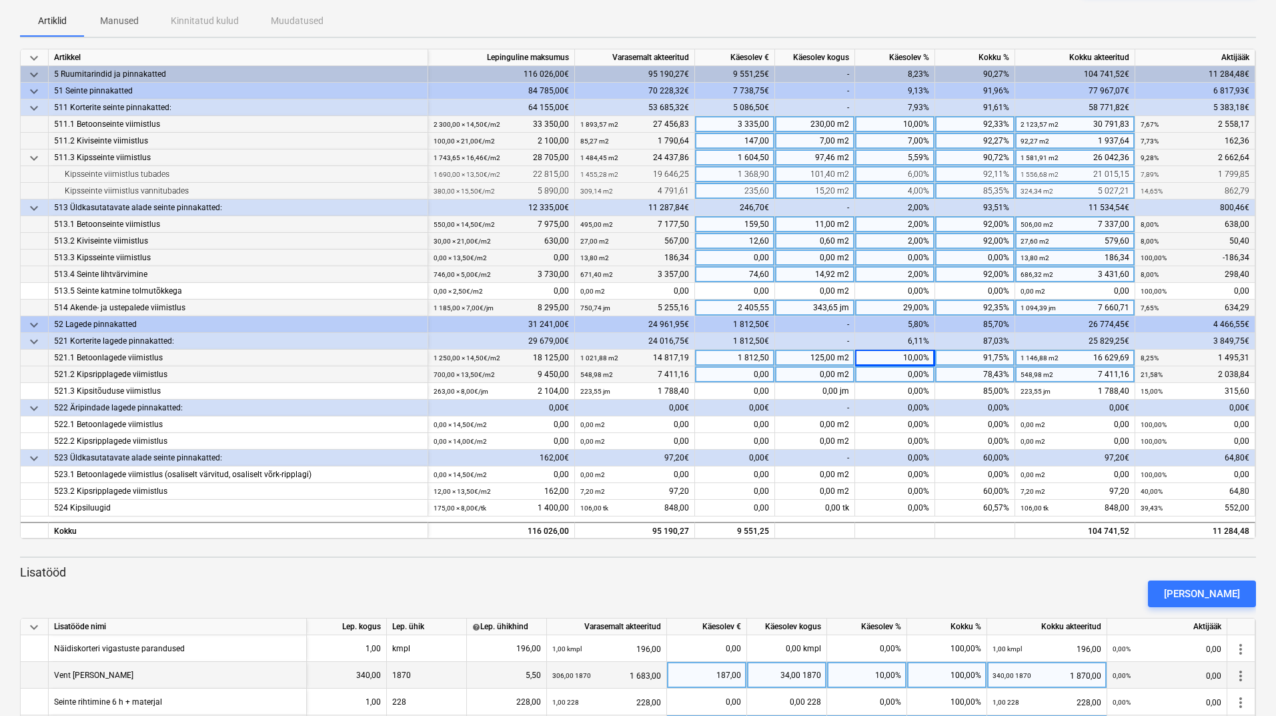
click at [898, 376] on div "0,00%" at bounding box center [895, 374] width 80 height 17
type input "14"
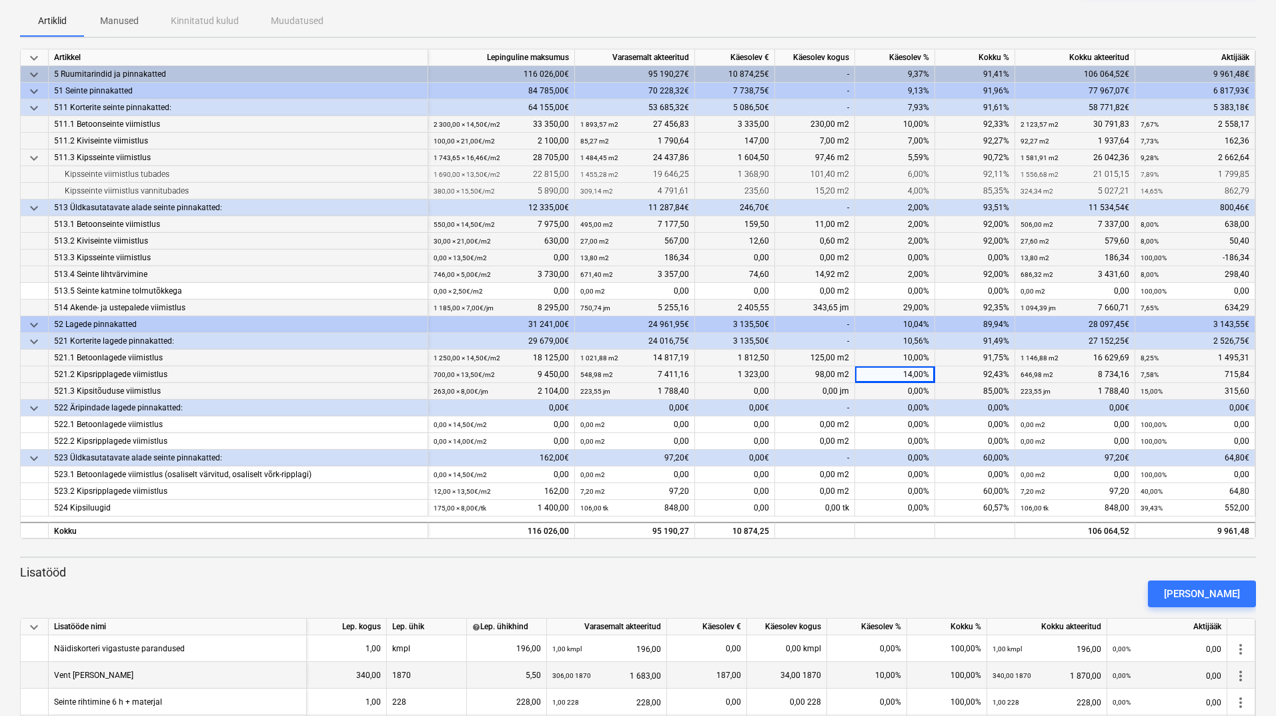
click at [903, 389] on div "0,00%" at bounding box center [895, 391] width 80 height 17
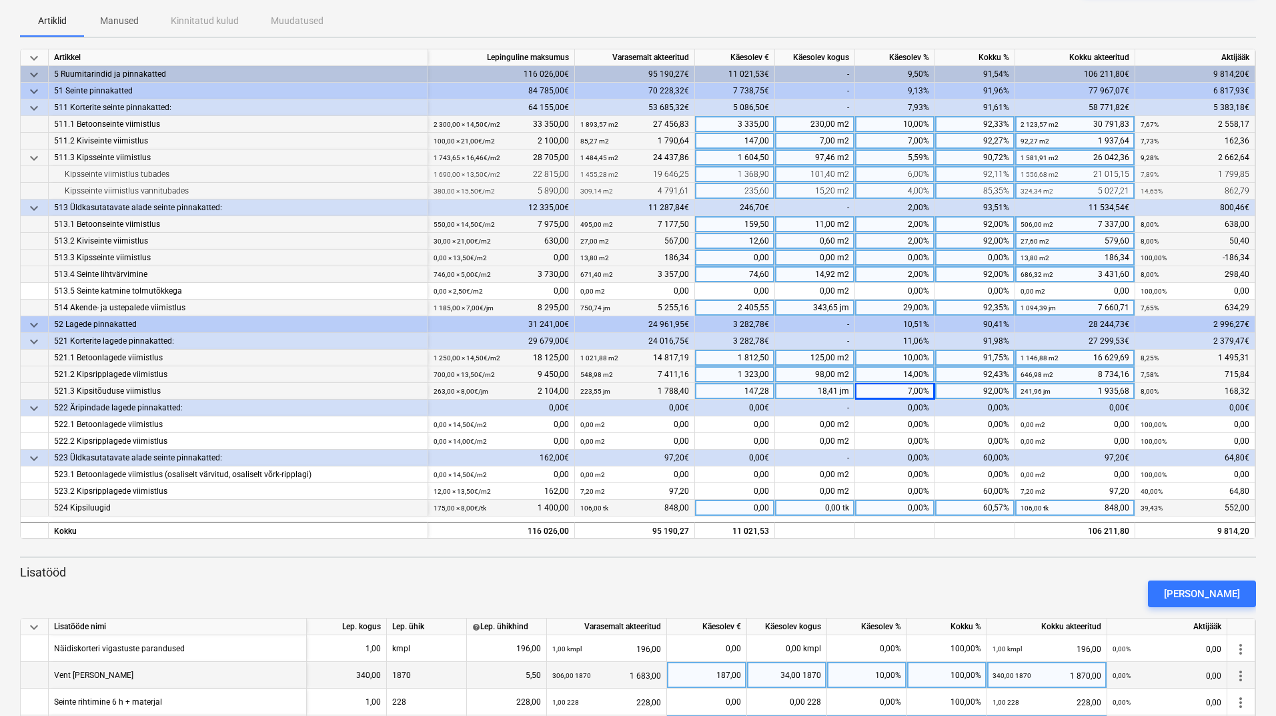
click at [893, 502] on div "0,00%" at bounding box center [895, 508] width 80 height 17
type input "31"
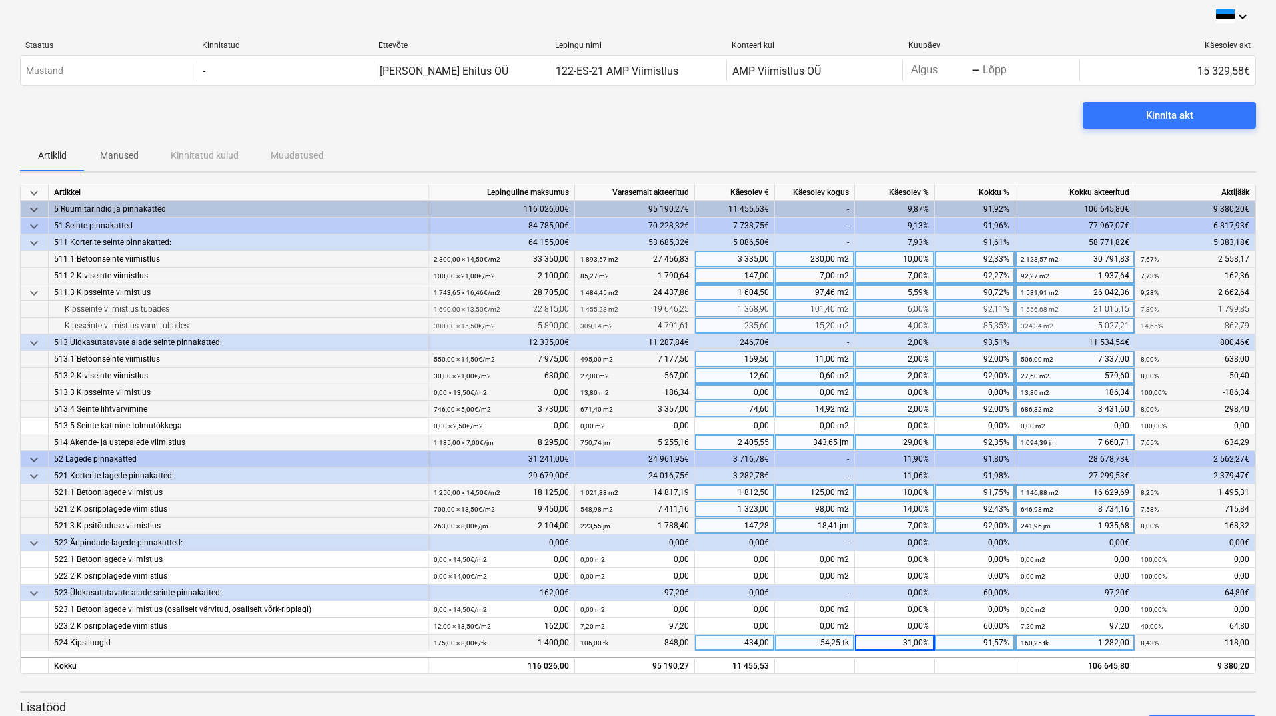
scroll to position [0, 0]
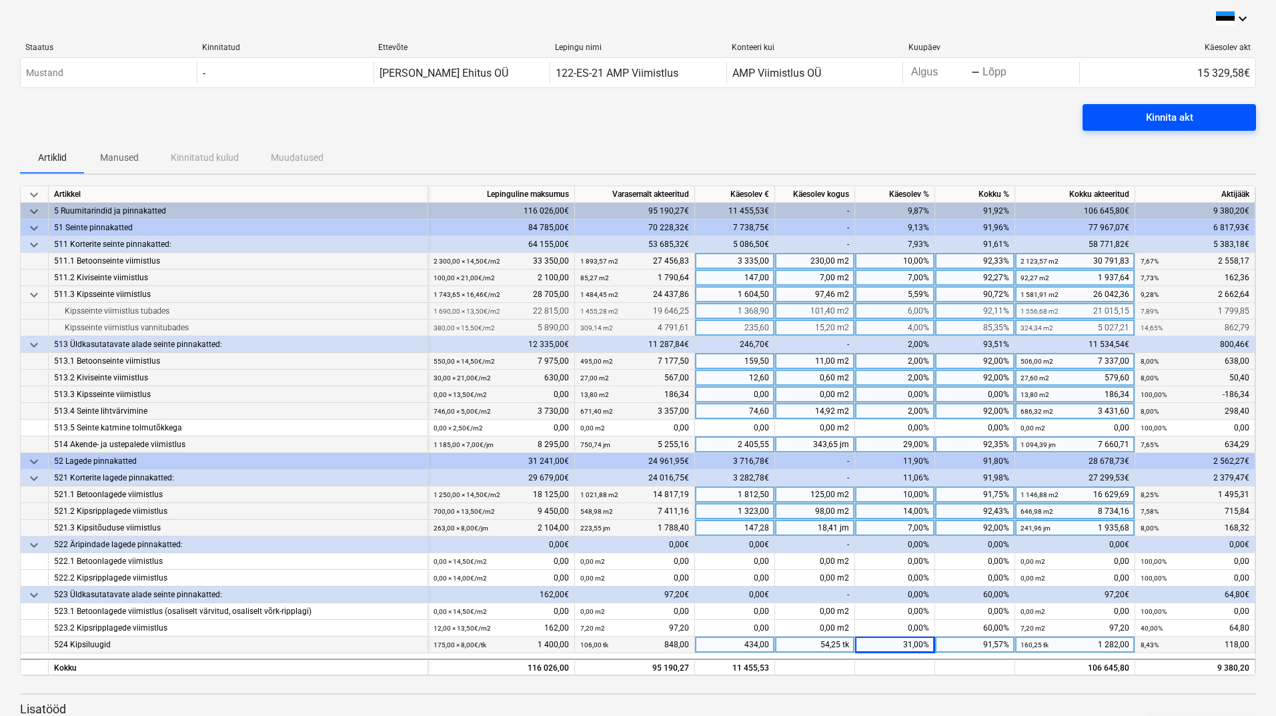
click at [1179, 110] on div "Kinnita akt" at bounding box center [1169, 117] width 47 height 17
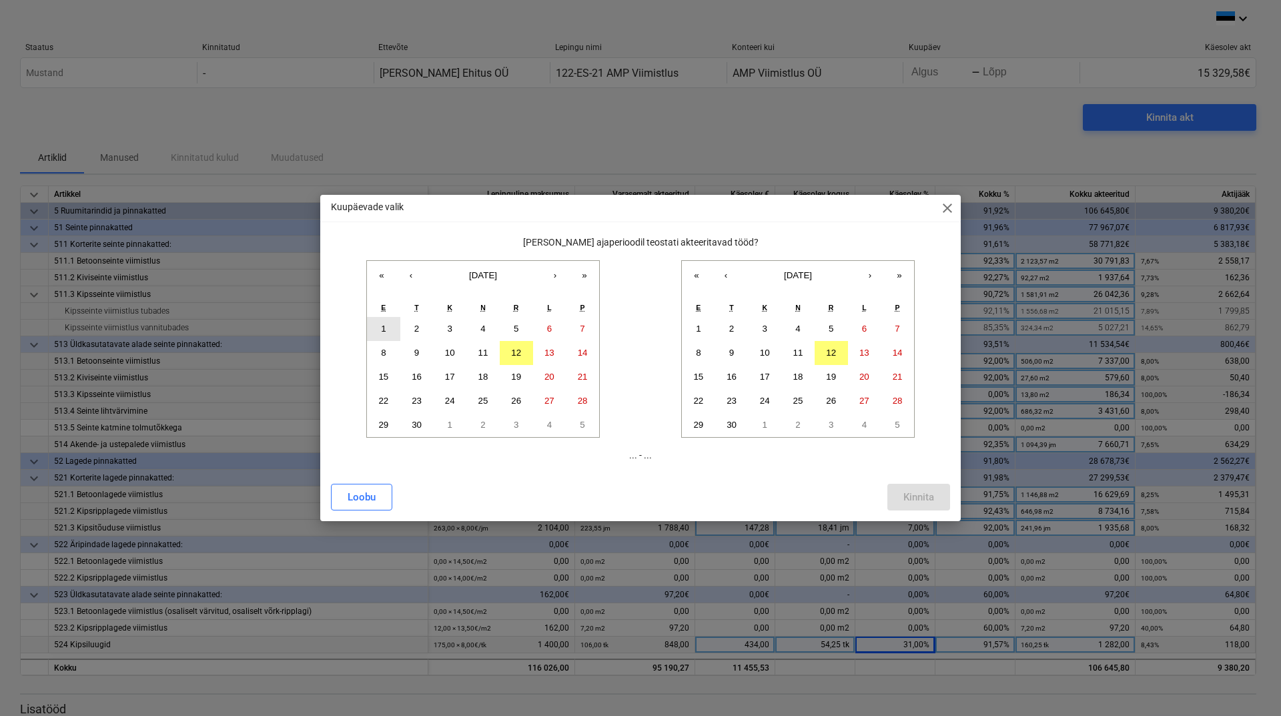
click at [382, 326] on abbr "1" at bounding box center [383, 329] width 5 height 10
click at [411, 279] on button "‹" at bounding box center [410, 275] width 29 height 29
click at [514, 328] on abbr "1" at bounding box center [516, 329] width 5 height 10
click at [718, 278] on button "‹" at bounding box center [725, 275] width 29 height 29
click at [894, 424] on abbr "31" at bounding box center [898, 425] width 10 height 10
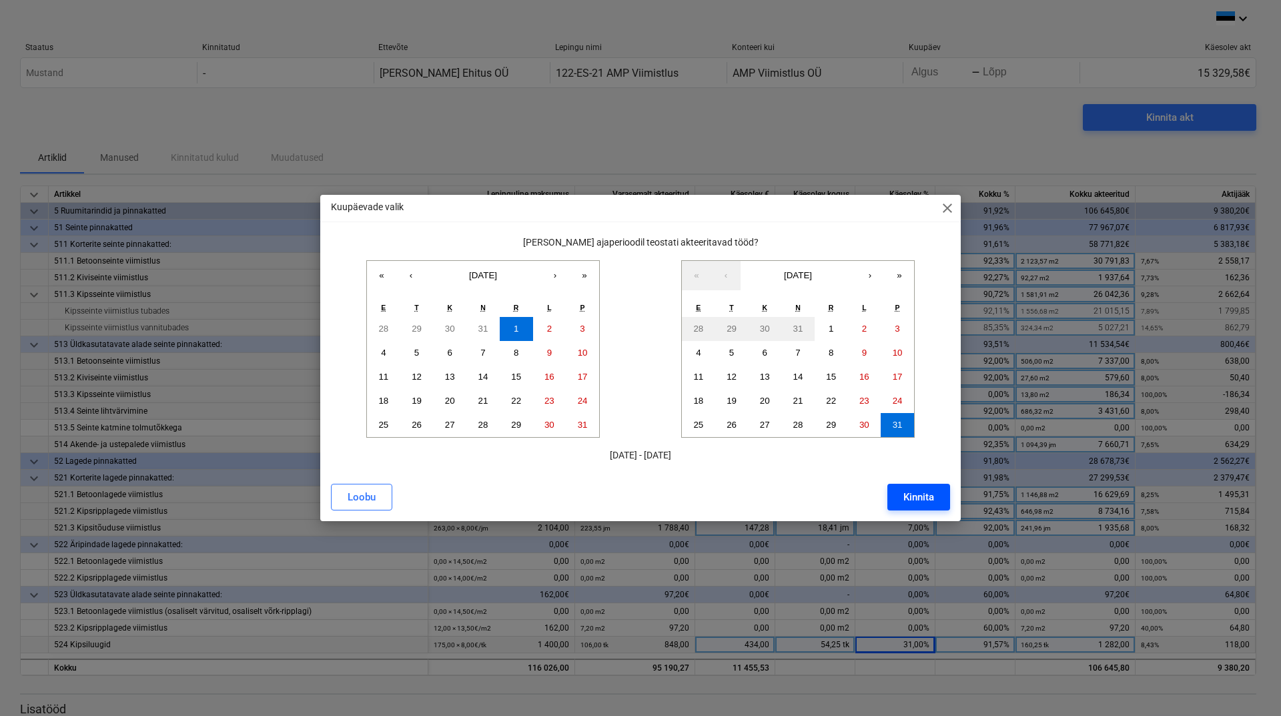
click at [913, 499] on div "Kinnita" at bounding box center [918, 496] width 31 height 17
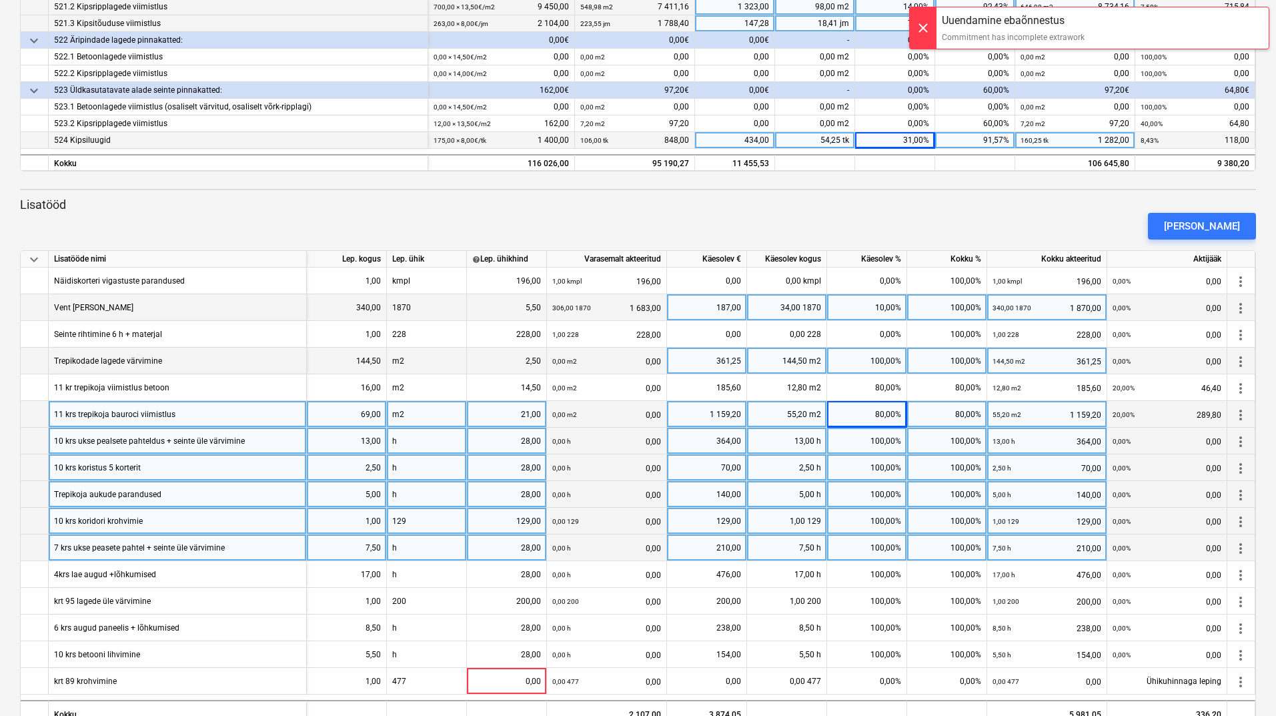
scroll to position [537, 0]
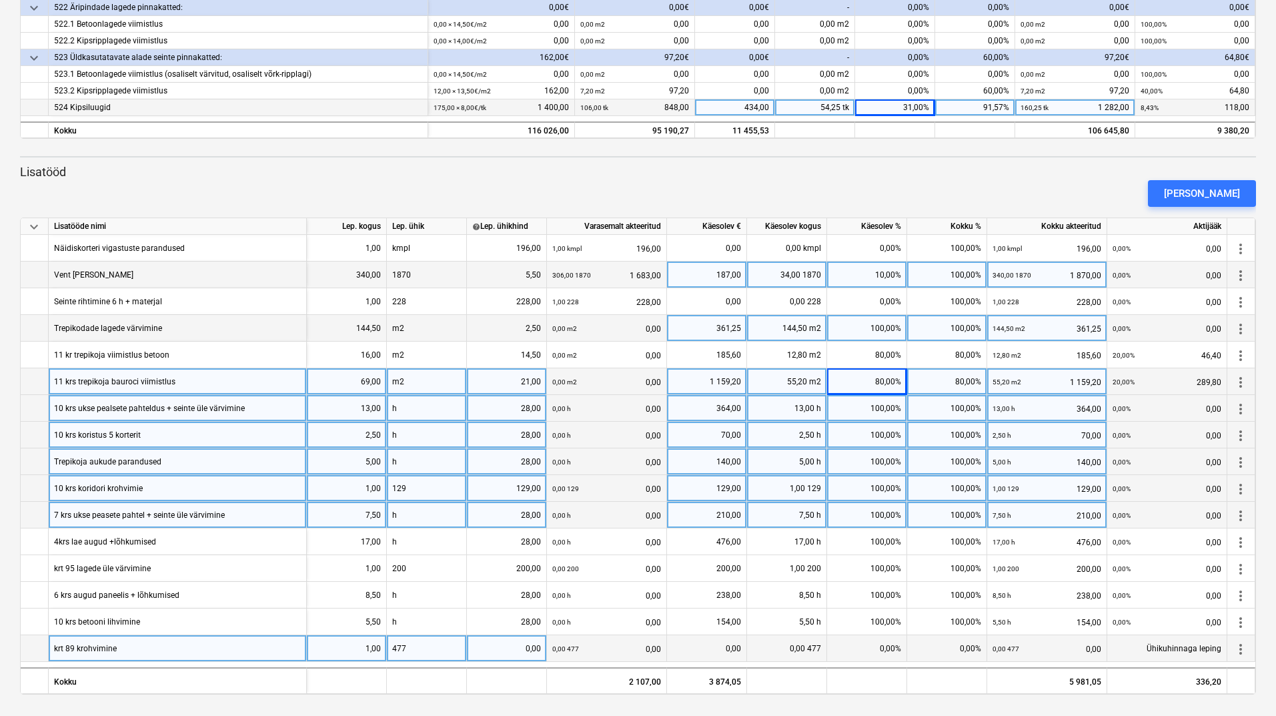
click at [516, 650] on div "0,00" at bounding box center [506, 648] width 69 height 27
type input "477"
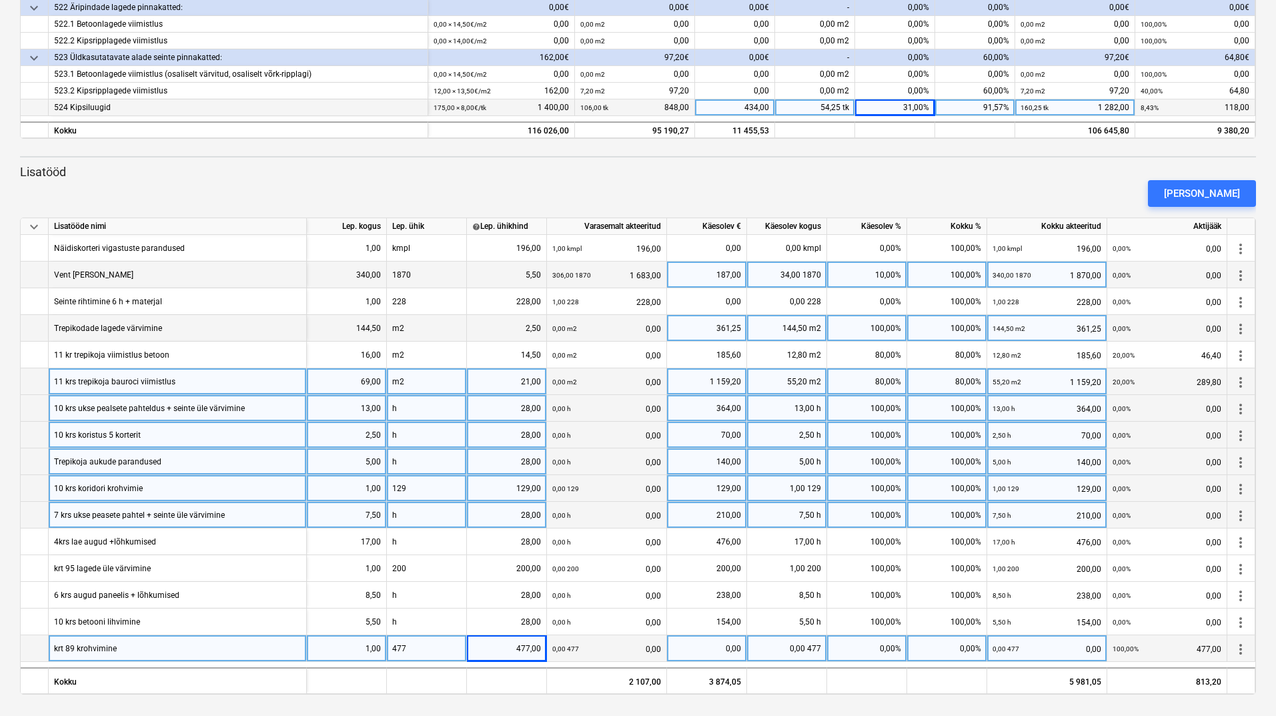
click at [868, 642] on div "0,00%" at bounding box center [867, 648] width 80 height 27
type input "100"
click at [838, 190] on div "[PERSON_NAME]" at bounding box center [638, 193] width 1247 height 37
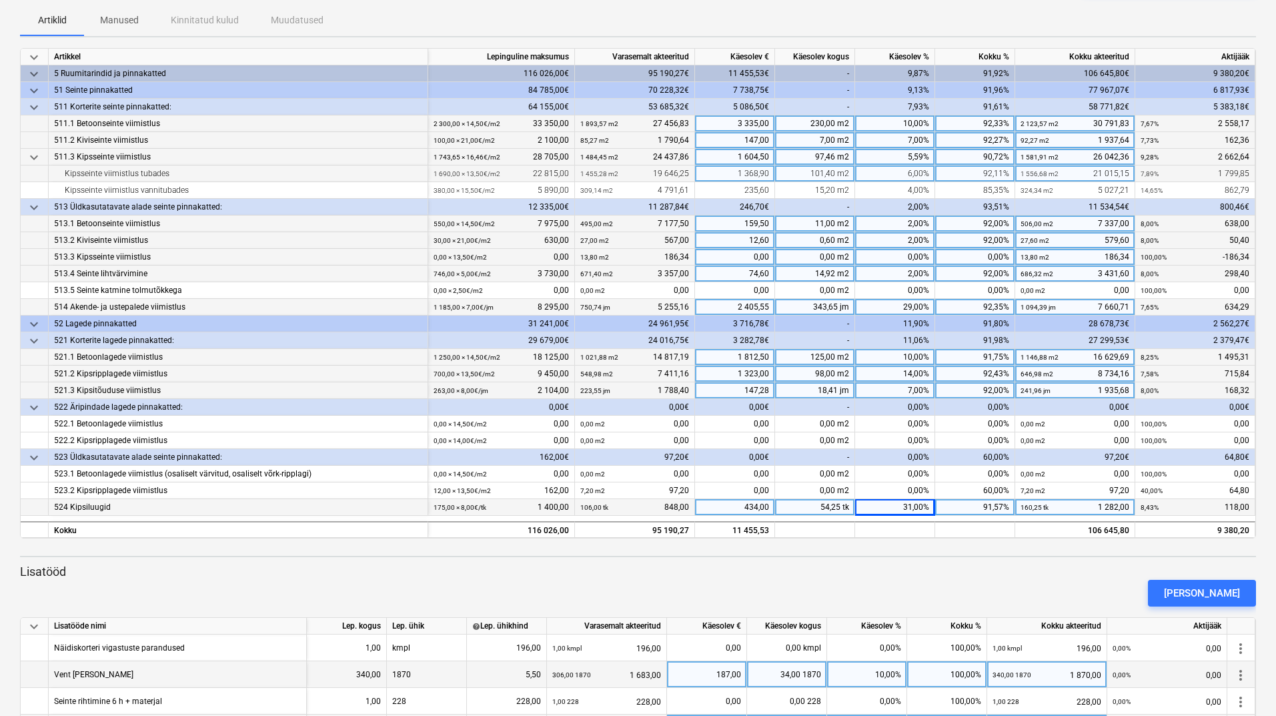
scroll to position [0, 0]
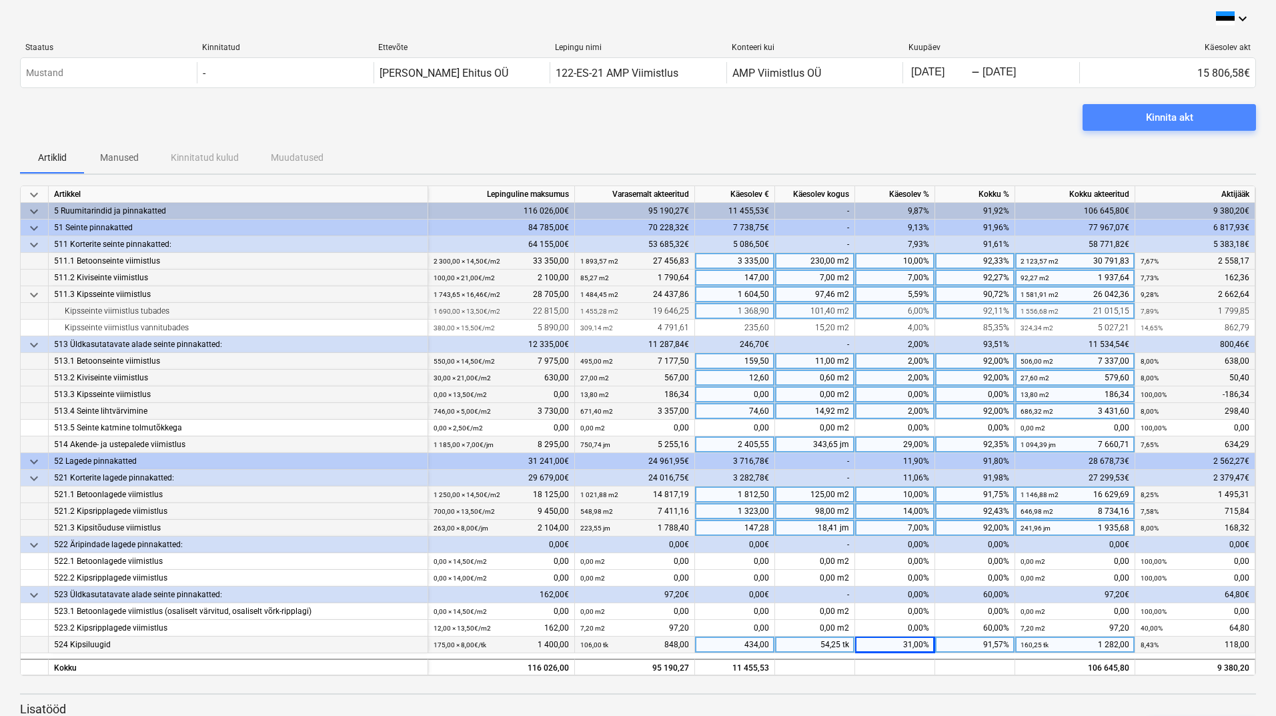
click at [1197, 110] on span "Kinnita akt" at bounding box center [1169, 117] width 141 height 17
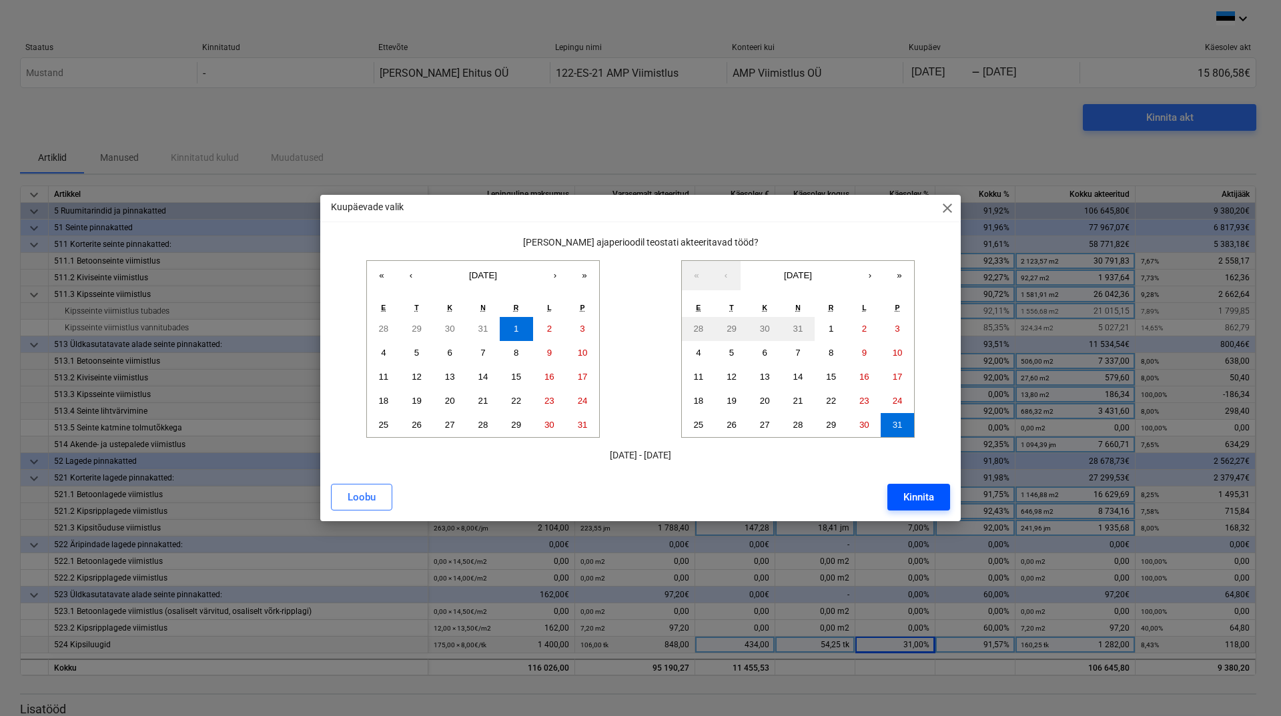
click at [927, 501] on div "Kinnita" at bounding box center [918, 496] width 31 height 17
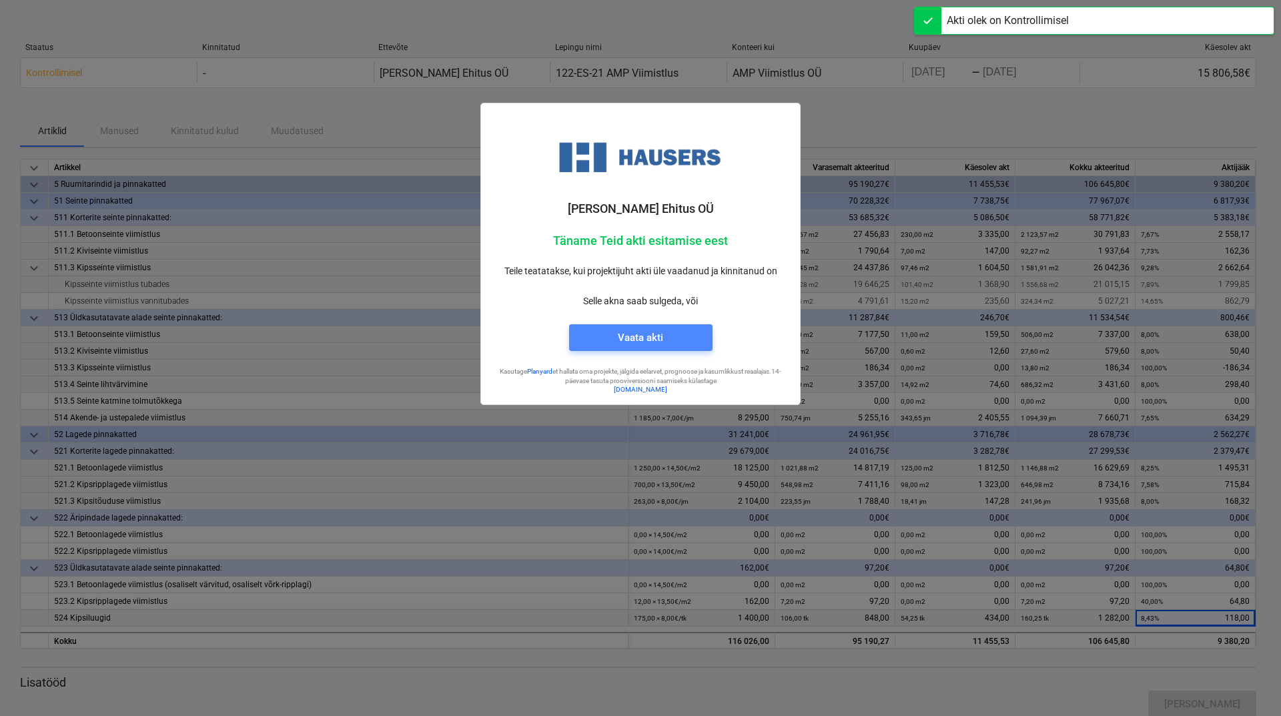
click at [680, 333] on span "Vaata akti" at bounding box center [640, 337] width 111 height 17
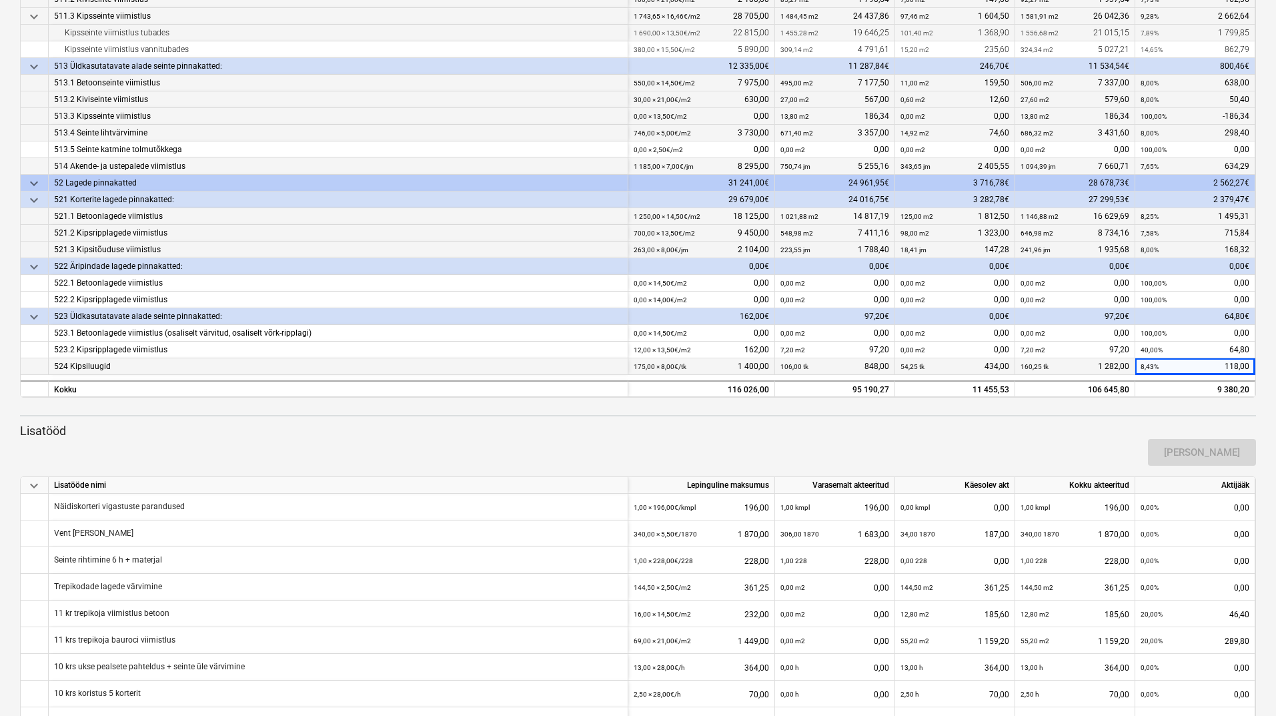
scroll to position [244, 0]
